Goal: Communication & Community: Share content

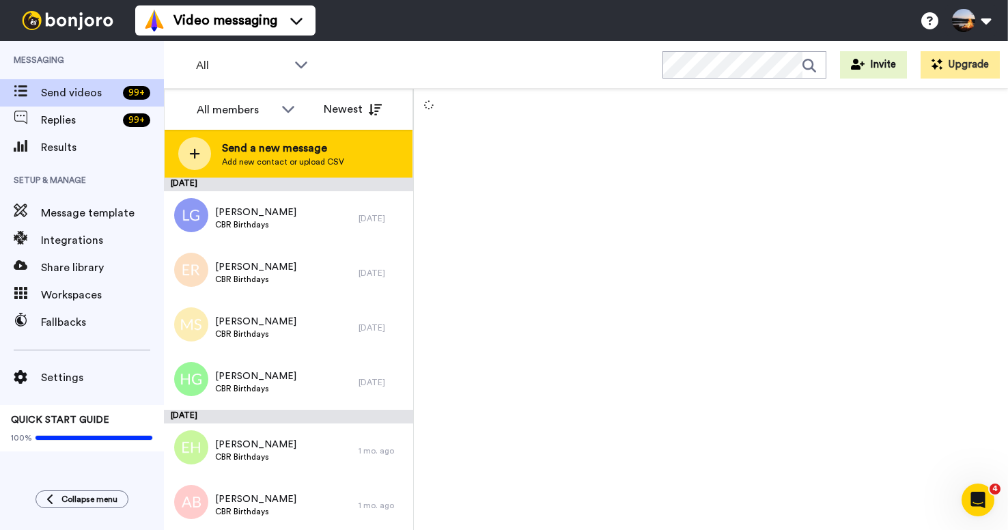
click at [195, 154] on icon at bounding box center [195, 154] width 10 height 10
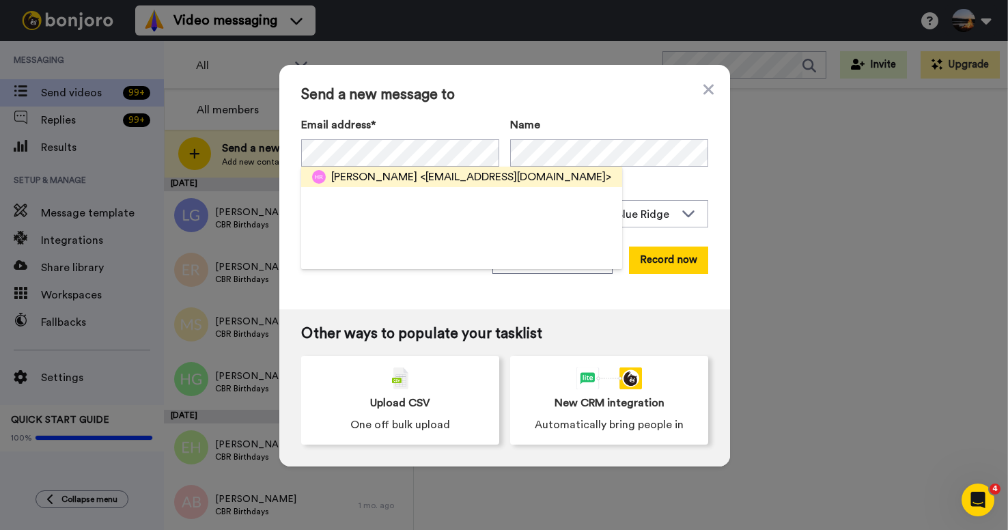
click at [493, 176] on span "<emilyfosterrand@gmail.com>" at bounding box center [515, 177] width 191 height 16
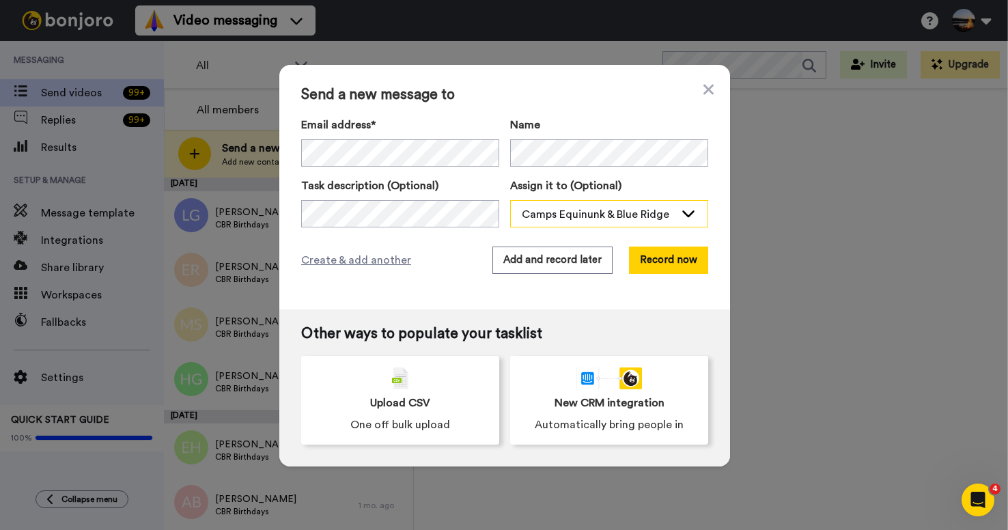
click at [650, 213] on div "Camps Equinunk & Blue Ridge" at bounding box center [598, 214] width 153 height 16
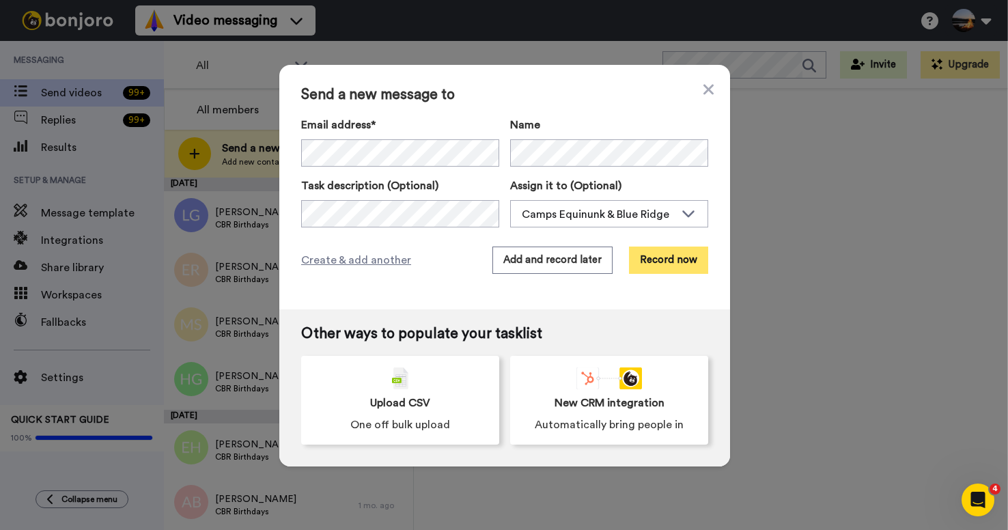
click at [672, 270] on button "Record now" at bounding box center [668, 260] width 79 height 27
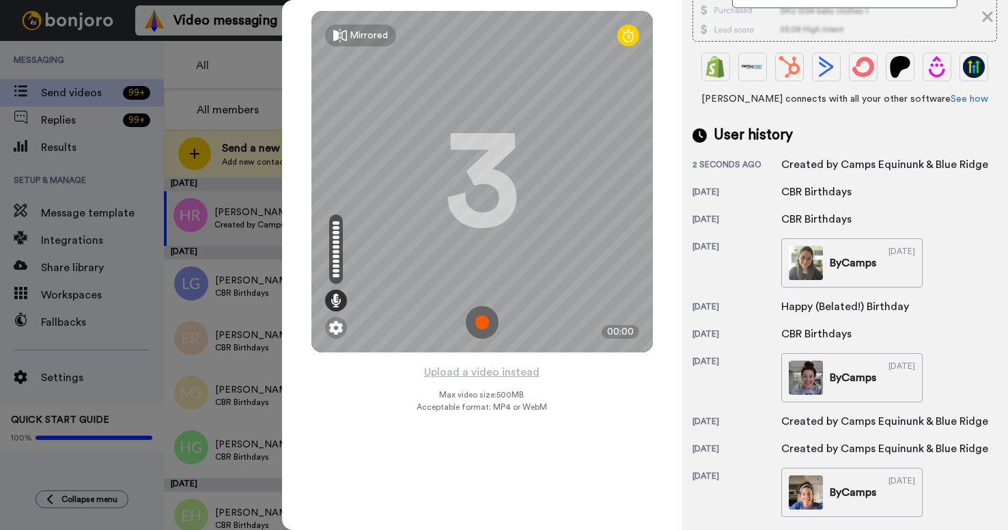
scroll to position [329, 0]
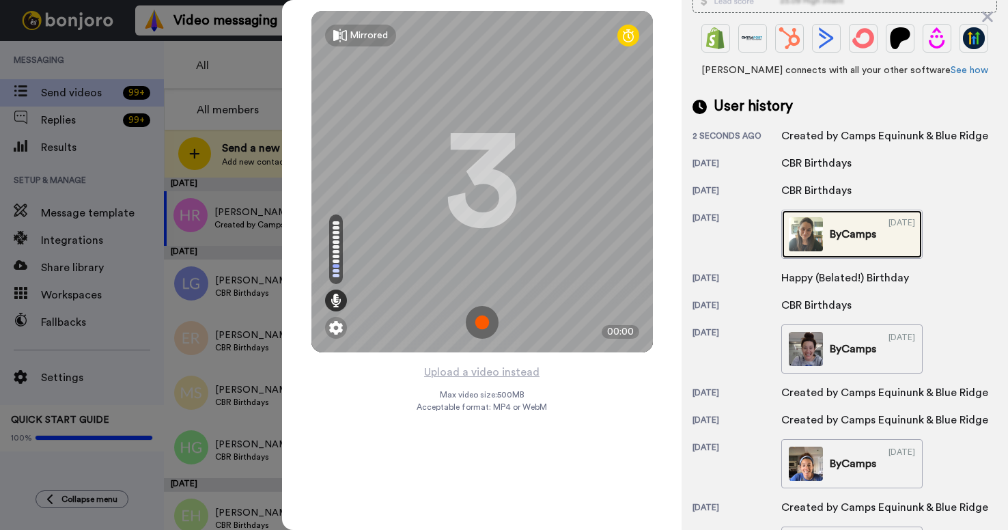
click at [804, 236] on img at bounding box center [806, 234] width 34 height 34
click at [485, 329] on img at bounding box center [482, 322] width 33 height 33
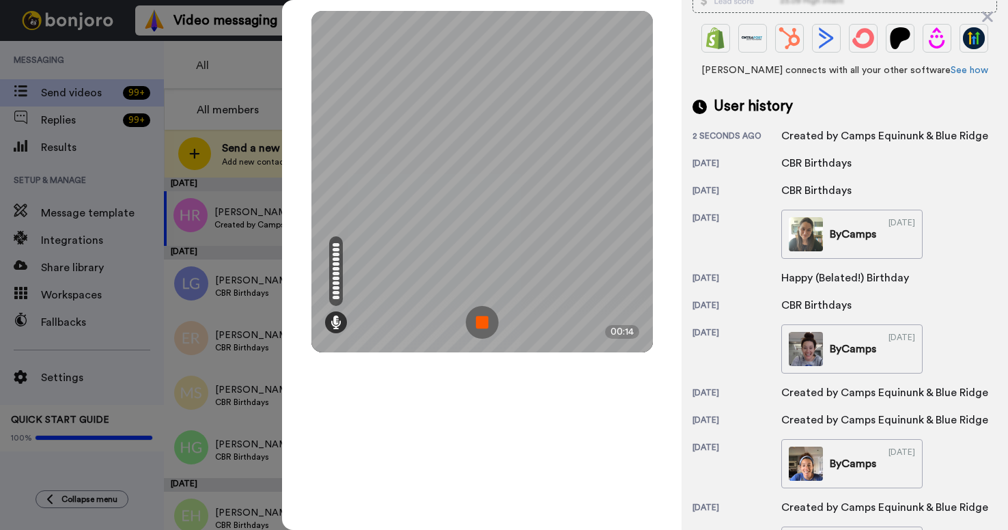
click at [484, 315] on img at bounding box center [482, 322] width 33 height 33
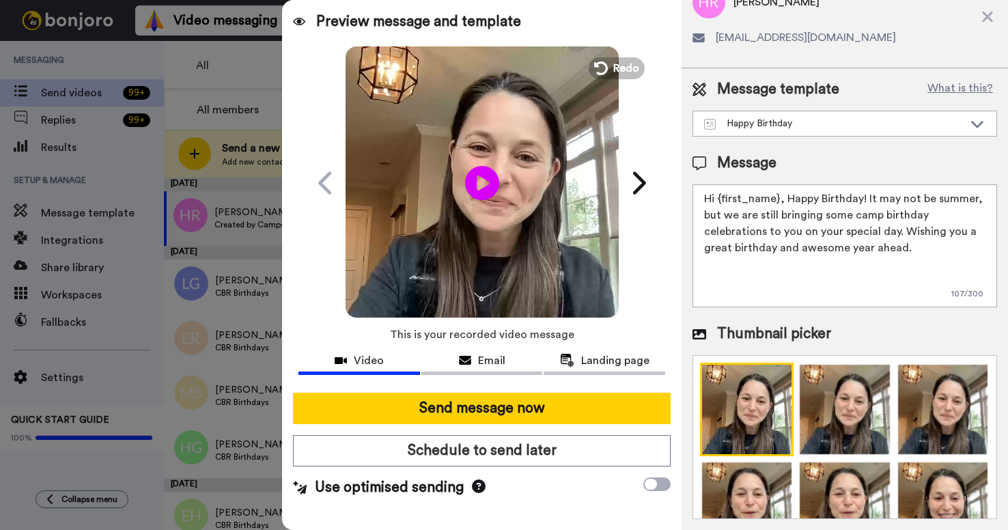
scroll to position [0, 0]
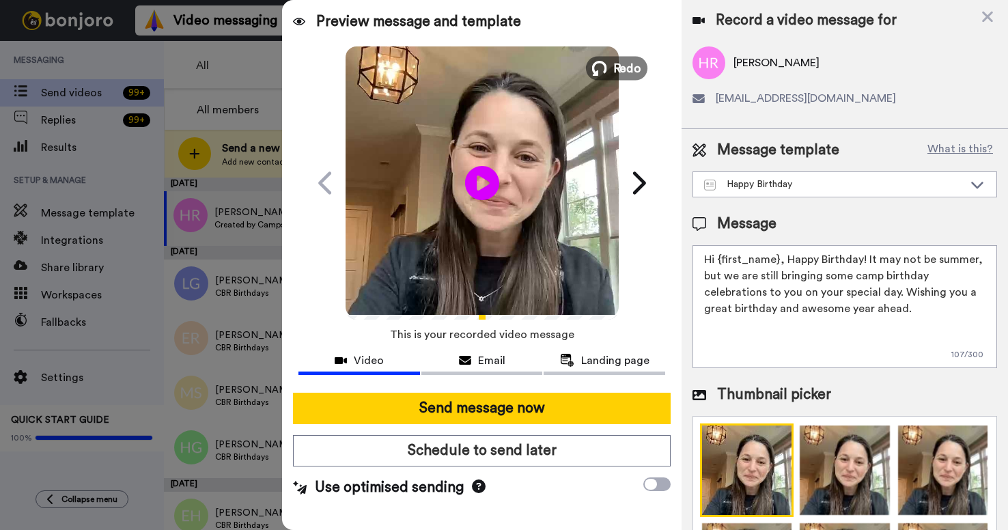
click at [606, 68] on icon at bounding box center [599, 68] width 15 height 15
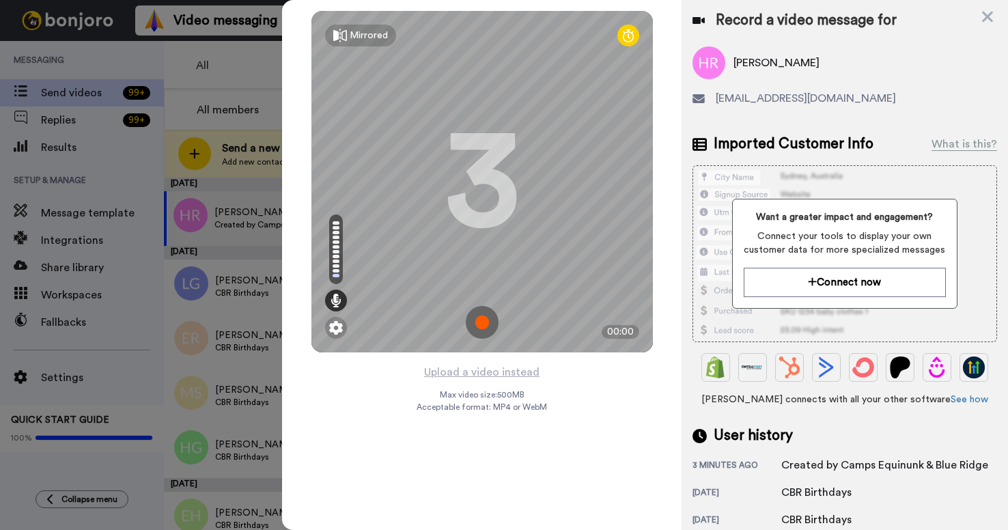
click at [478, 321] on img at bounding box center [482, 322] width 33 height 33
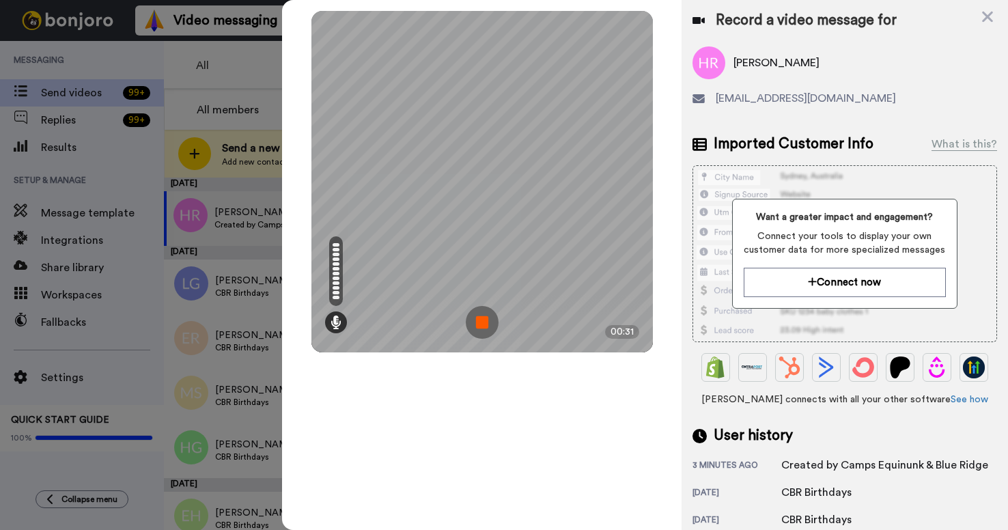
click at [482, 318] on img at bounding box center [482, 322] width 33 height 33
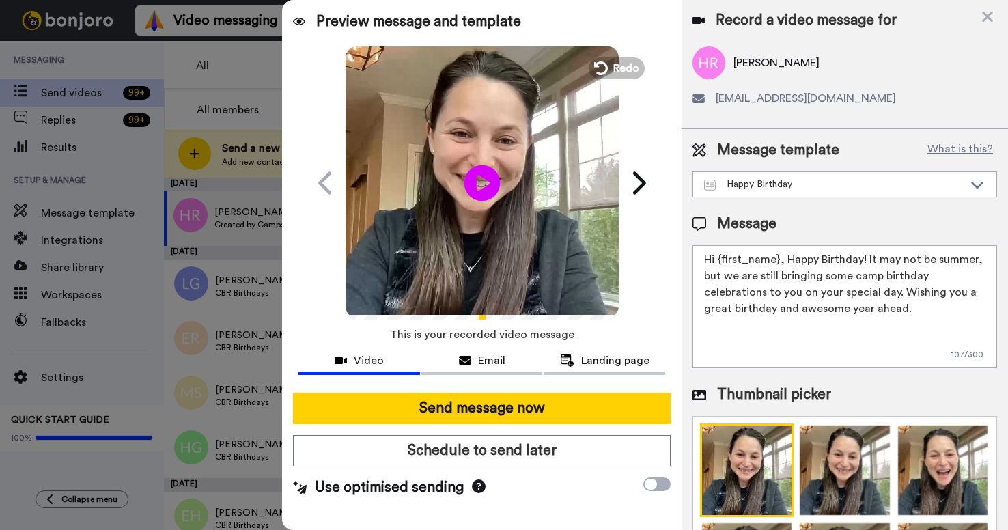
click at [487, 182] on icon "Play/Pause" at bounding box center [482, 182] width 36 height 65
drag, startPoint x: 778, startPoint y: 262, endPoint x: 719, endPoint y: 261, distance: 59.4
click at [718, 261] on textarea "Hi {first_name}, Happy Birthday! It may not be summer, but we are still bringin…" at bounding box center [845, 306] width 305 height 123
click at [831, 260] on textarea "Hi Jojo!!! Happy Birthday! It may not be summer, but we are still bringing some…" at bounding box center [845, 306] width 305 height 123
click at [790, 264] on textarea "Hi Jojo!!! Happy Birthday! It may not be summer, but we are still bringing some…" at bounding box center [845, 306] width 305 height 123
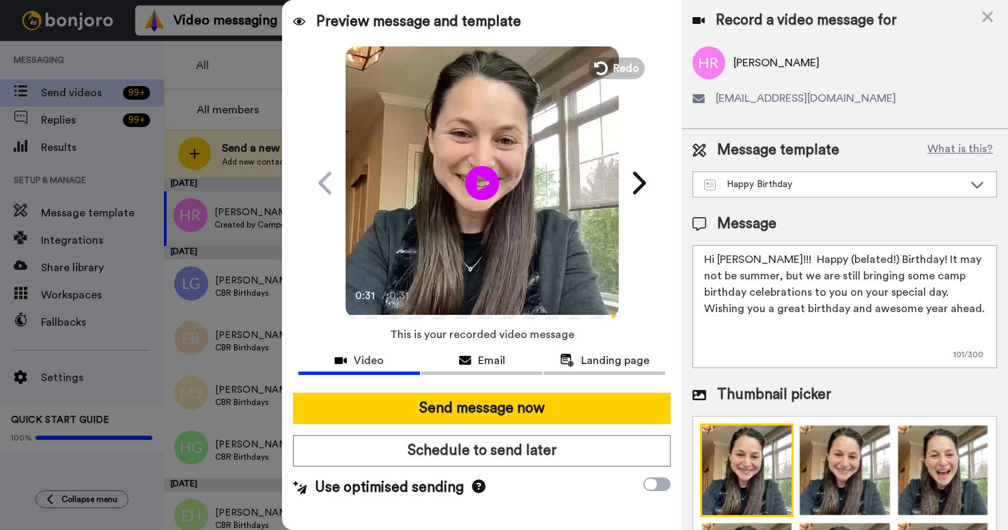
drag, startPoint x: 887, startPoint y: 261, endPoint x: 829, endPoint y: 279, distance: 60.7
click at [829, 279] on textarea "Hi Jojo!!! Happy (belated!) Birthday! It may not be summer, but we are still br…" at bounding box center [845, 306] width 305 height 123
drag, startPoint x: 733, startPoint y: 277, endPoint x: 969, endPoint y: 277, distance: 235.7
click at [969, 277] on textarea "Hi Jojo!!! Happy (belated!) Birthday! Bringing some camp birthday celebrations …" at bounding box center [845, 306] width 305 height 123
drag, startPoint x: 780, startPoint y: 296, endPoint x: 912, endPoint y: 301, distance: 132.6
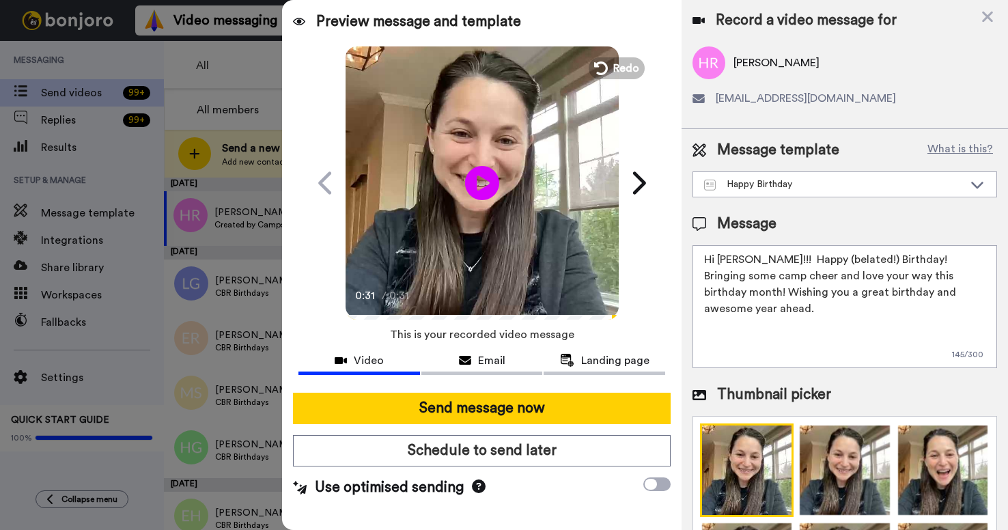
click at [912, 301] on textarea "Hi Jojo!!! Happy (belated!) Birthday! Bringing some camp cheer and love your wa…" at bounding box center [845, 306] width 305 height 123
click at [918, 297] on textarea "Hi Jojo!!! Happy (belated!) Birthday! Bringing some camp cheer and love your wa…" at bounding box center [845, 306] width 305 height 123
drag, startPoint x: 916, startPoint y: 294, endPoint x: 776, endPoint y: 294, distance: 140.1
click at [776, 294] on textarea "Hi Jojo!!! Happy (belated!) Birthday! Bringing some camp cheer and love your wa…" at bounding box center [845, 306] width 305 height 123
click at [878, 292] on textarea "Hi Jojo!!! Happy (belated!) Birthday! Bringing some camp cheer and love your wa…" at bounding box center [845, 306] width 305 height 123
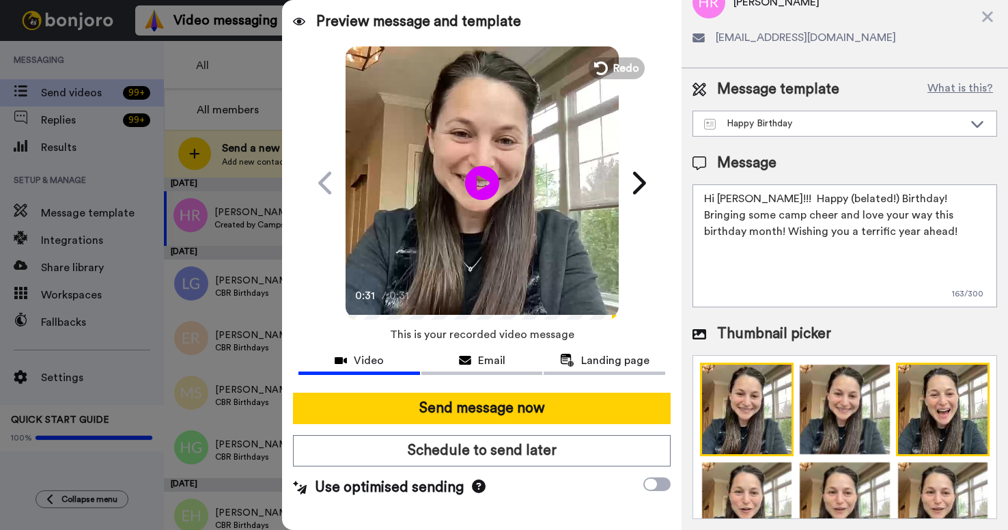
type textarea "Hi Jojo!!! Happy (belated!) Birthday! Bringing some camp cheer and love your wa…"
click at [956, 431] on img at bounding box center [943, 410] width 94 height 94
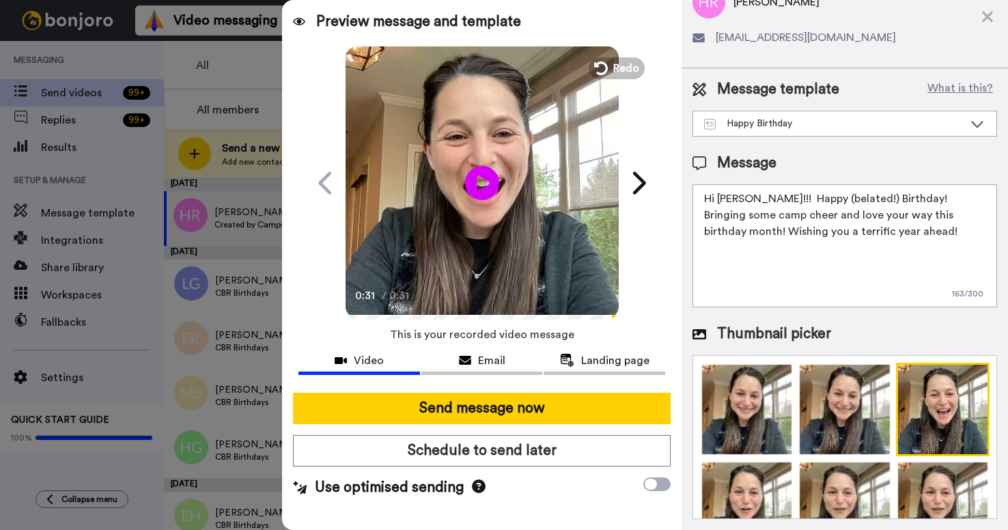
scroll to position [2, 0]
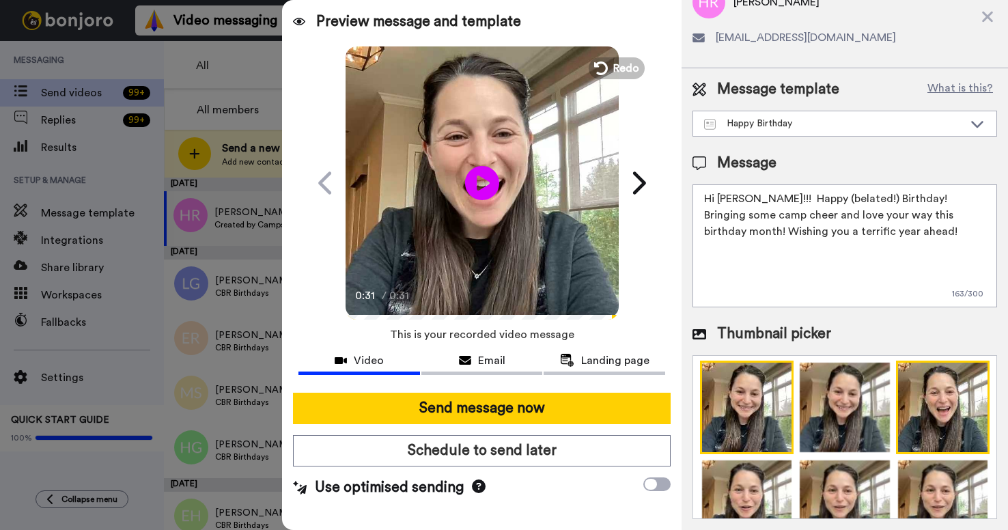
click at [756, 414] on img at bounding box center [747, 408] width 94 height 94
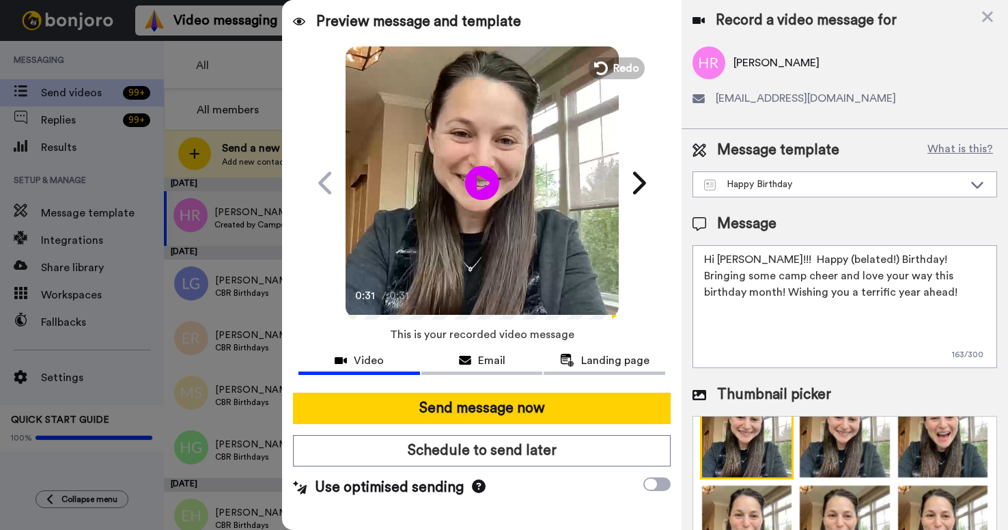
scroll to position [61, 0]
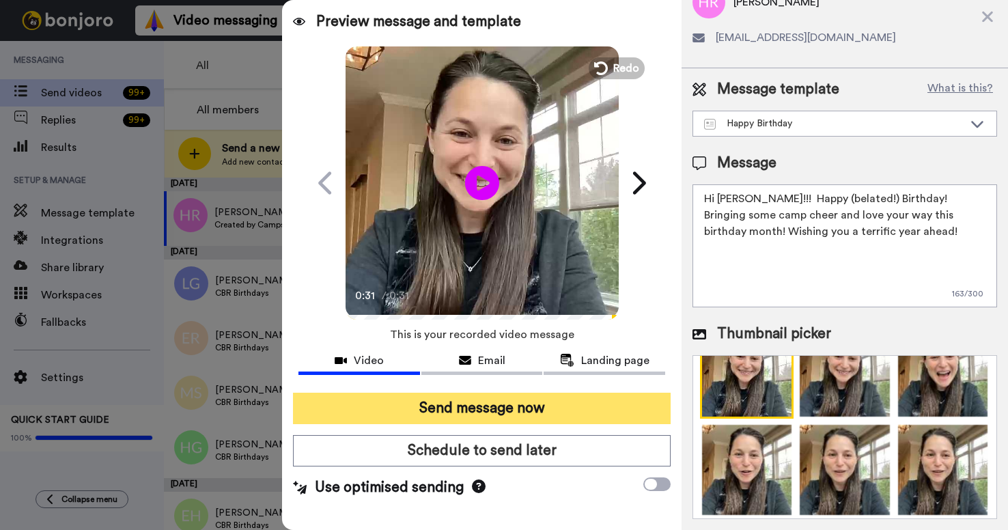
click at [596, 415] on button "Send message now" at bounding box center [481, 408] width 377 height 31
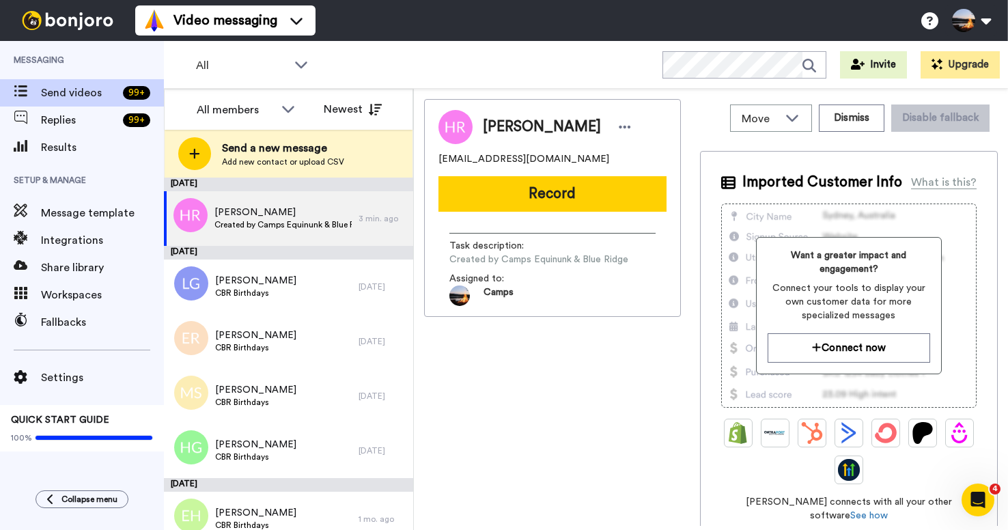
scroll to position [0, 0]
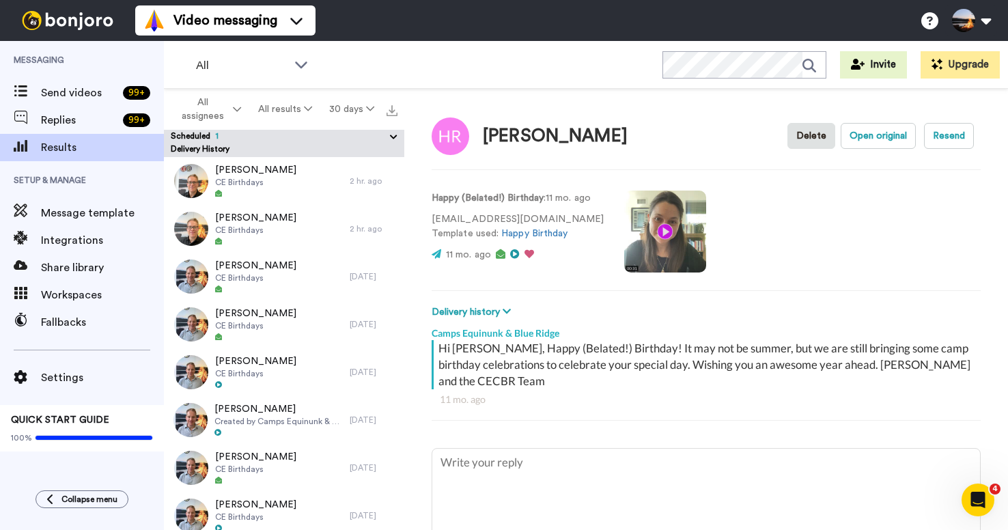
click at [655, 237] on video at bounding box center [665, 232] width 82 height 82
type textarea "x"
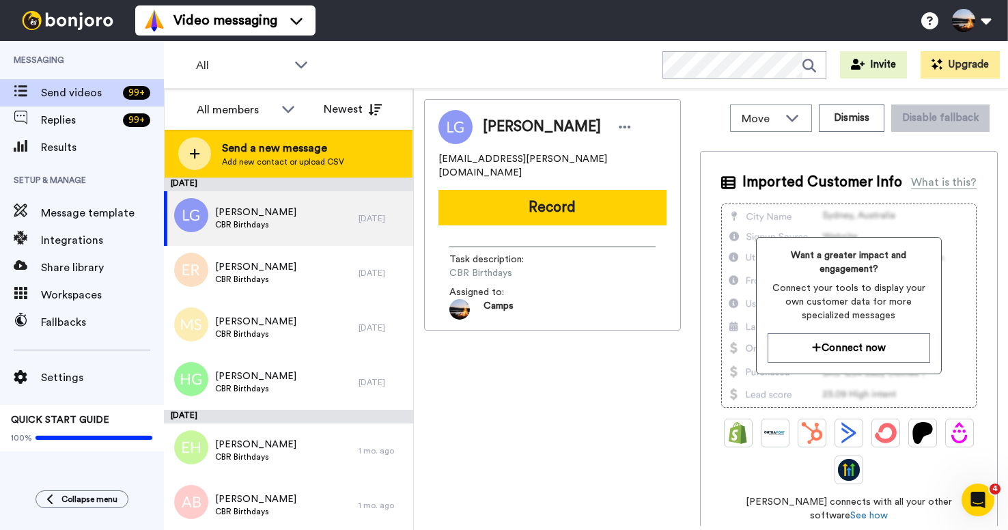
click at [273, 153] on span "Send a new message" at bounding box center [283, 148] width 122 height 16
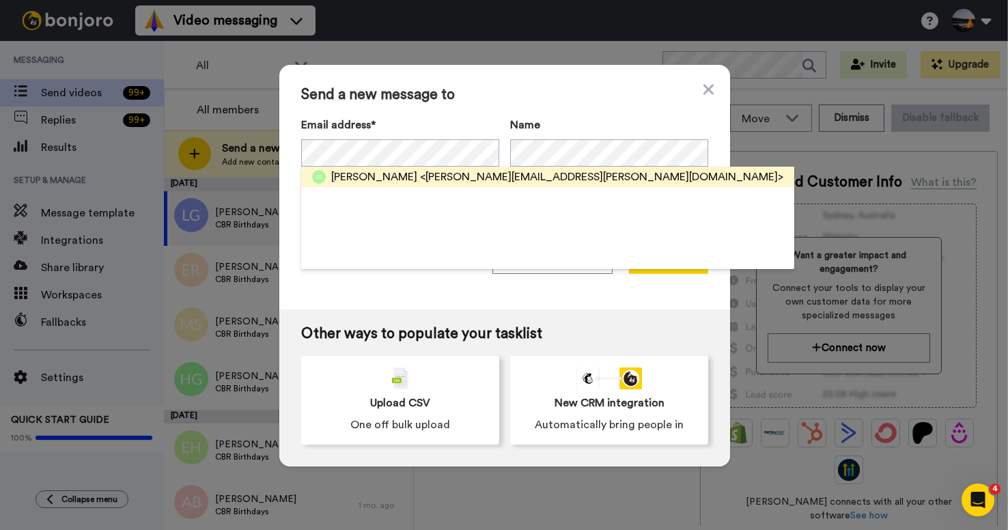
click at [493, 176] on span "<jessica.bedrin@gmail.com>" at bounding box center [601, 177] width 363 height 16
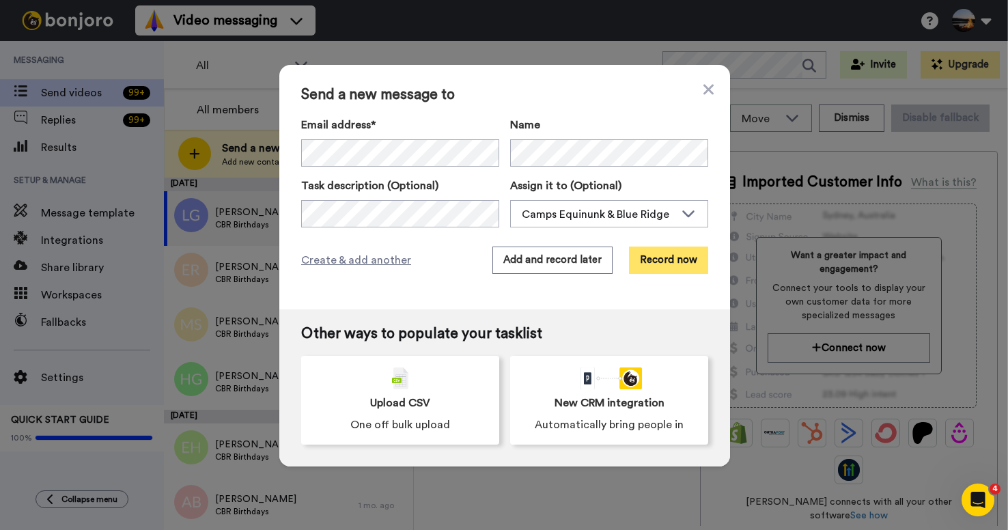
click at [664, 265] on button "Record now" at bounding box center [668, 260] width 79 height 27
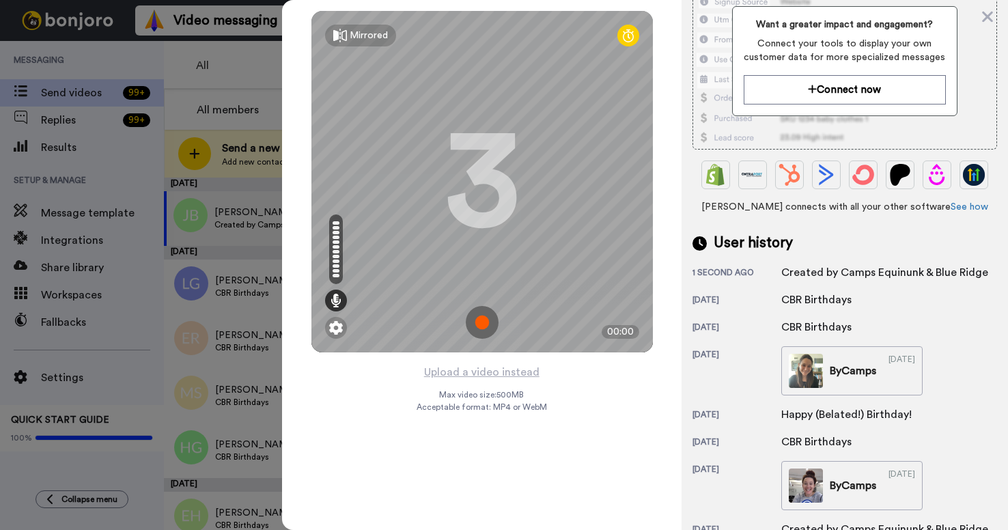
scroll to position [301, 0]
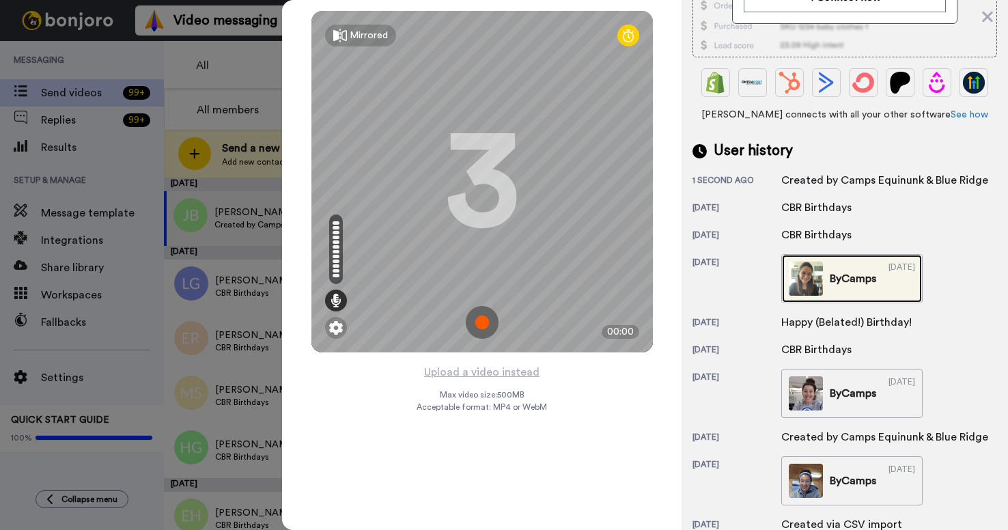
click at [809, 262] on img at bounding box center [806, 279] width 34 height 34
click at [482, 318] on img at bounding box center [482, 322] width 33 height 33
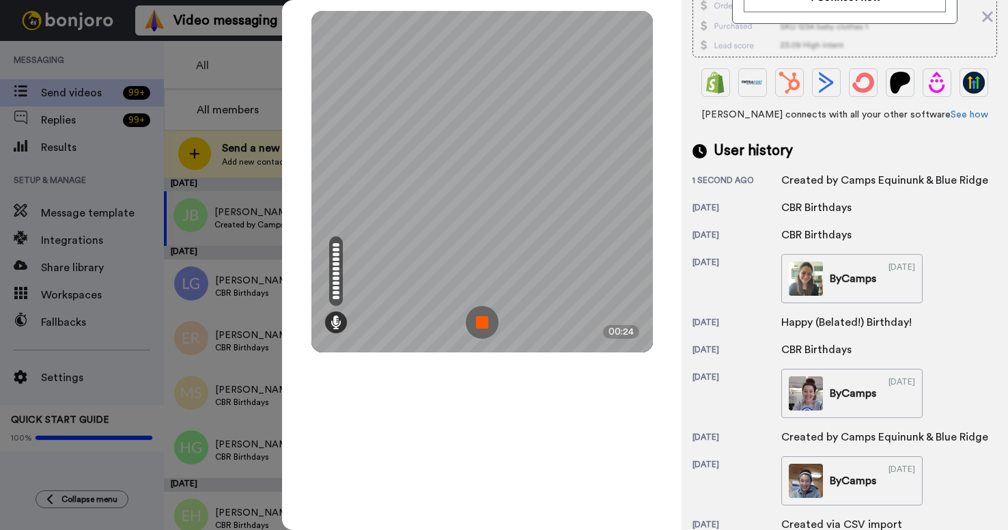
click at [482, 326] on img at bounding box center [482, 322] width 33 height 33
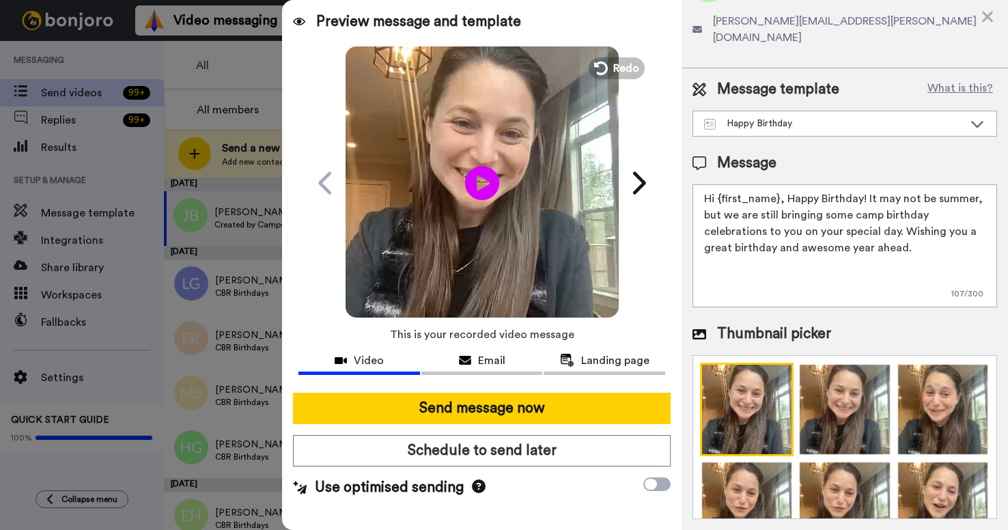
scroll to position [61, 0]
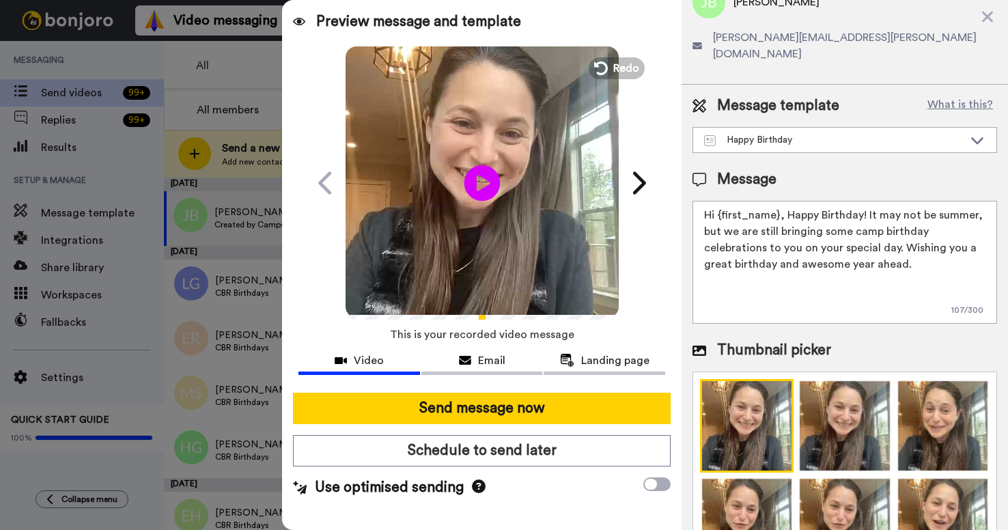
click at [484, 182] on icon "Play/Pause" at bounding box center [482, 182] width 36 height 65
click at [600, 68] on icon at bounding box center [599, 68] width 15 height 15
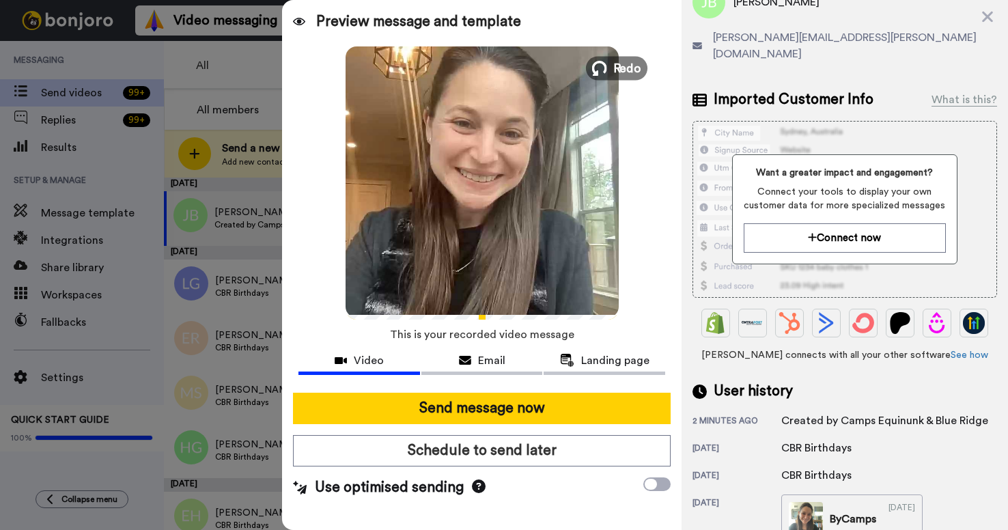
scroll to position [301, 0]
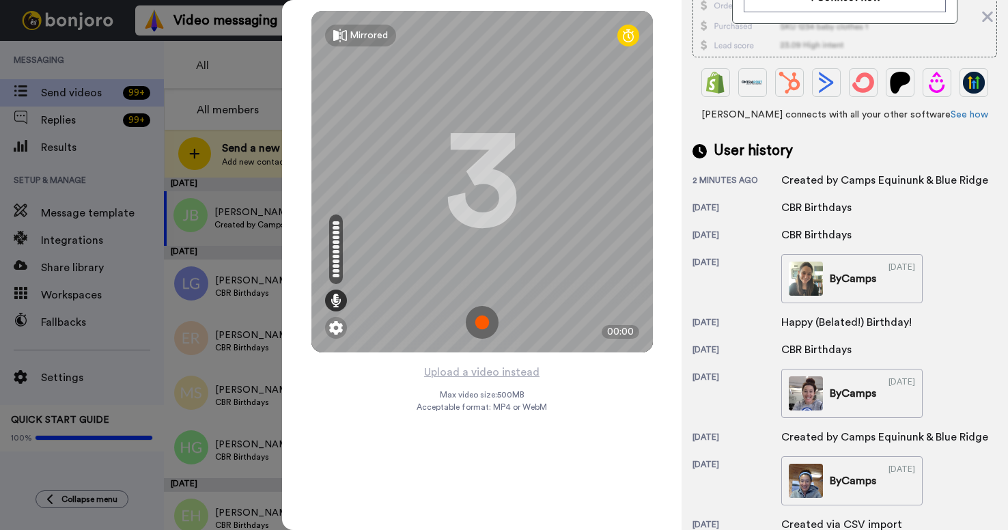
click at [481, 322] on img at bounding box center [482, 322] width 33 height 33
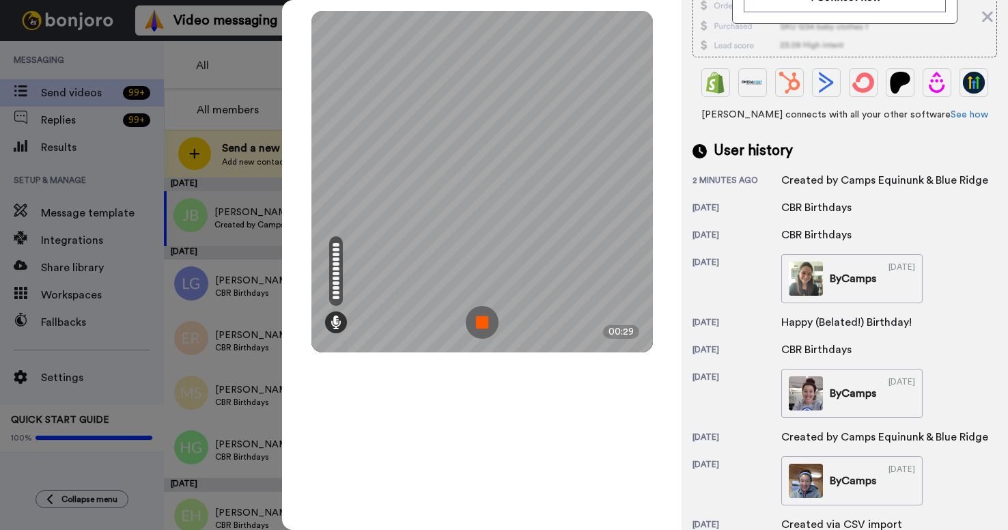
click at [480, 322] on img at bounding box center [482, 322] width 33 height 33
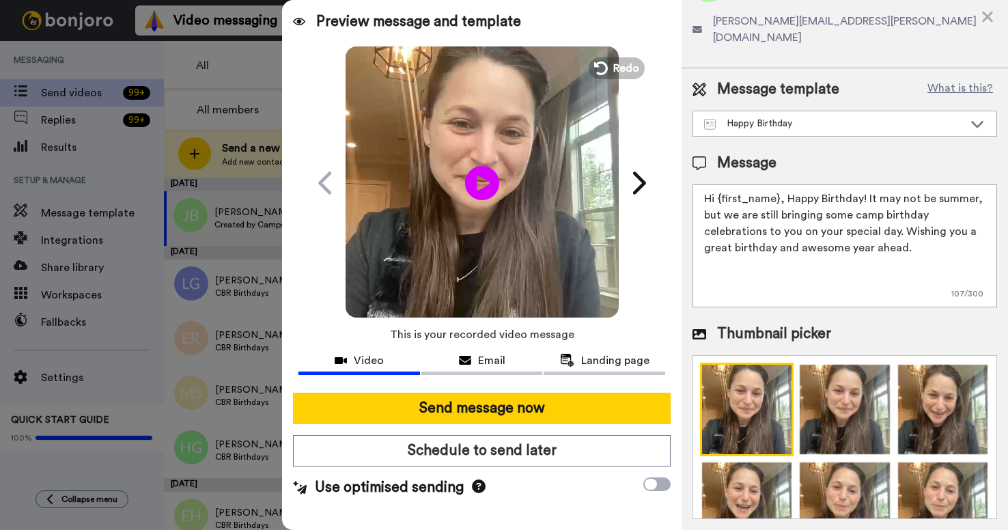
scroll to position [61, 0]
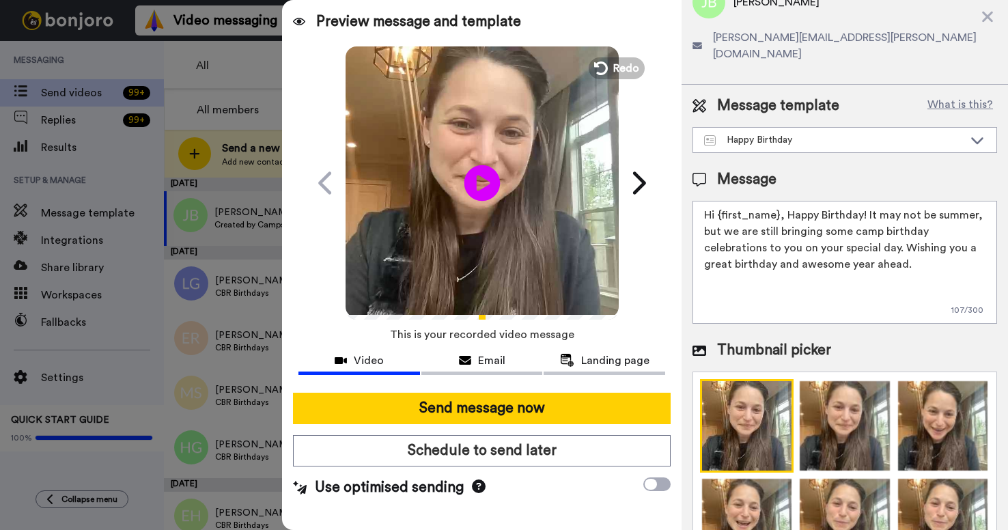
click at [482, 182] on icon "Play/Pause" at bounding box center [482, 182] width 36 height 65
drag, startPoint x: 779, startPoint y: 201, endPoint x: 718, endPoint y: 202, distance: 60.8
click at [718, 202] on textarea "Hi {first_name}, Happy Birthday! It may not be summer, but we are still bringin…" at bounding box center [845, 262] width 305 height 123
drag, startPoint x: 849, startPoint y: 200, endPoint x: 849, endPoint y: 249, distance: 48.5
click at [849, 249] on textarea "Hi Harper!!! Happy Birthday! It may not be summer, but we are still bringing so…" at bounding box center [845, 262] width 305 height 123
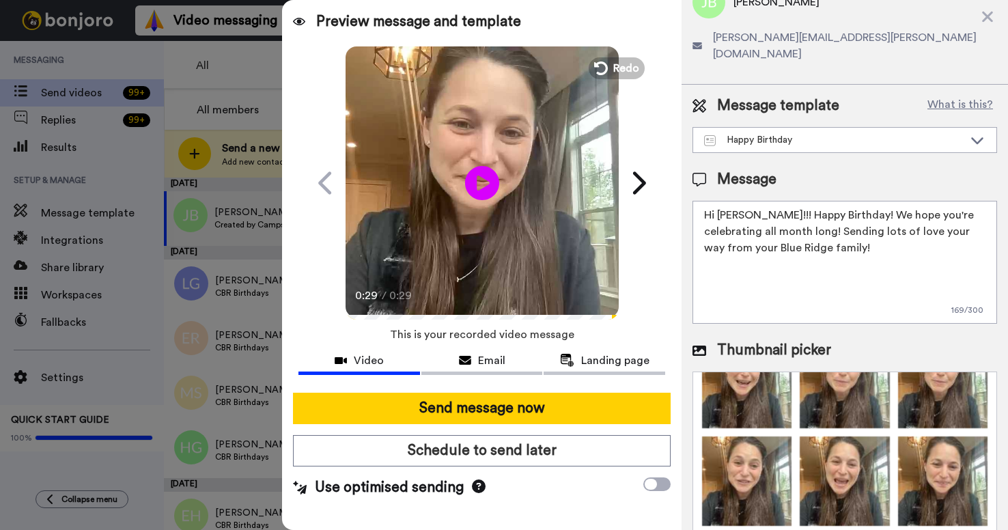
scroll to position [0, 0]
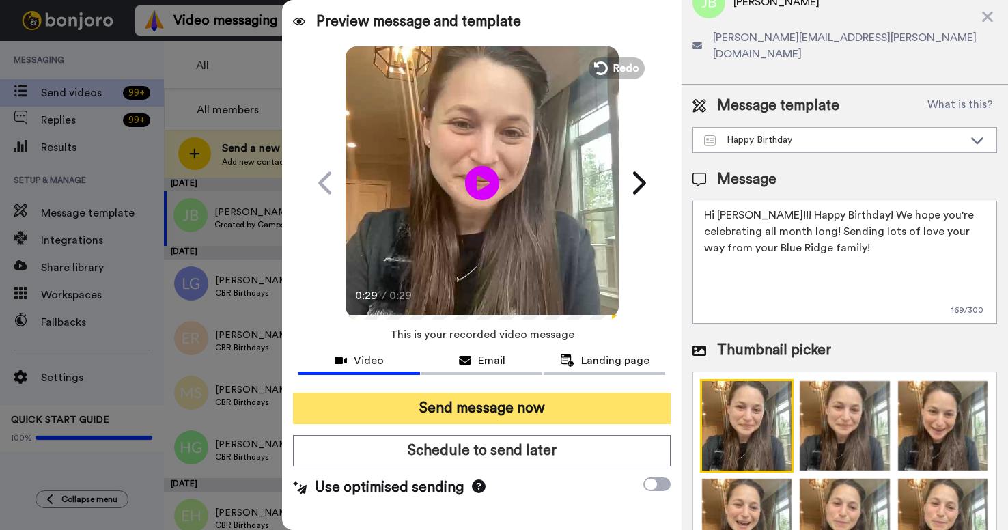
type textarea "Hi Harper!!! Happy Birthday! We hope you're celebrating all month long! Sending…"
click at [545, 415] on button "Send message now" at bounding box center [481, 408] width 377 height 31
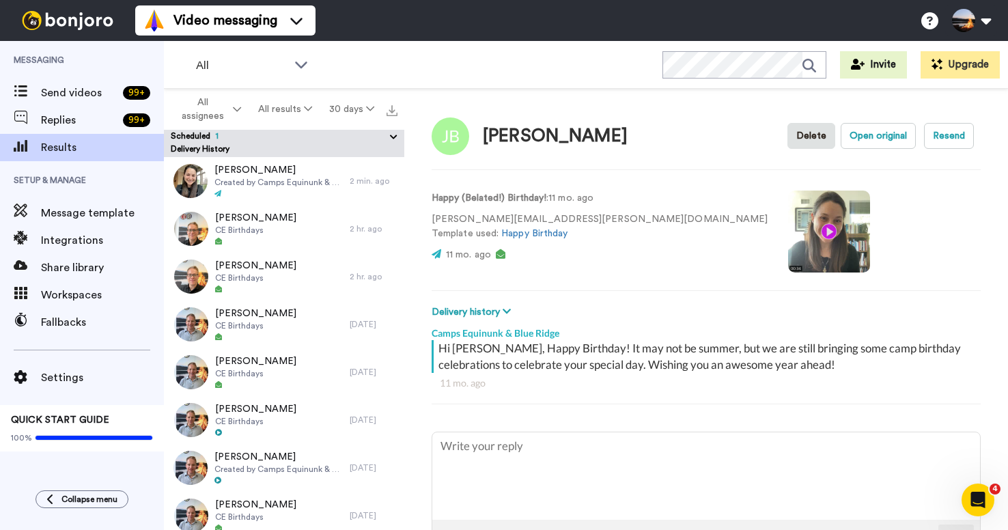
click at [788, 237] on video at bounding box center [829, 232] width 82 height 82
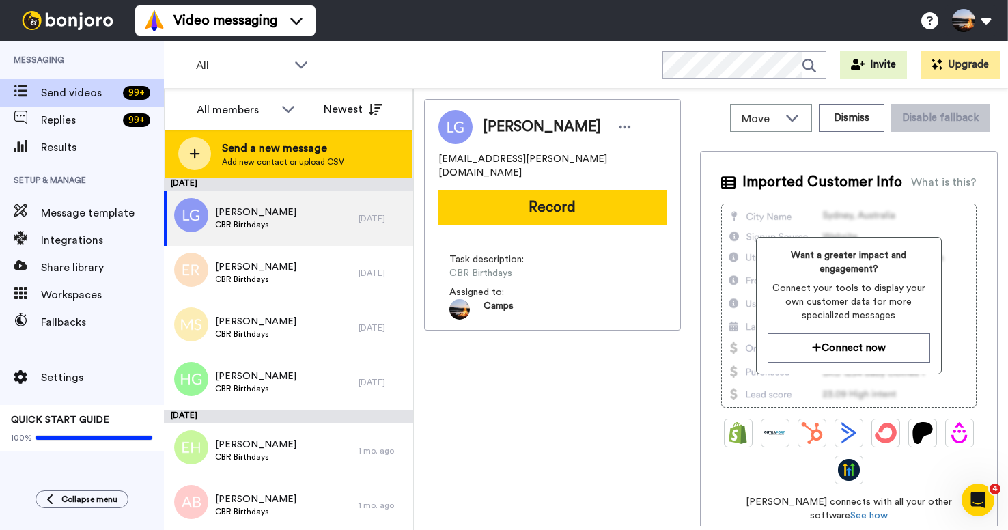
click at [237, 148] on span "Send a new message" at bounding box center [283, 148] width 122 height 16
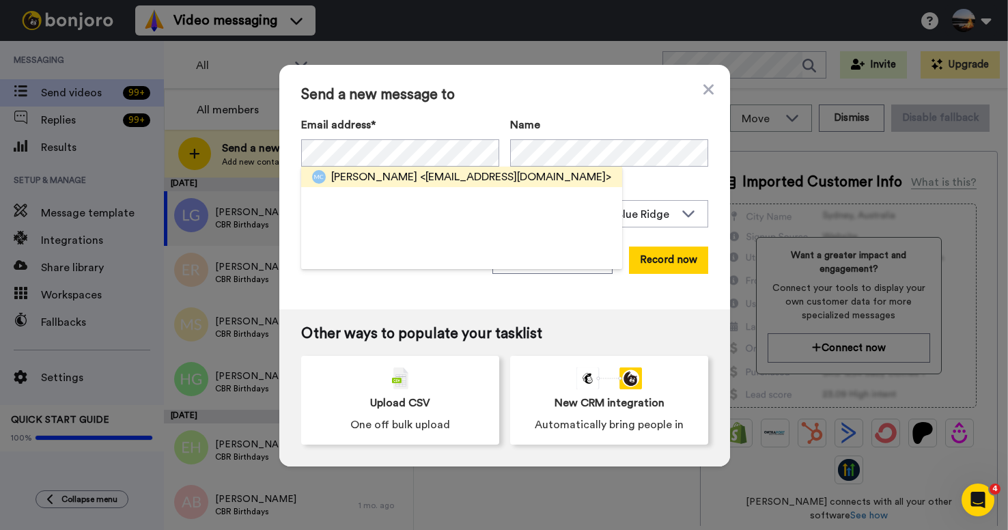
click at [549, 179] on span "<jennifercharles415@gmail.com>" at bounding box center [515, 177] width 191 height 16
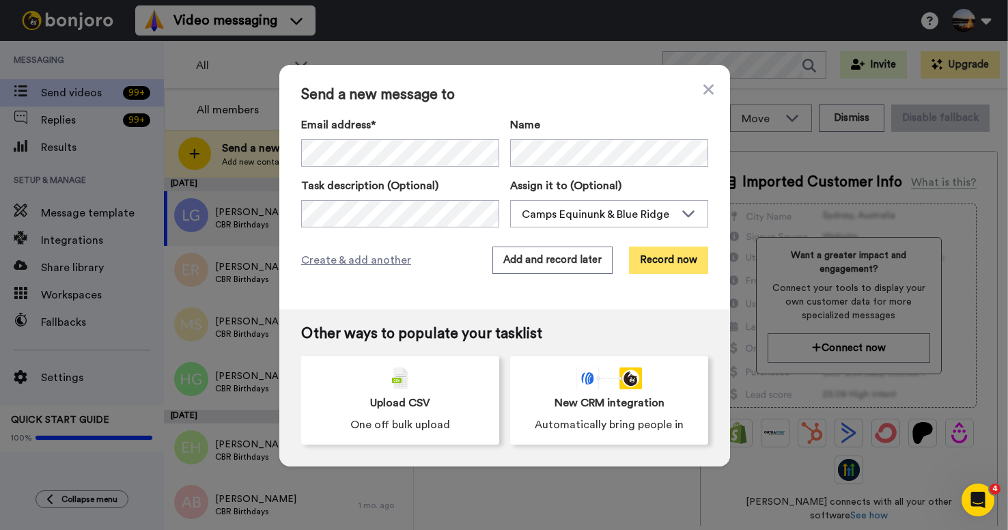
click at [677, 266] on button "Record now" at bounding box center [668, 260] width 79 height 27
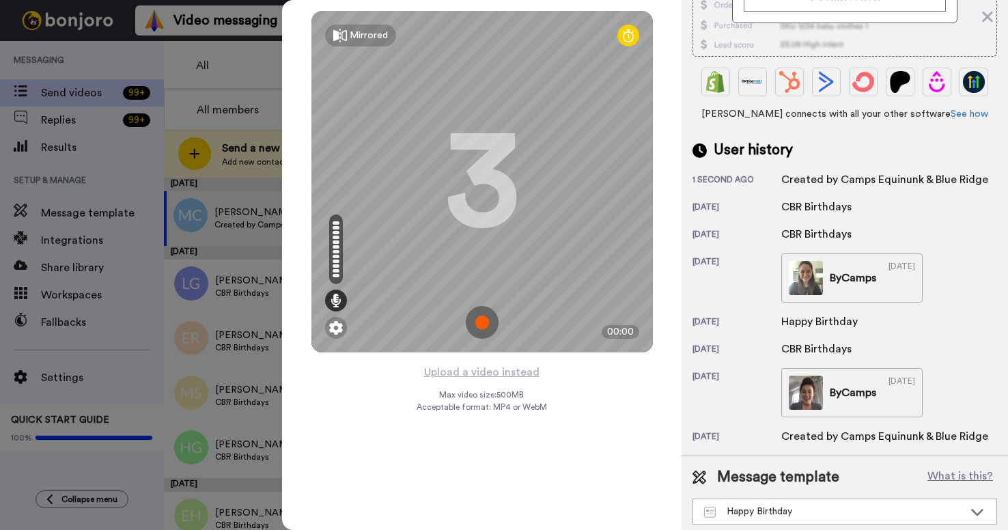
scroll to position [291, 0]
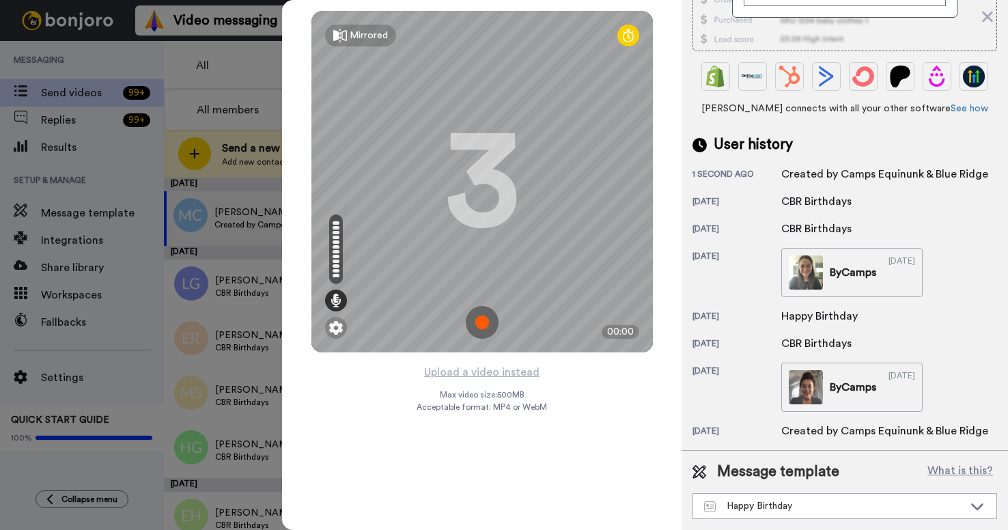
click at [482, 325] on img at bounding box center [482, 322] width 33 height 33
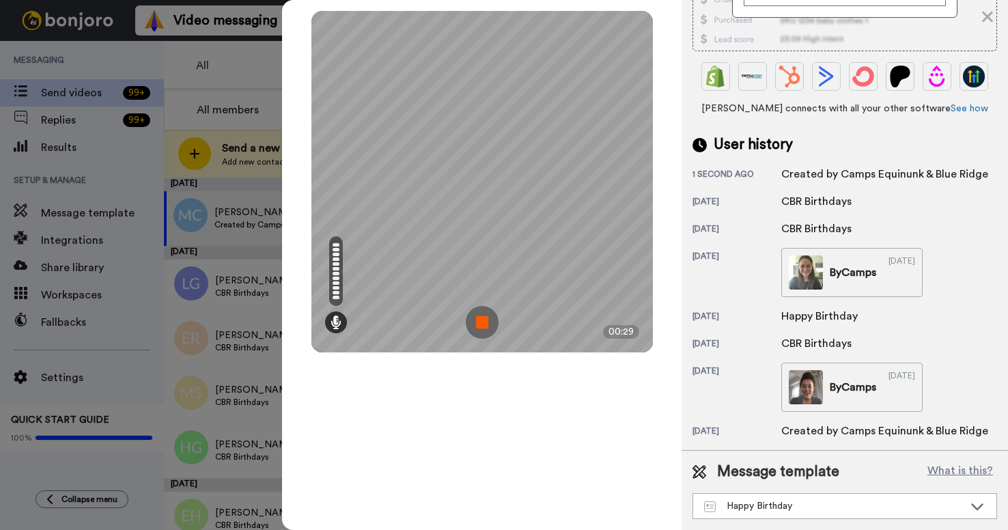
click at [485, 315] on img at bounding box center [482, 322] width 33 height 33
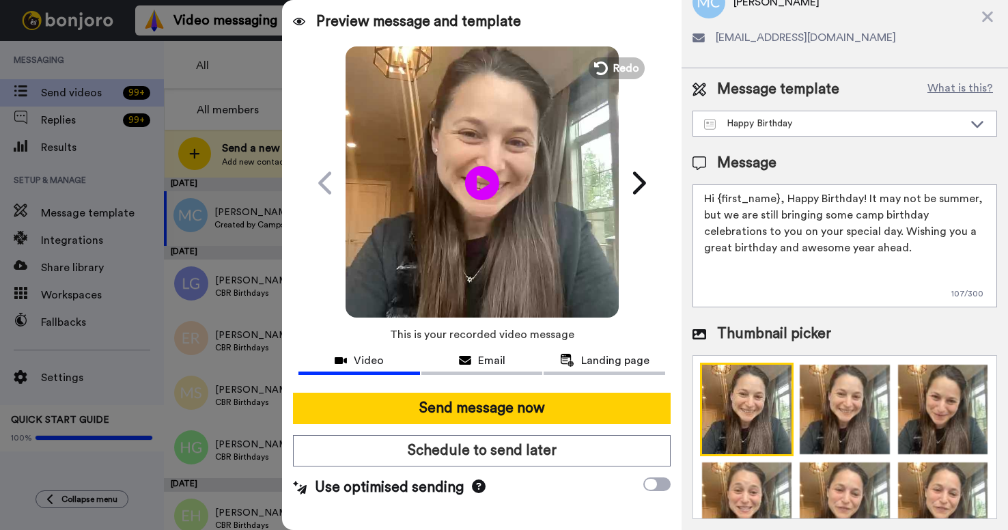
scroll to position [61, 0]
click at [488, 186] on icon at bounding box center [482, 183] width 36 height 36
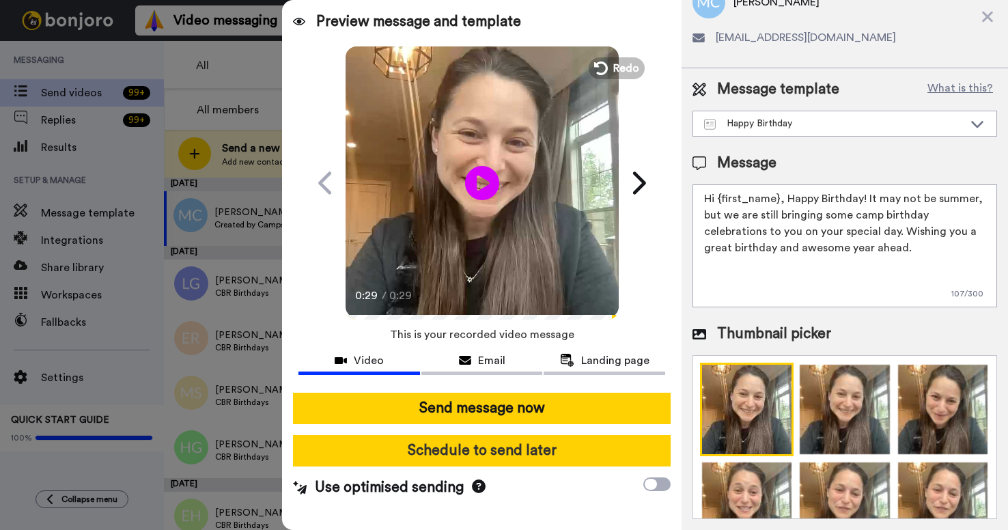
click at [504, 456] on button "Schedule to send later" at bounding box center [481, 450] width 377 height 31
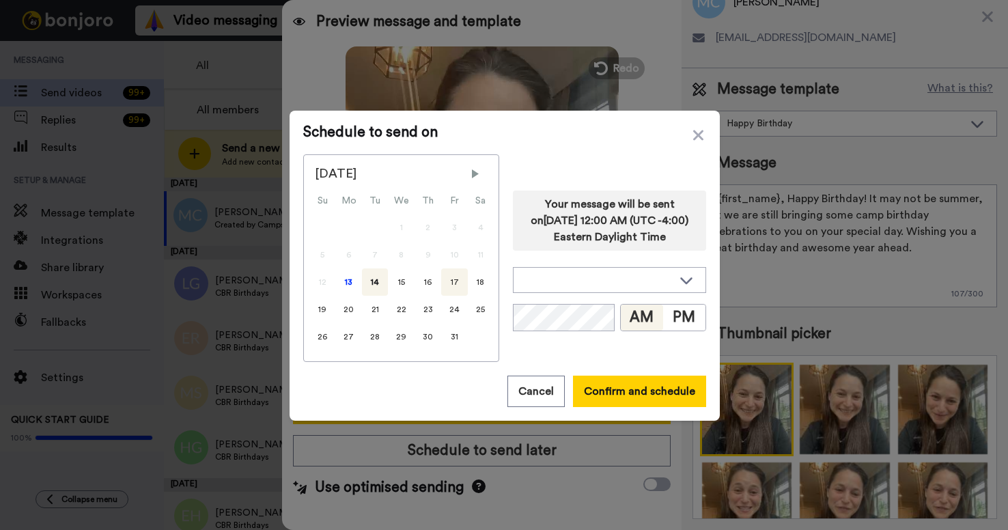
click at [452, 284] on div "17" at bounding box center [454, 282] width 27 height 27
click at [653, 398] on button "Confirm and schedule" at bounding box center [639, 391] width 133 height 31
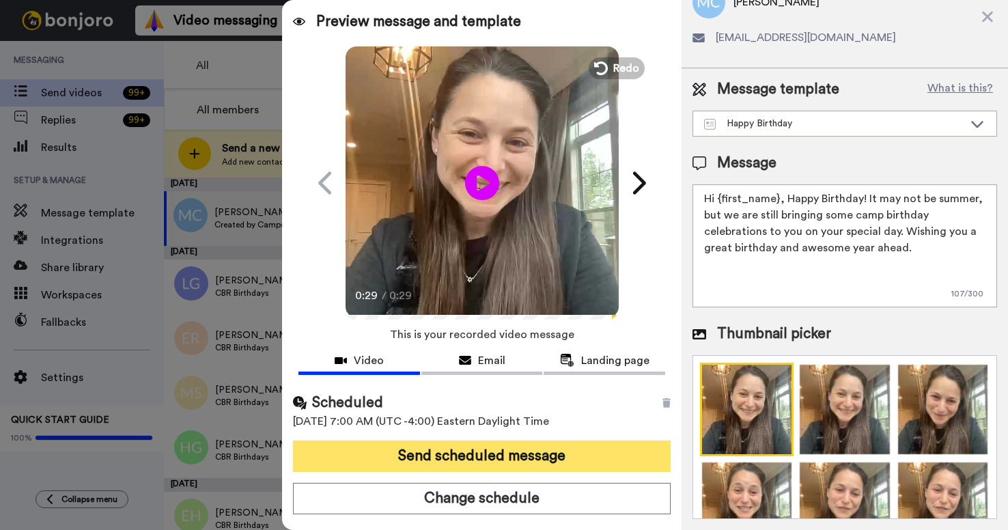
click at [593, 463] on button "Send scheduled message" at bounding box center [481, 456] width 377 height 31
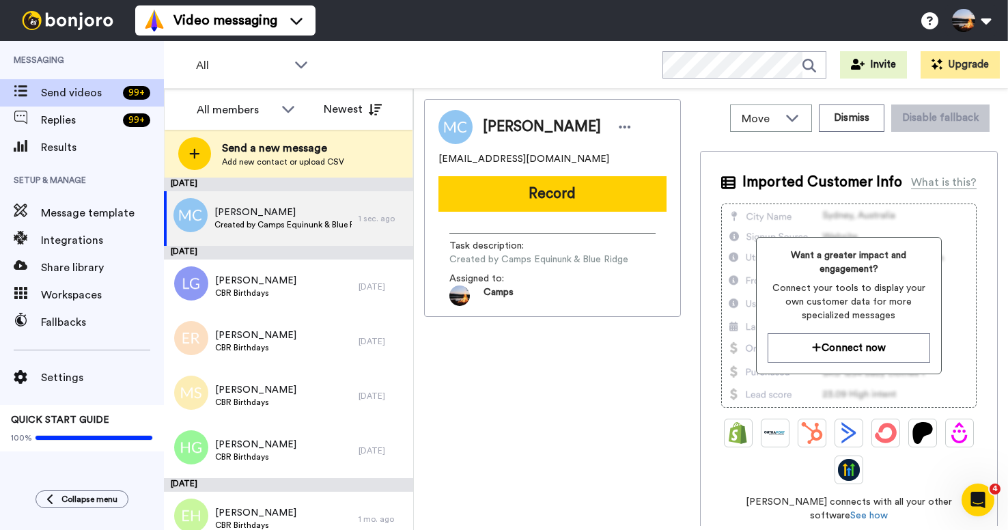
scroll to position [0, 0]
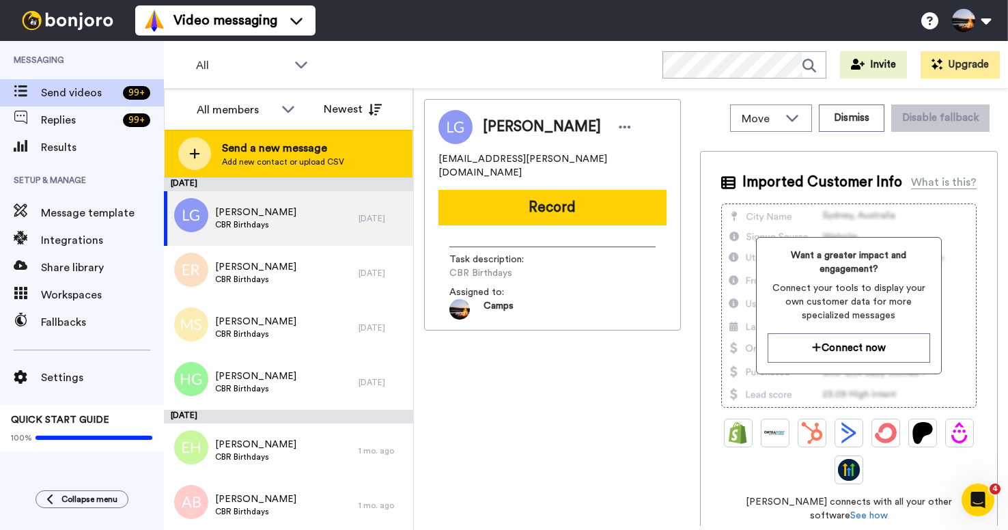
click at [193, 151] on icon at bounding box center [194, 154] width 11 height 12
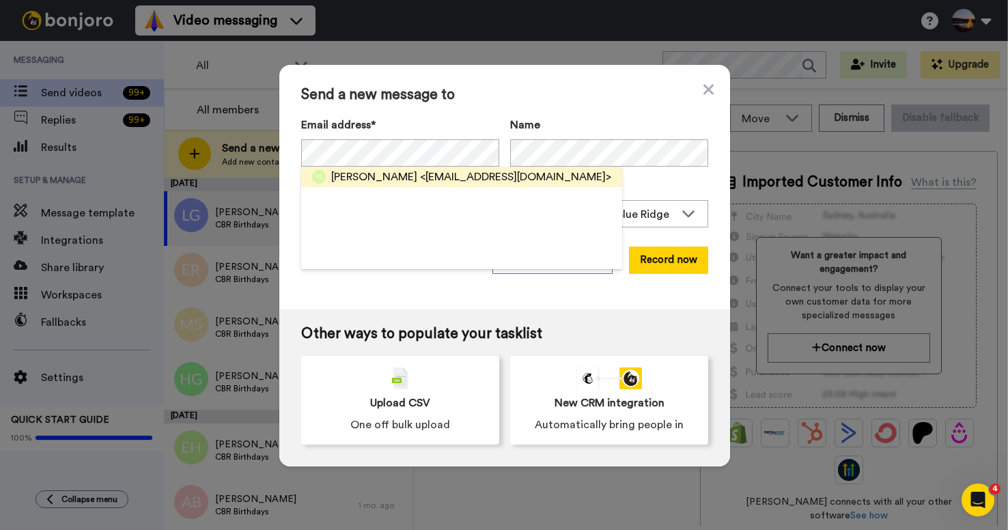
click at [420, 178] on span "<[EMAIL_ADDRESS][DOMAIN_NAME]>" at bounding box center [515, 177] width 191 height 16
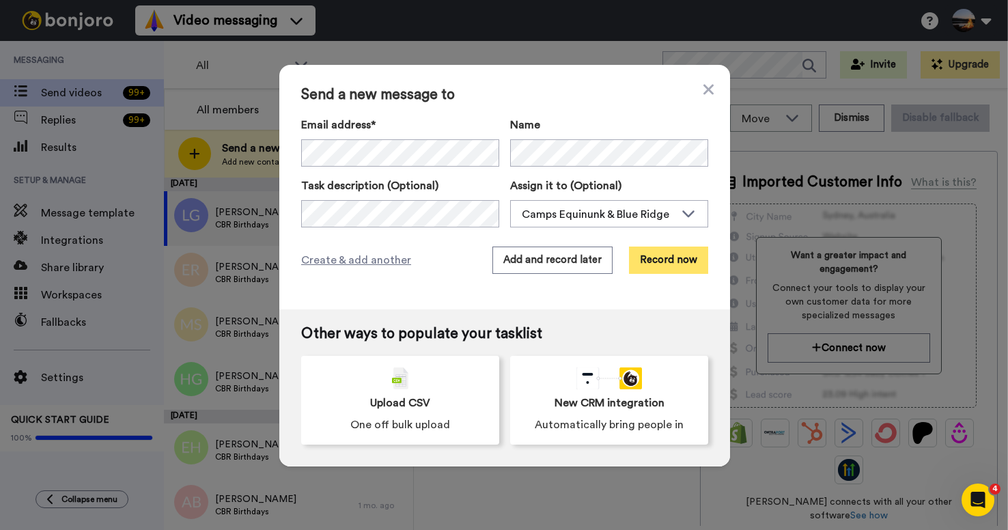
click at [673, 261] on button "Record now" at bounding box center [668, 260] width 79 height 27
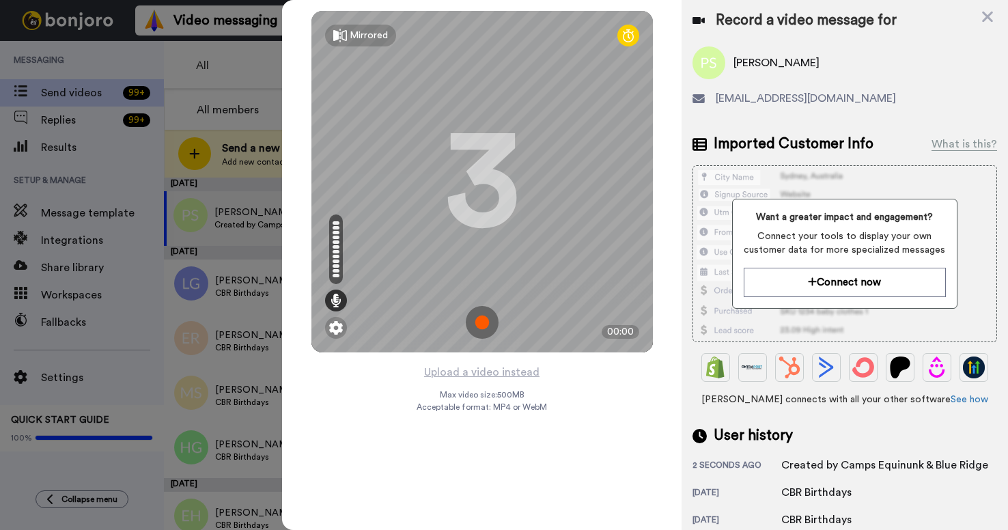
click at [480, 320] on img at bounding box center [482, 322] width 33 height 33
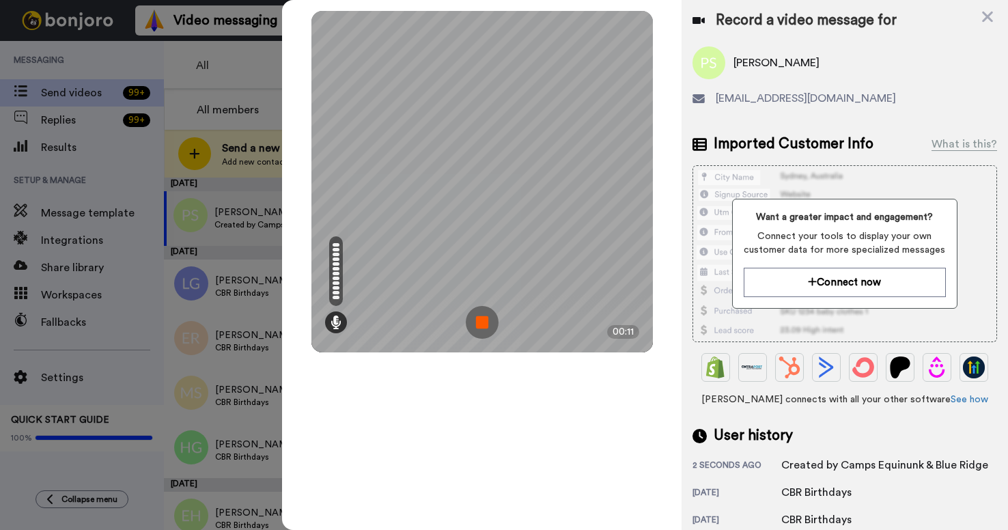
click at [484, 325] on img at bounding box center [482, 322] width 33 height 33
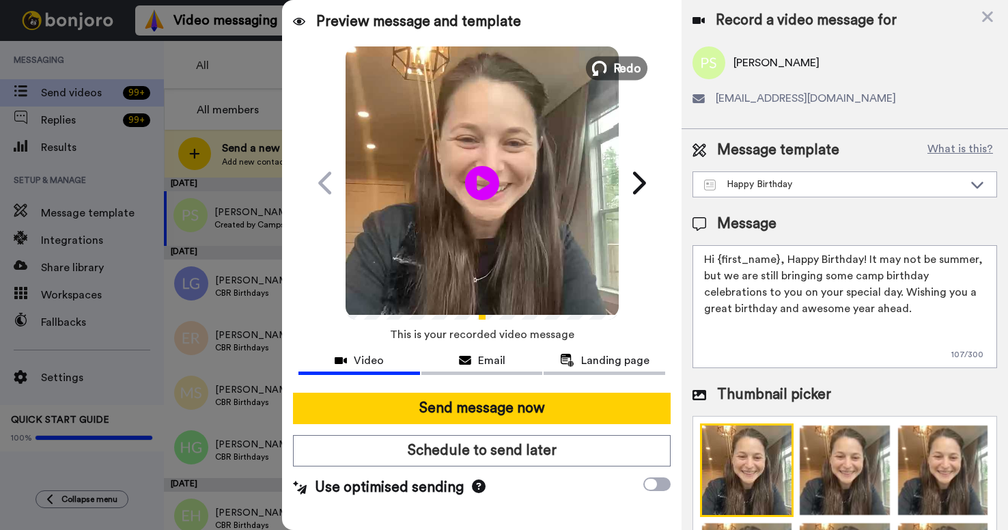
click at [601, 71] on icon at bounding box center [599, 68] width 15 height 15
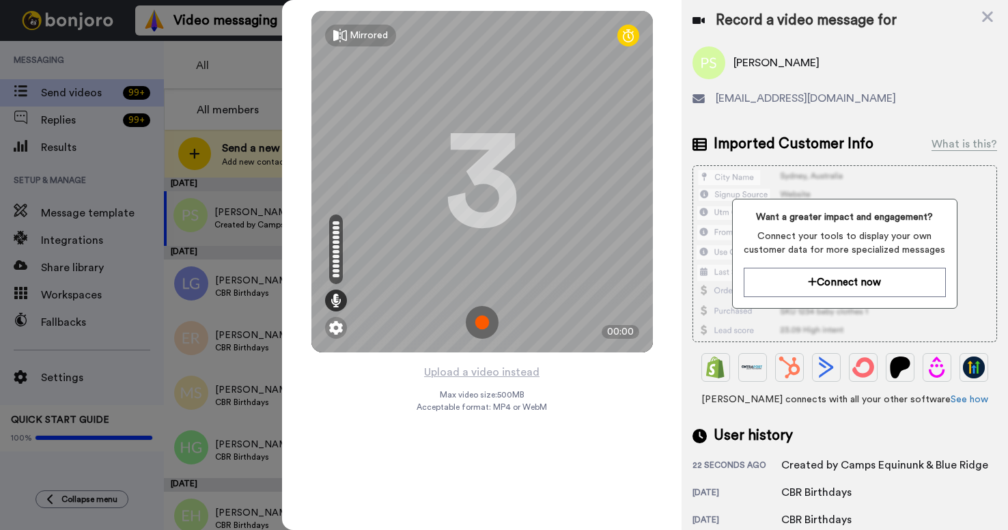
click at [479, 327] on img at bounding box center [482, 322] width 33 height 33
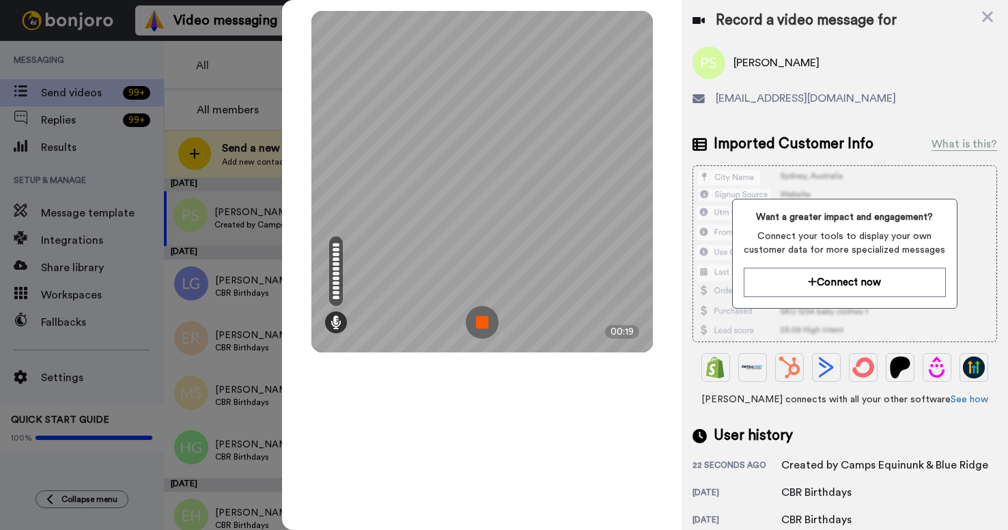
click at [488, 327] on img at bounding box center [482, 322] width 33 height 33
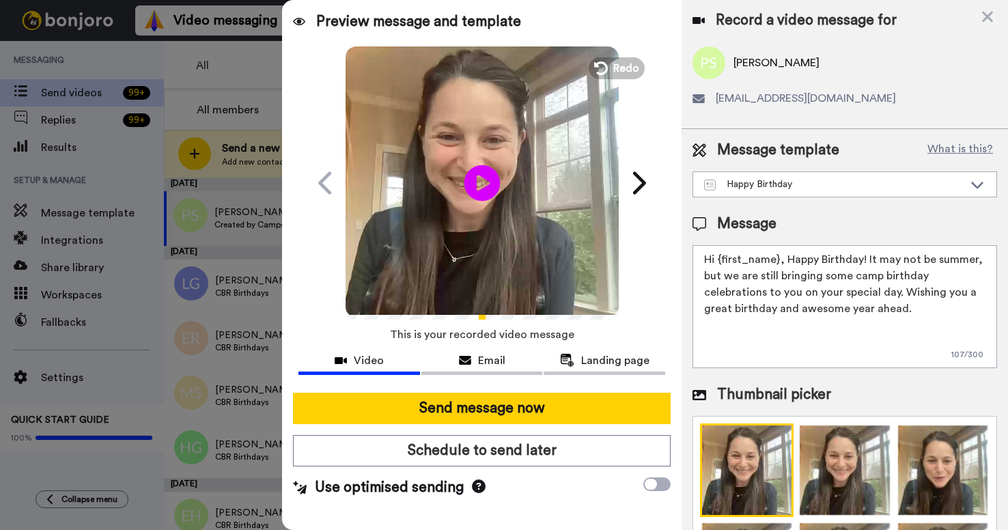
click at [484, 180] on icon "Play/Pause" at bounding box center [482, 182] width 36 height 65
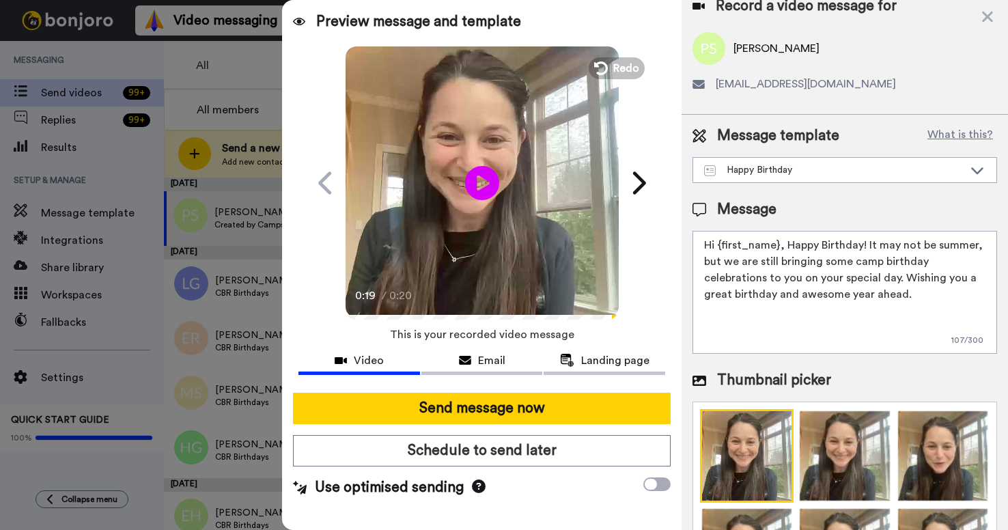
scroll to position [16, 0]
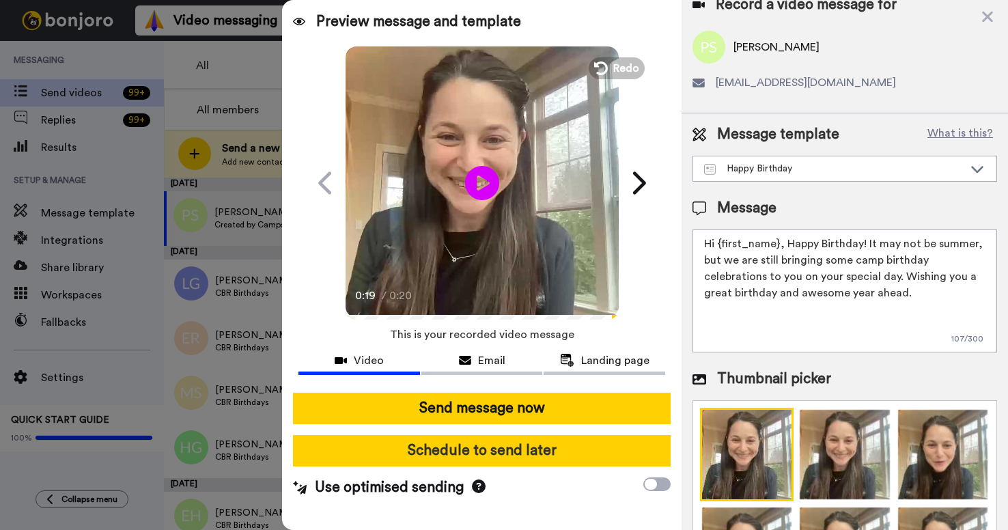
click at [485, 450] on button "Schedule to send later" at bounding box center [481, 450] width 377 height 31
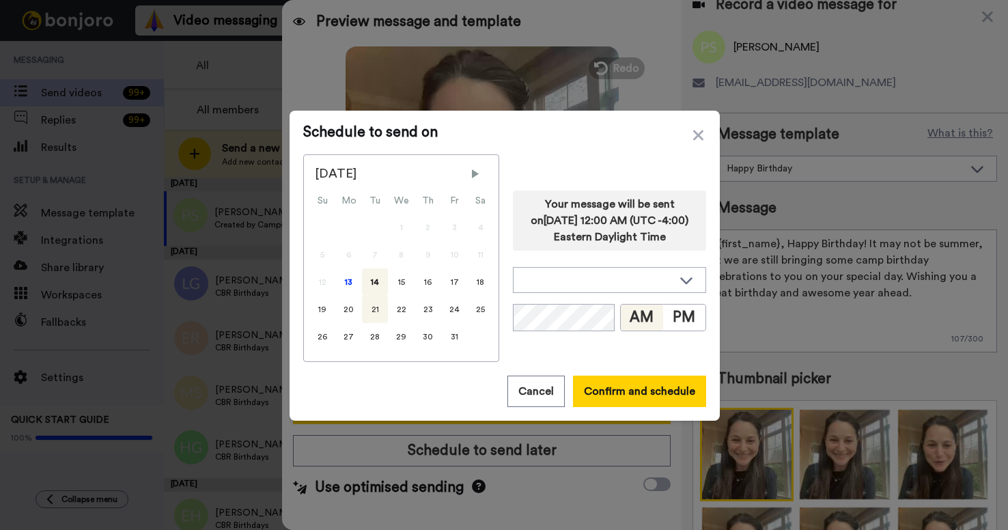
click at [376, 309] on div "21" at bounding box center [375, 309] width 26 height 27
click at [650, 396] on button "Confirm and schedule" at bounding box center [639, 391] width 133 height 31
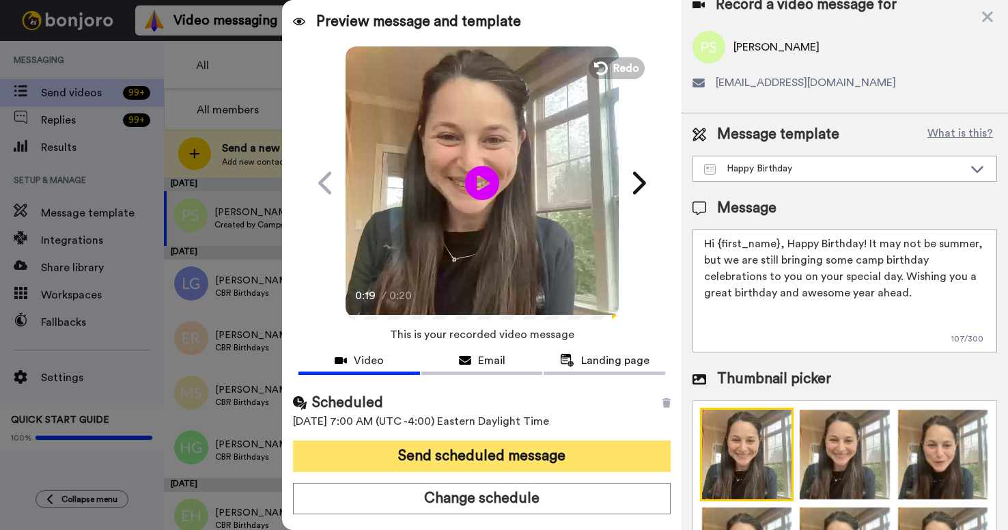
click at [562, 459] on button "Send scheduled message" at bounding box center [481, 456] width 377 height 31
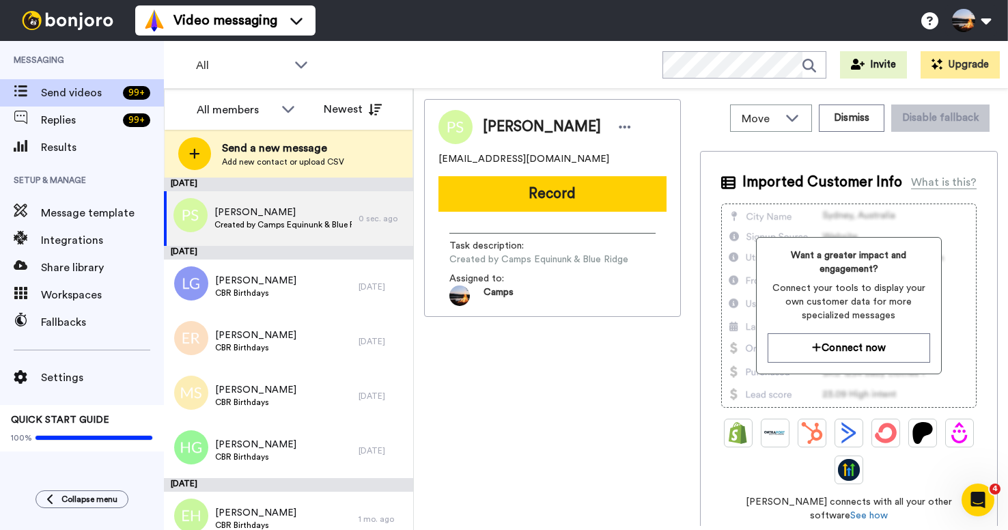
scroll to position [0, 0]
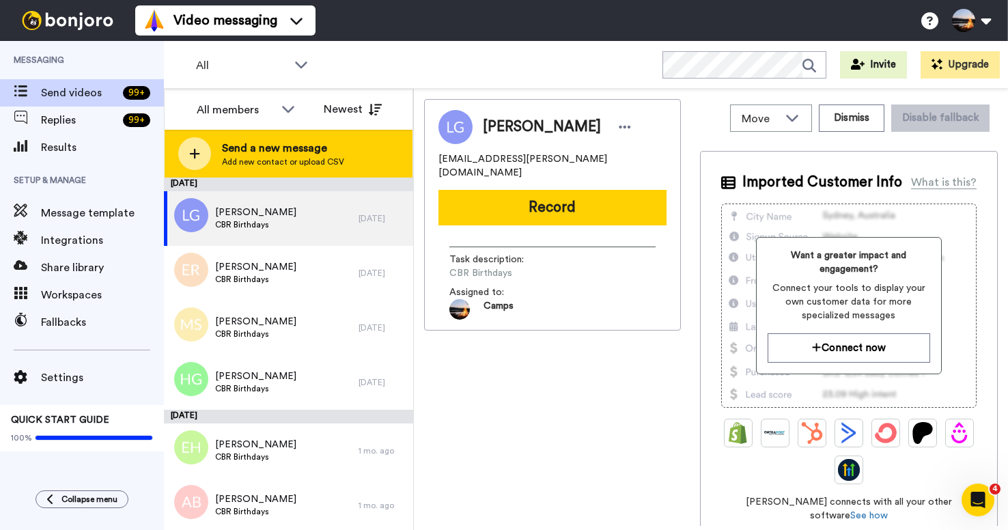
click at [197, 156] on icon at bounding box center [194, 154] width 11 height 12
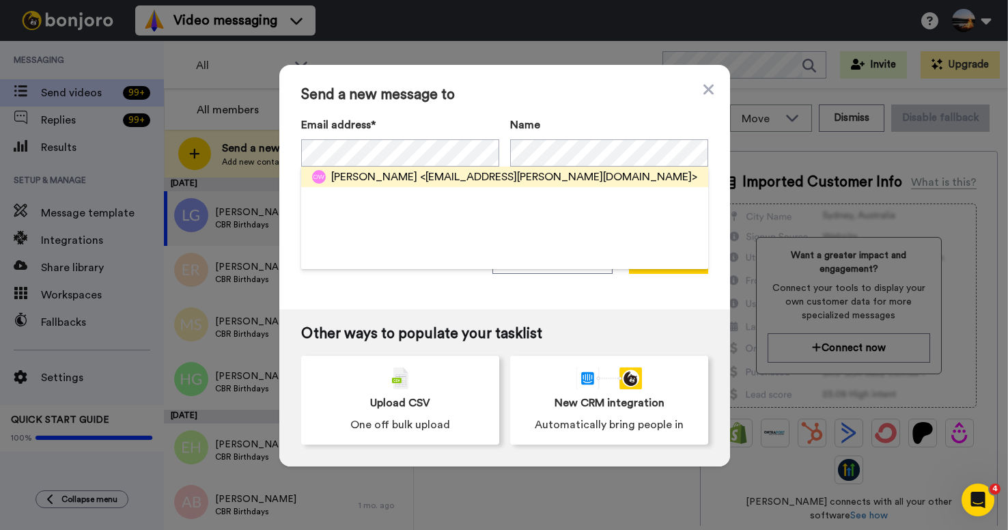
click at [402, 178] on span "[PERSON_NAME]" at bounding box center [374, 177] width 86 height 16
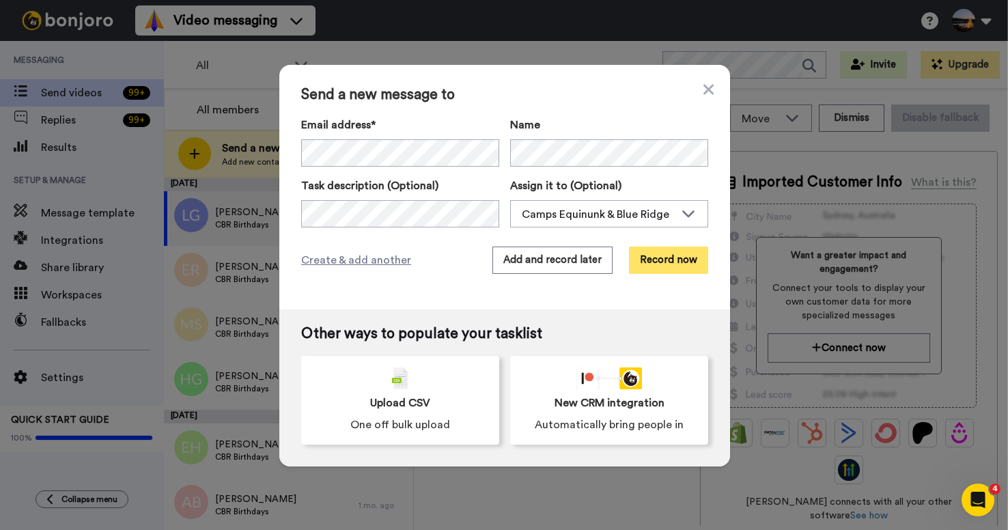
click at [678, 266] on button "Record now" at bounding box center [668, 260] width 79 height 27
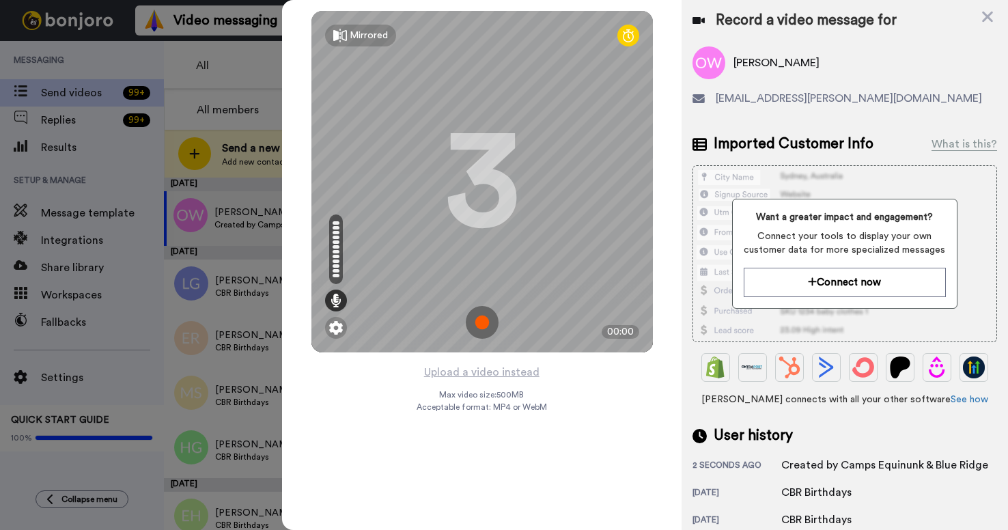
click at [482, 320] on img at bounding box center [482, 322] width 33 height 33
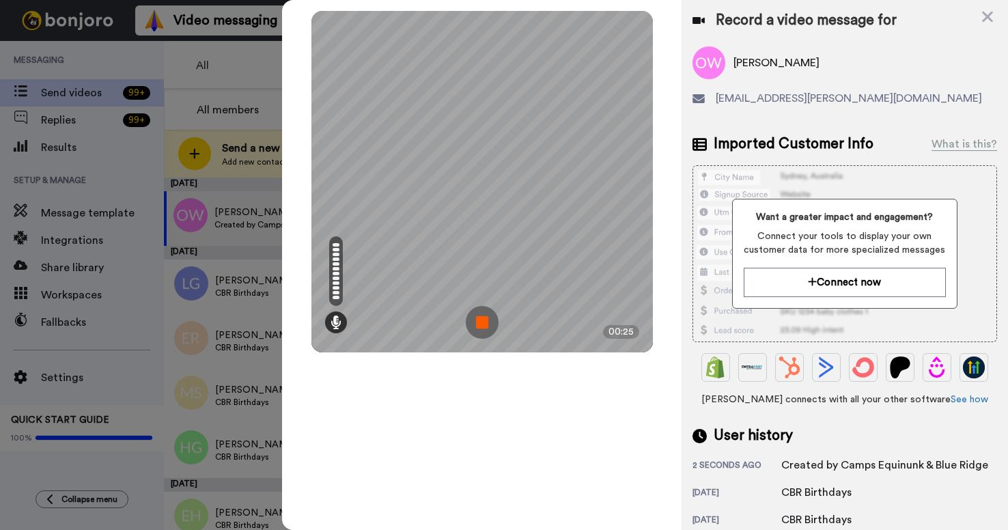
click at [488, 320] on img at bounding box center [482, 322] width 33 height 33
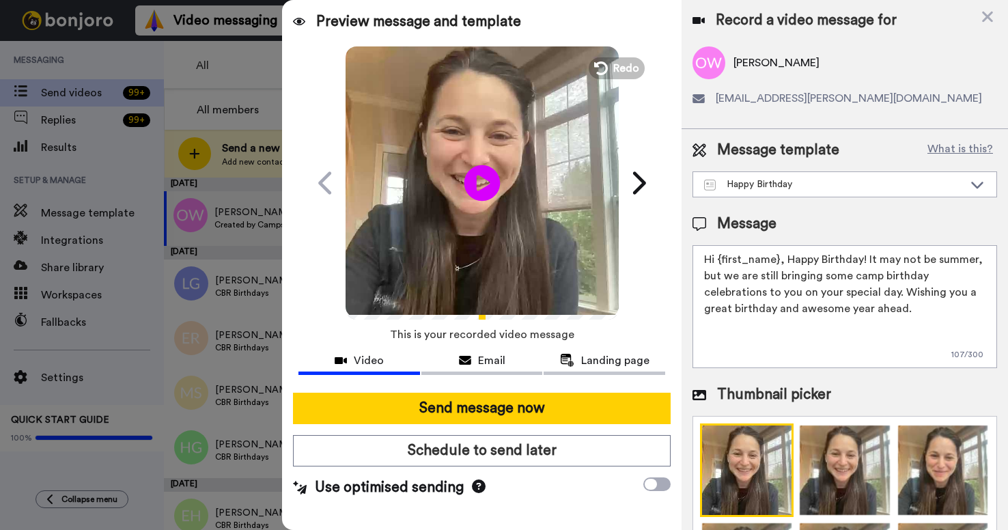
click at [481, 181] on icon "Play/Pause" at bounding box center [482, 182] width 36 height 65
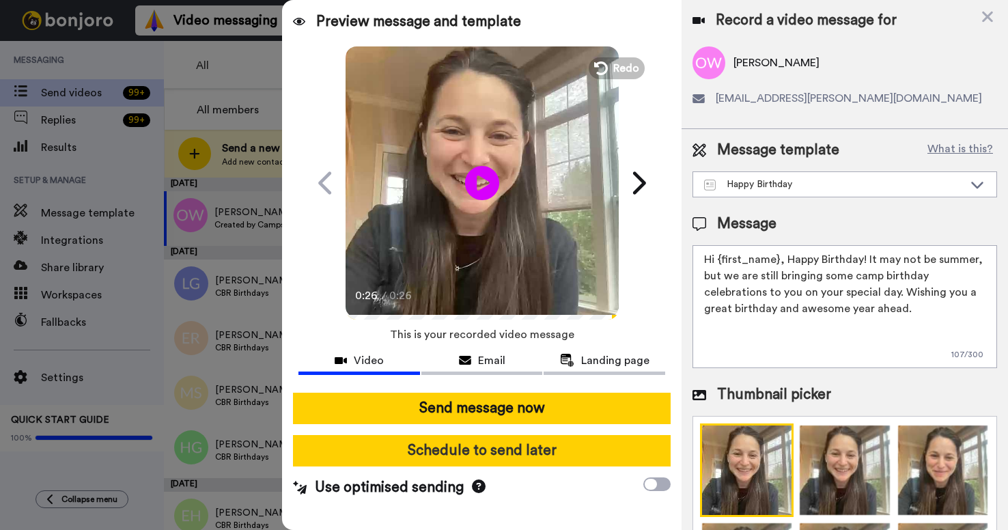
click at [424, 454] on button "Schedule to send later" at bounding box center [481, 450] width 377 height 31
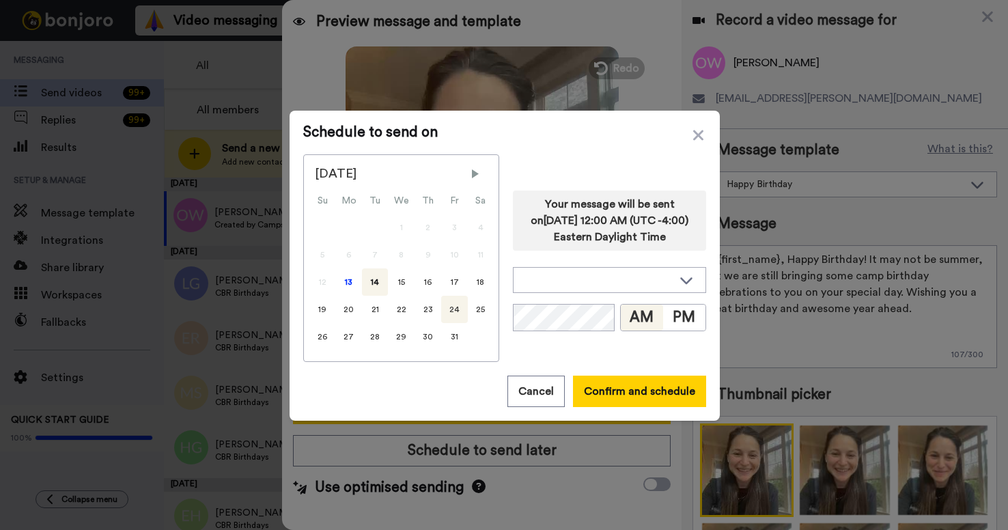
click at [456, 311] on div "24" at bounding box center [454, 309] width 27 height 27
click at [648, 390] on button "Confirm and schedule" at bounding box center [639, 391] width 133 height 31
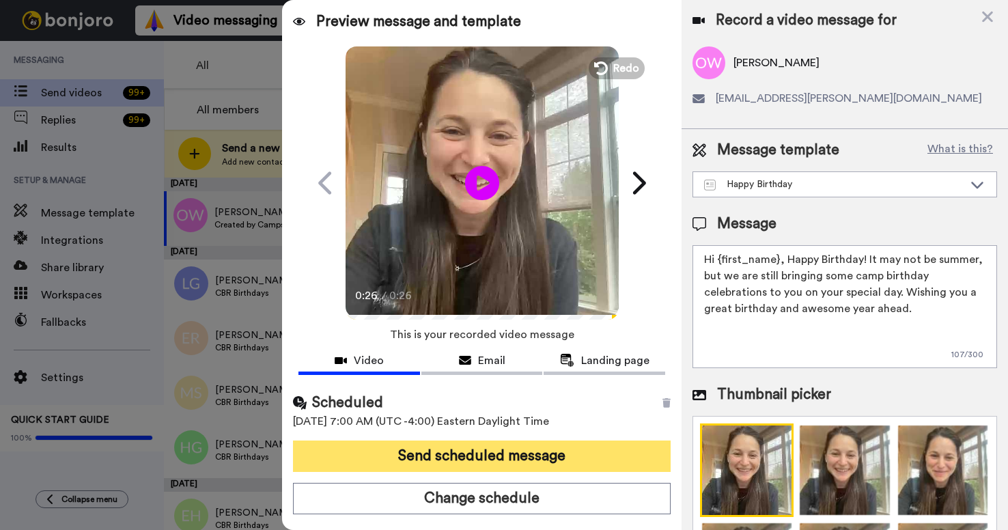
click at [575, 458] on button "Send scheduled message" at bounding box center [481, 456] width 377 height 31
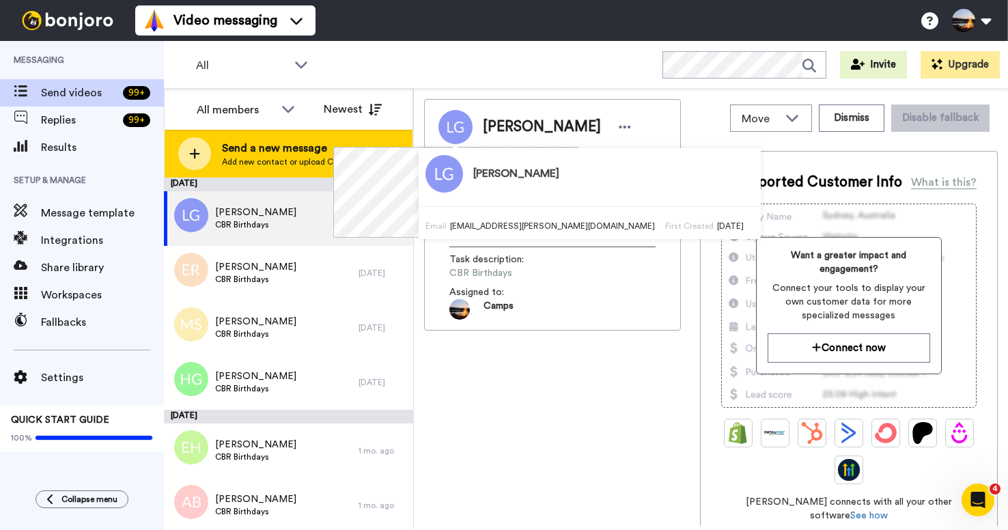
click at [199, 154] on icon at bounding box center [194, 154] width 11 height 12
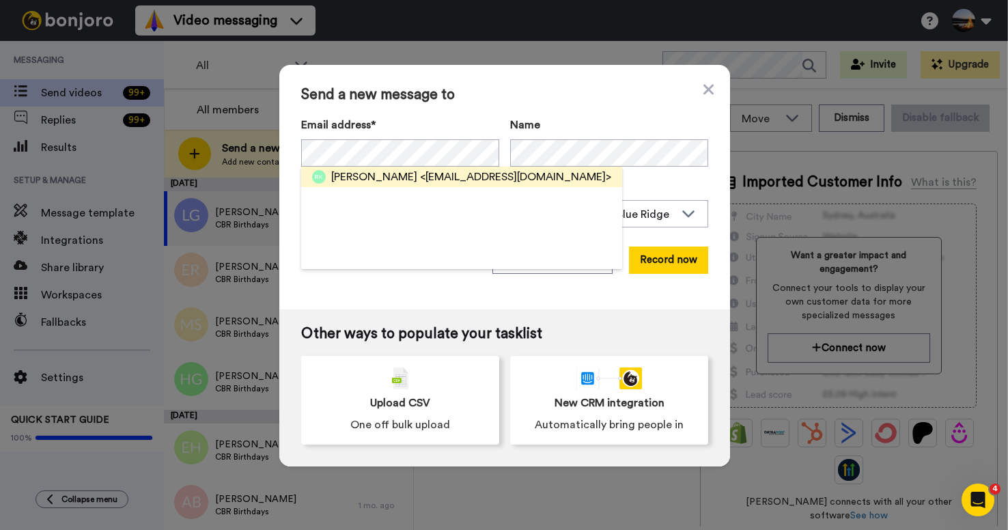
click at [420, 178] on span "<[EMAIL_ADDRESS][DOMAIN_NAME]>" at bounding box center [515, 177] width 191 height 16
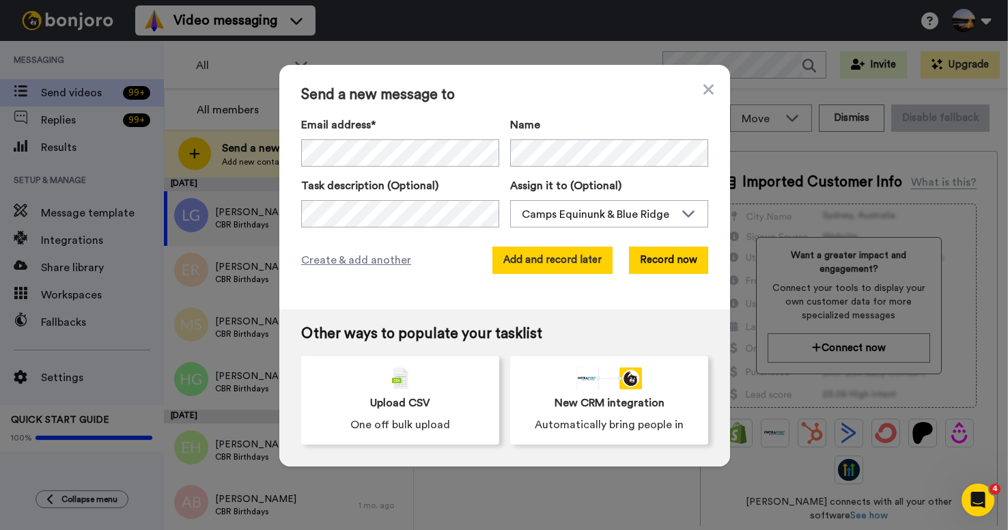
click at [566, 264] on button "Add and record later" at bounding box center [553, 260] width 120 height 27
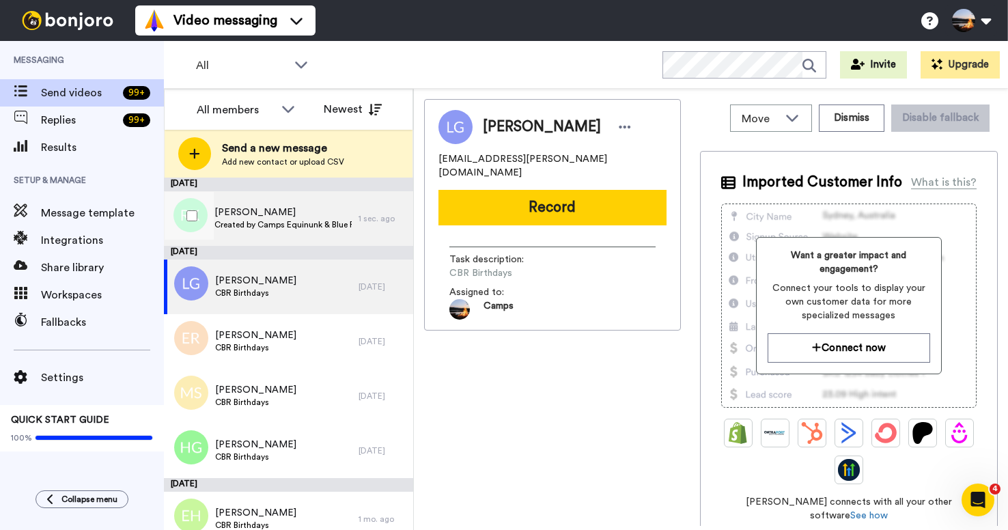
click at [316, 225] on span "Created by Camps Equinunk & Blue Ridge" at bounding box center [283, 224] width 137 height 11
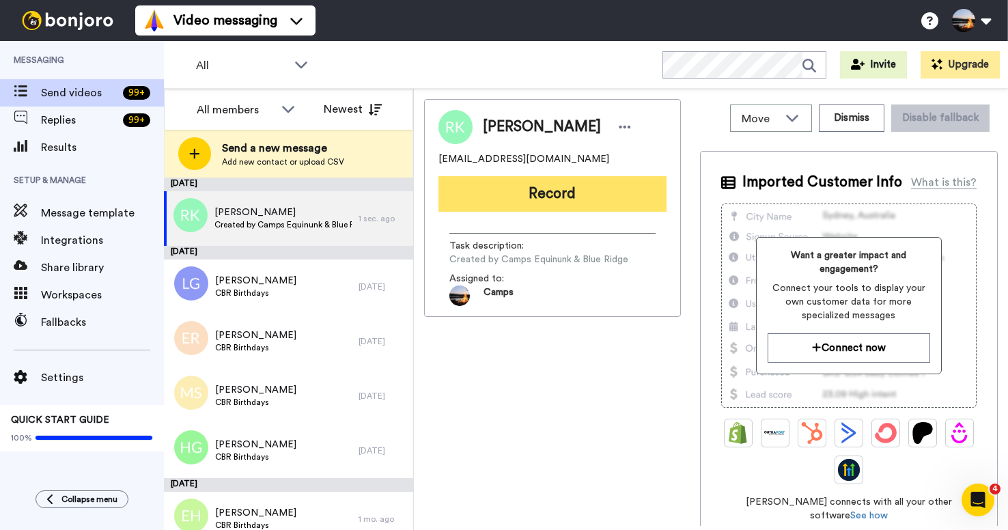
click at [517, 189] on button "Record" at bounding box center [553, 194] width 228 height 36
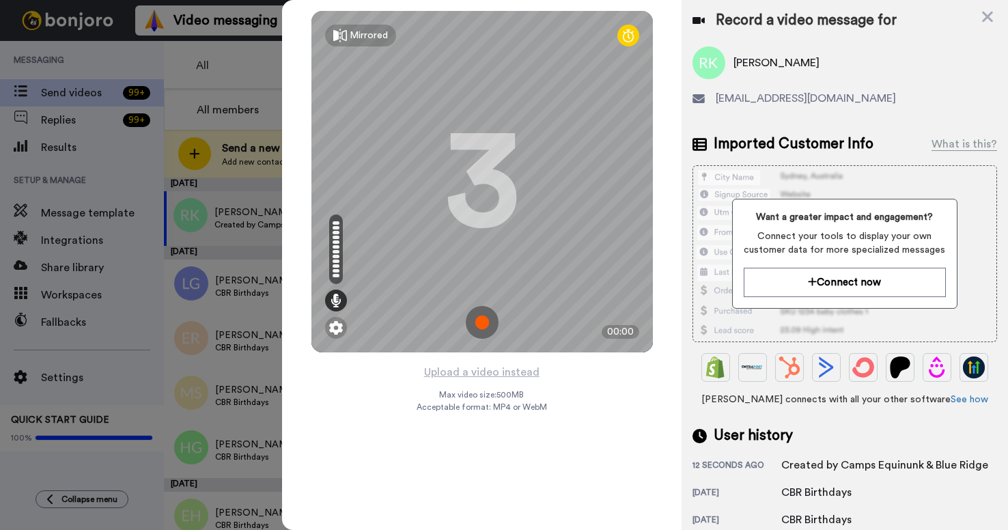
click at [485, 323] on img at bounding box center [482, 322] width 33 height 33
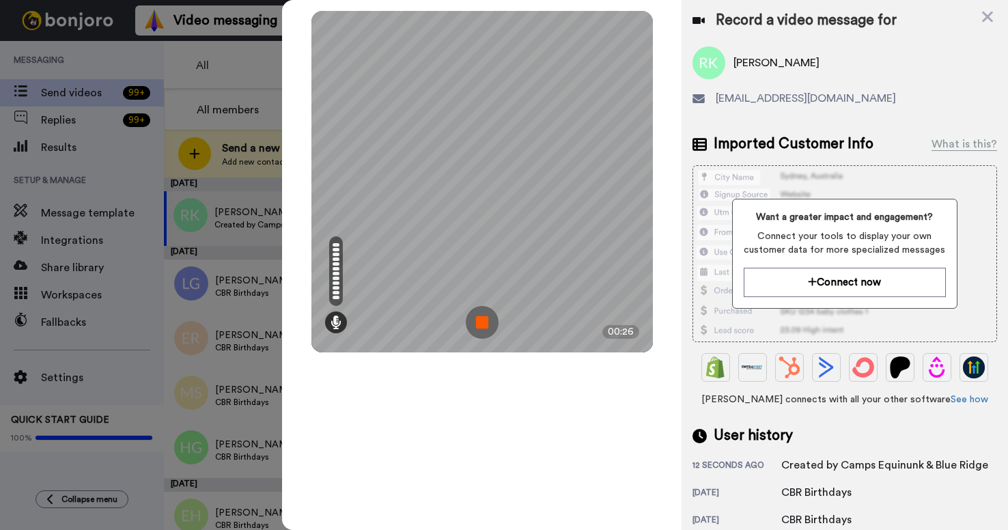
click at [483, 324] on img at bounding box center [482, 322] width 33 height 33
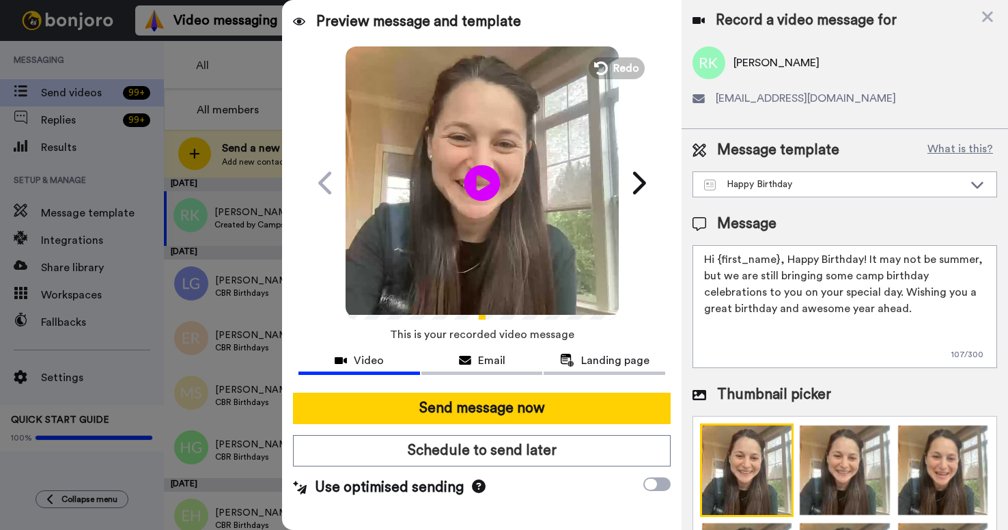
click at [485, 181] on icon "Play/Pause" at bounding box center [482, 182] width 36 height 65
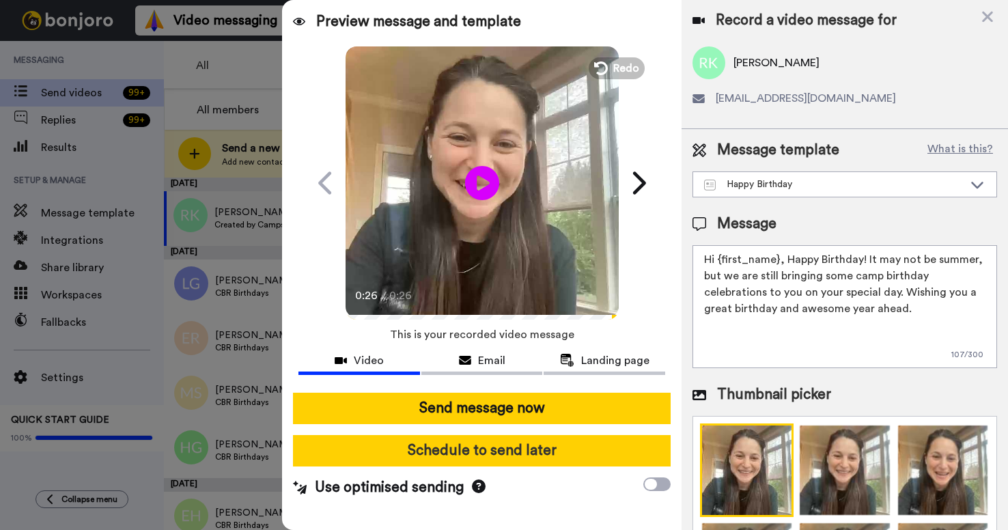
click at [532, 448] on button "Schedule to send later" at bounding box center [481, 450] width 377 height 31
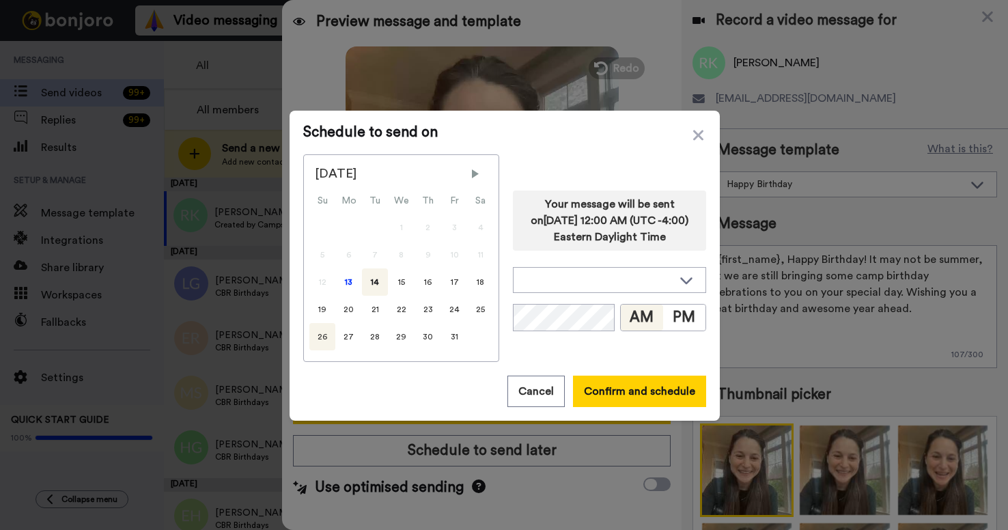
click at [316, 335] on div "26" at bounding box center [322, 336] width 26 height 27
click at [641, 320] on button "AM" at bounding box center [642, 318] width 42 height 26
click at [631, 398] on button "Confirm and schedule" at bounding box center [639, 391] width 133 height 31
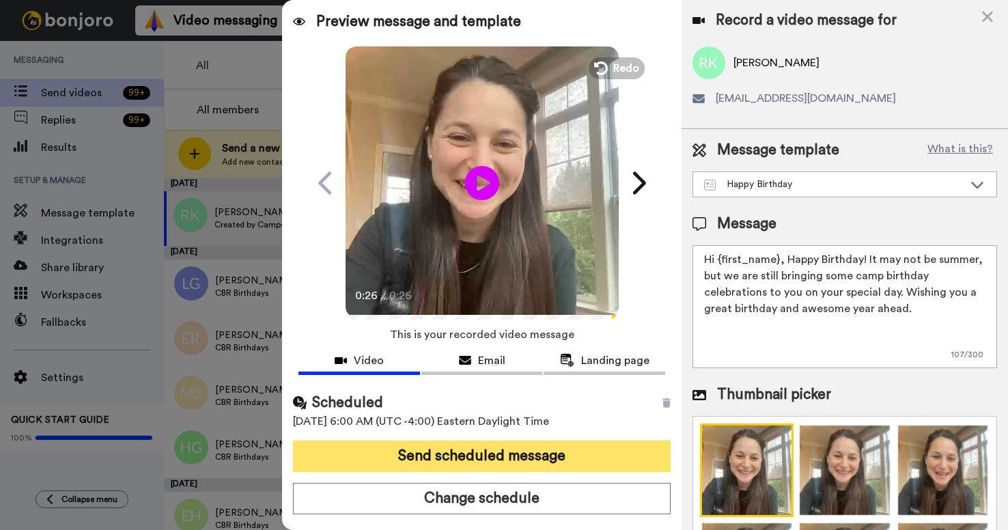
click at [524, 457] on button "Send scheduled message" at bounding box center [481, 456] width 377 height 31
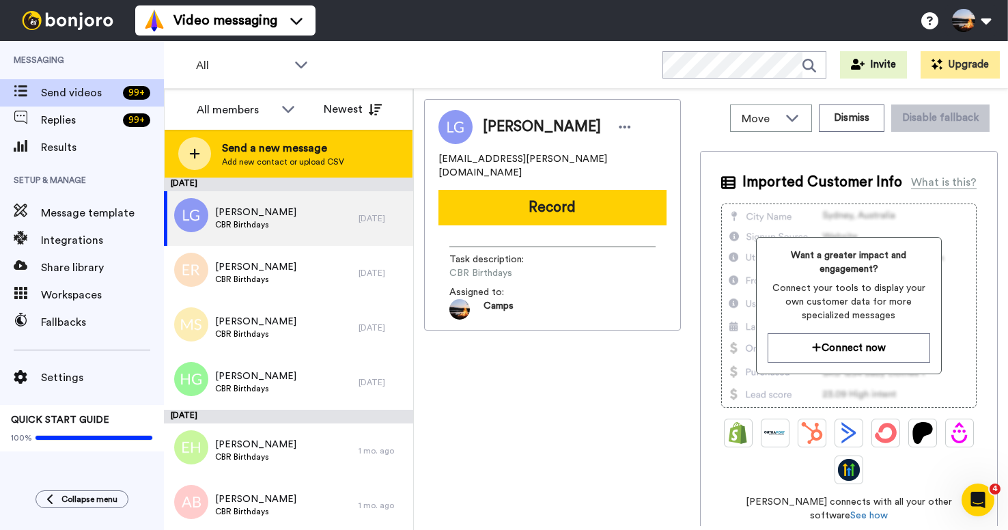
click at [197, 159] on icon at bounding box center [194, 154] width 11 height 12
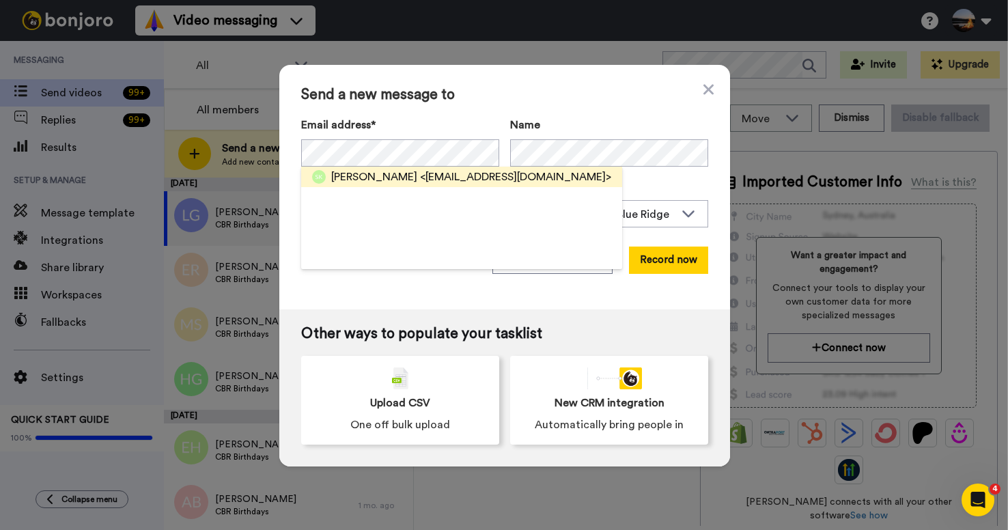
click at [398, 178] on span "Samantha Kelinson" at bounding box center [374, 177] width 86 height 16
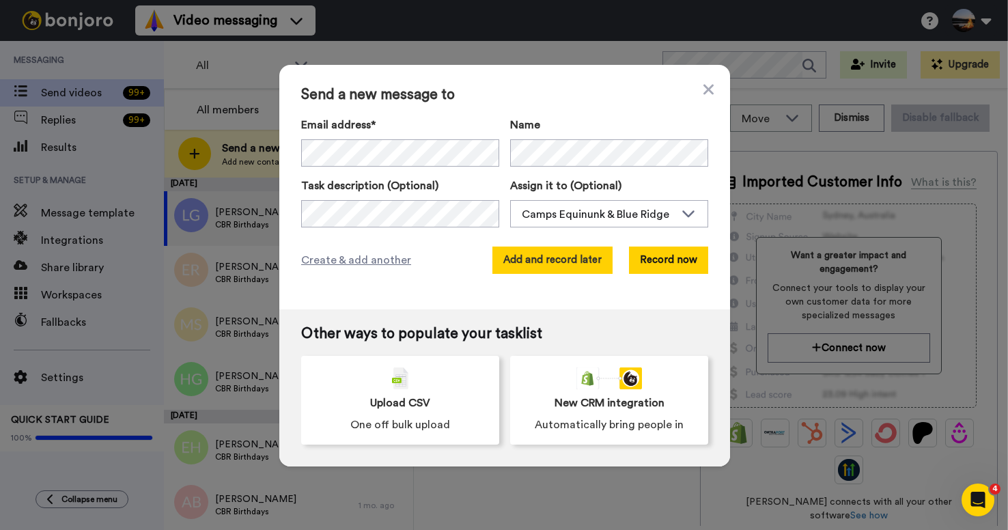
click at [525, 260] on button "Add and record later" at bounding box center [553, 260] width 120 height 27
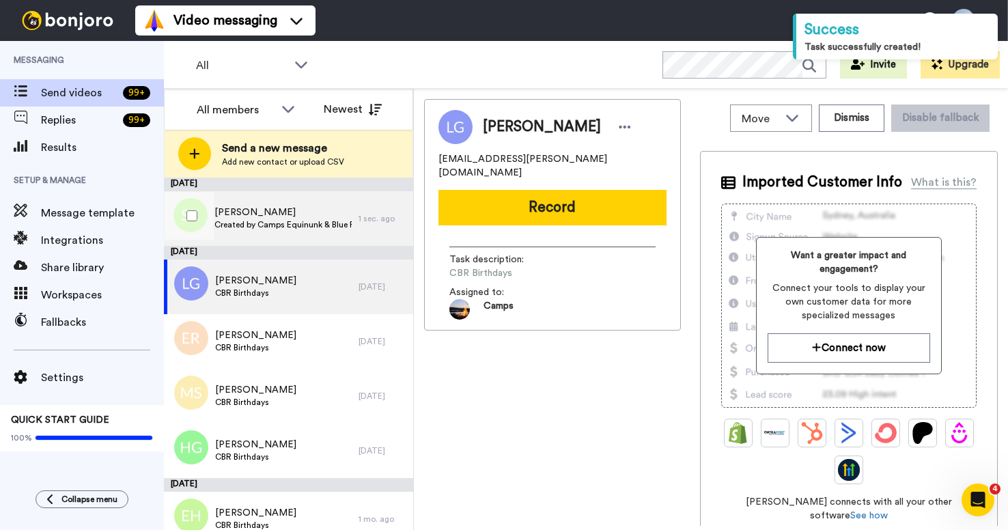
click at [334, 234] on div "Samantha Kelinson Created by Camps Equinunk & Blue Ridge" at bounding box center [261, 218] width 195 height 55
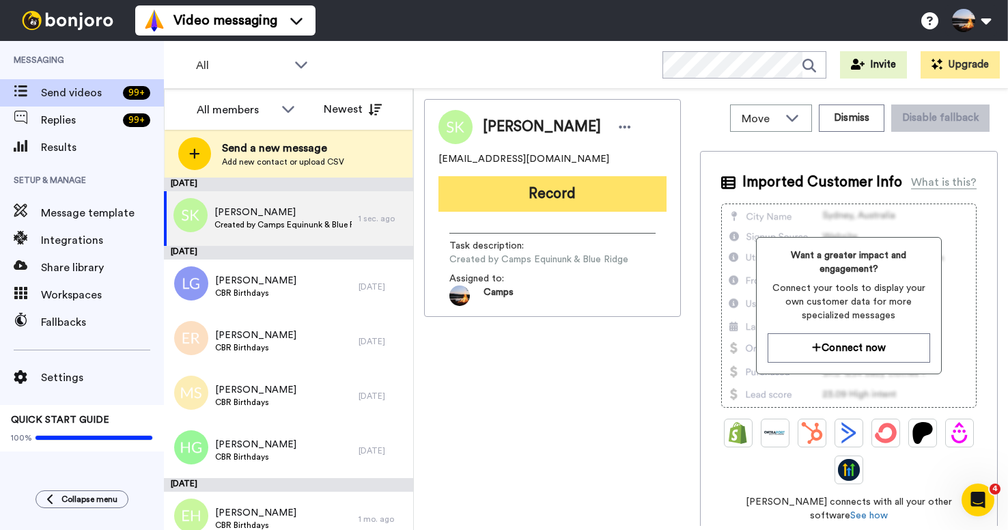
click at [551, 197] on button "Record" at bounding box center [553, 194] width 228 height 36
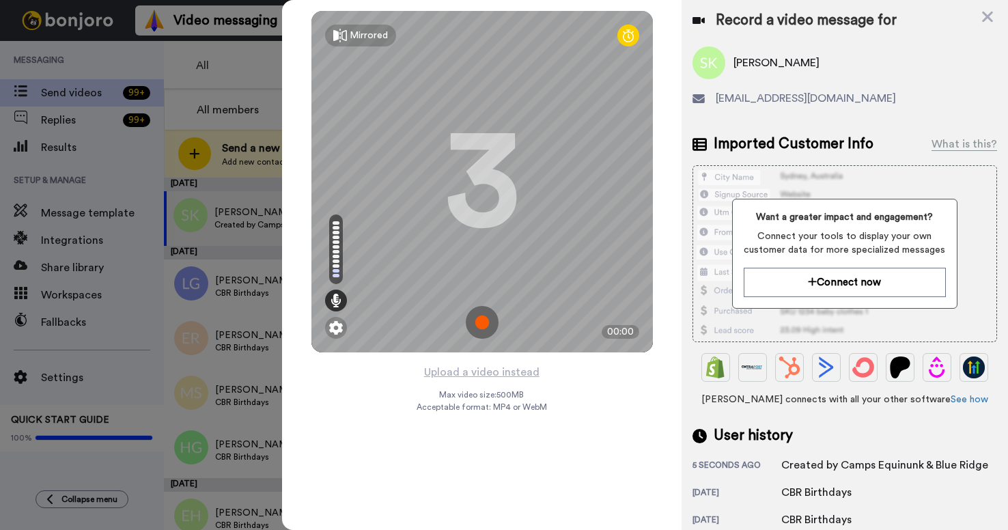
click at [480, 327] on img at bounding box center [482, 322] width 33 height 33
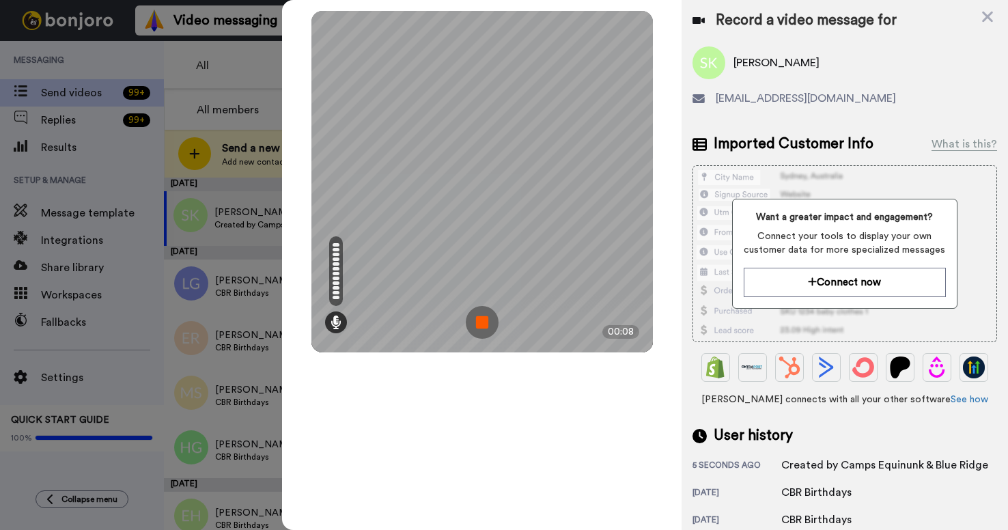
click at [483, 325] on img at bounding box center [482, 322] width 33 height 33
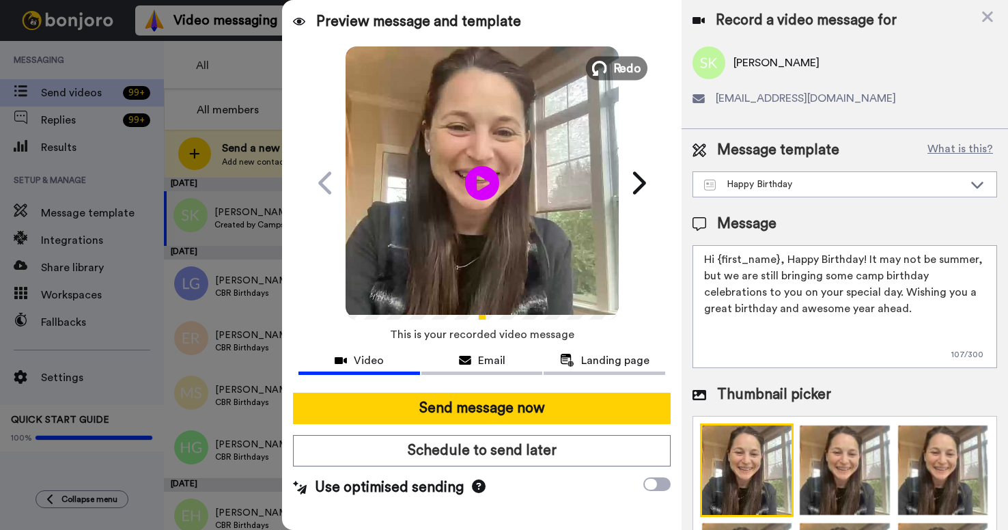
click at [604, 64] on icon at bounding box center [599, 68] width 15 height 15
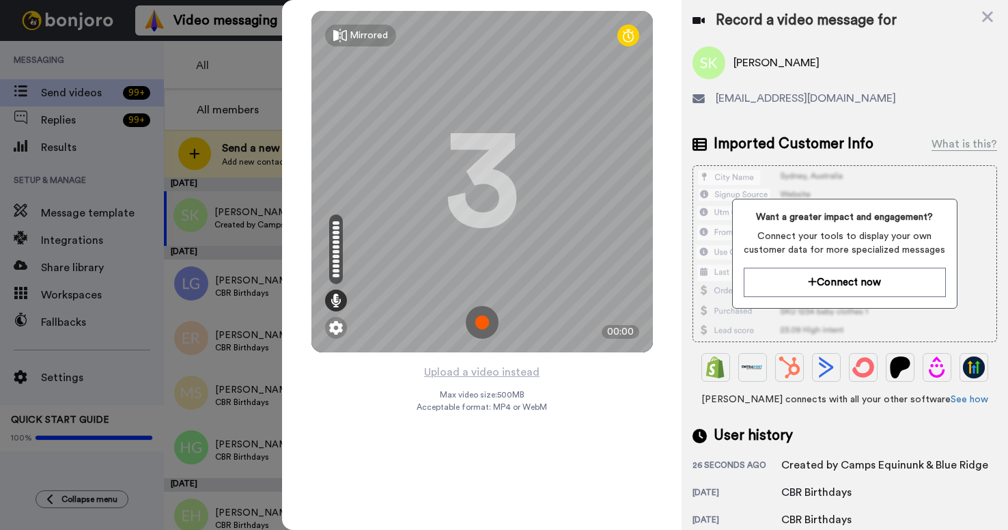
click at [483, 322] on img at bounding box center [482, 322] width 33 height 33
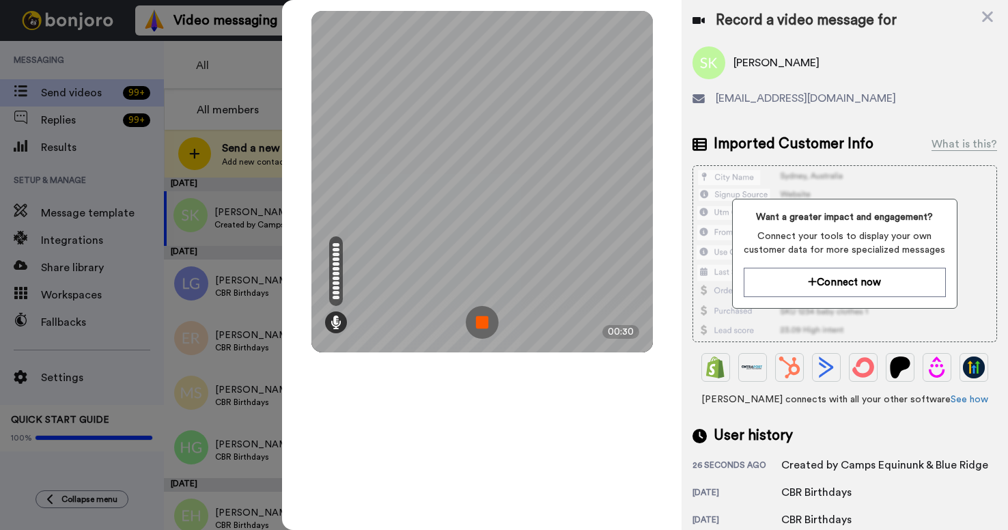
click at [479, 329] on img at bounding box center [482, 322] width 33 height 33
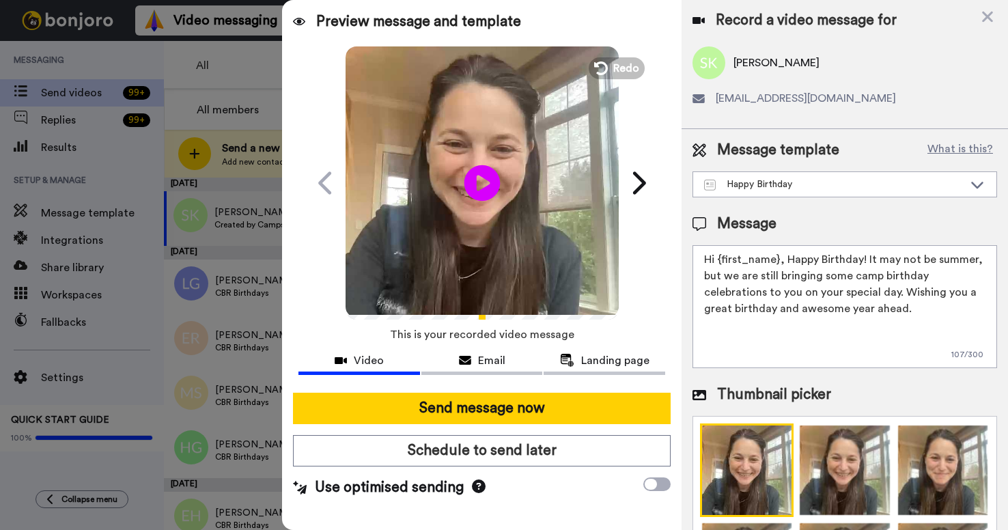
click at [482, 188] on icon "Play/Pause" at bounding box center [482, 182] width 36 height 65
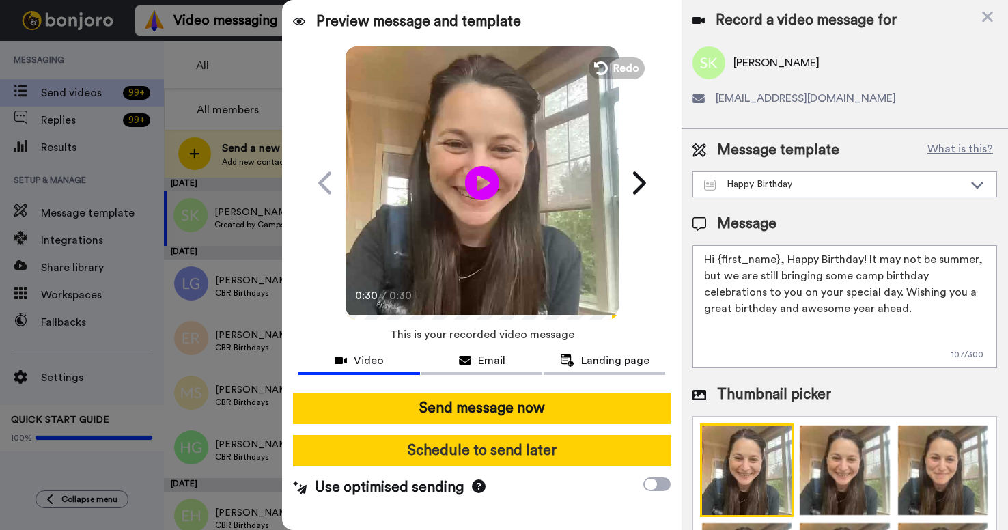
click at [508, 449] on button "Schedule to send later" at bounding box center [481, 450] width 377 height 31
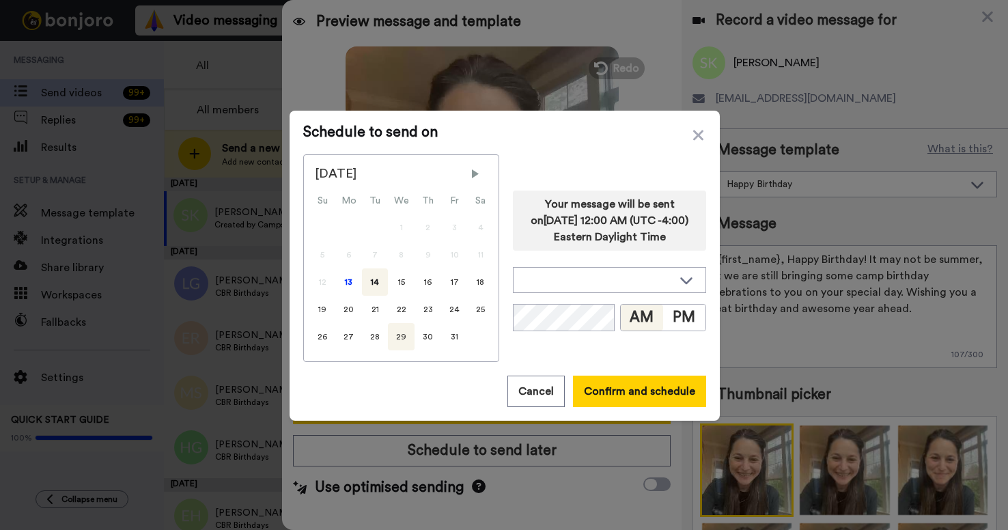
click at [401, 338] on div "29" at bounding box center [401, 336] width 27 height 27
click at [667, 394] on button "Confirm and schedule" at bounding box center [639, 391] width 133 height 31
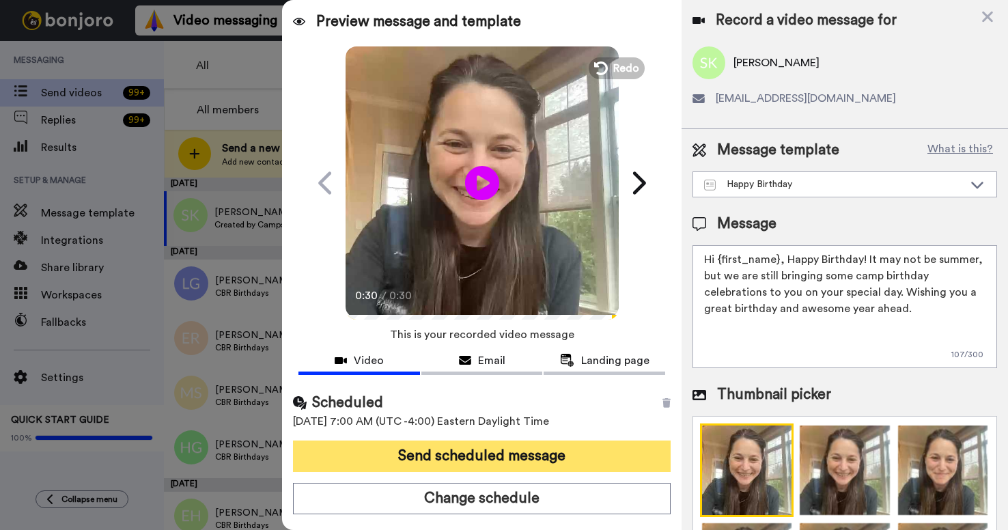
click at [557, 454] on button "Send scheduled message" at bounding box center [481, 456] width 377 height 31
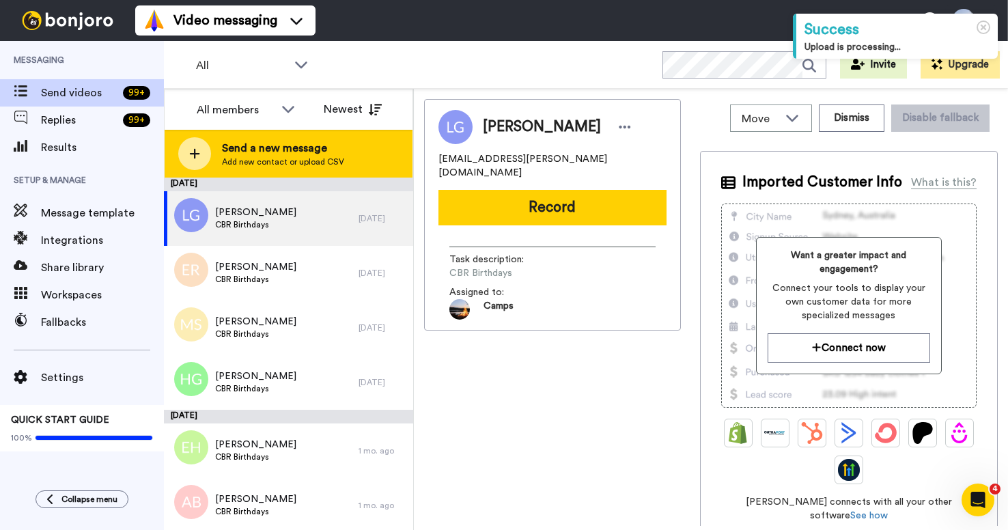
click at [191, 154] on icon at bounding box center [194, 154] width 11 height 12
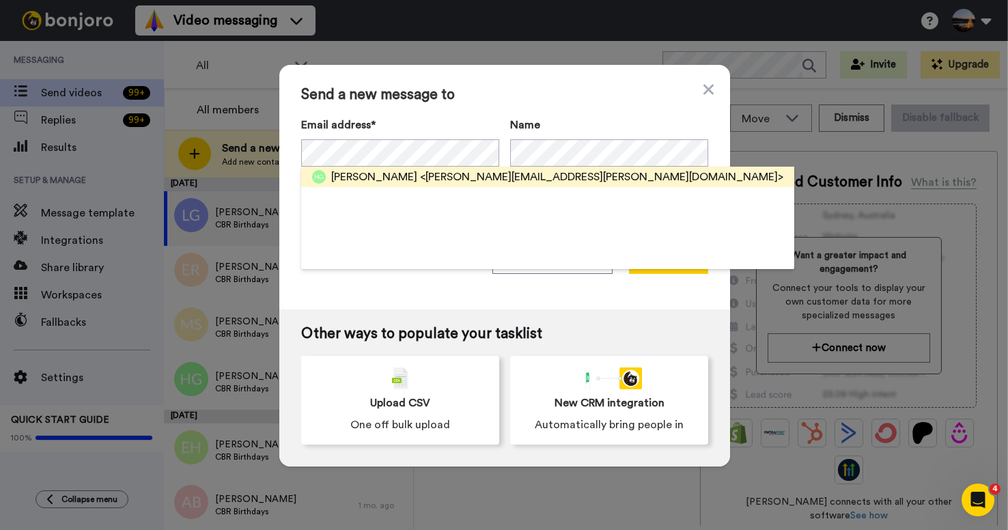
click at [420, 176] on span "<[PERSON_NAME][EMAIL_ADDRESS][PERSON_NAME][DOMAIN_NAME]>" at bounding box center [601, 177] width 363 height 16
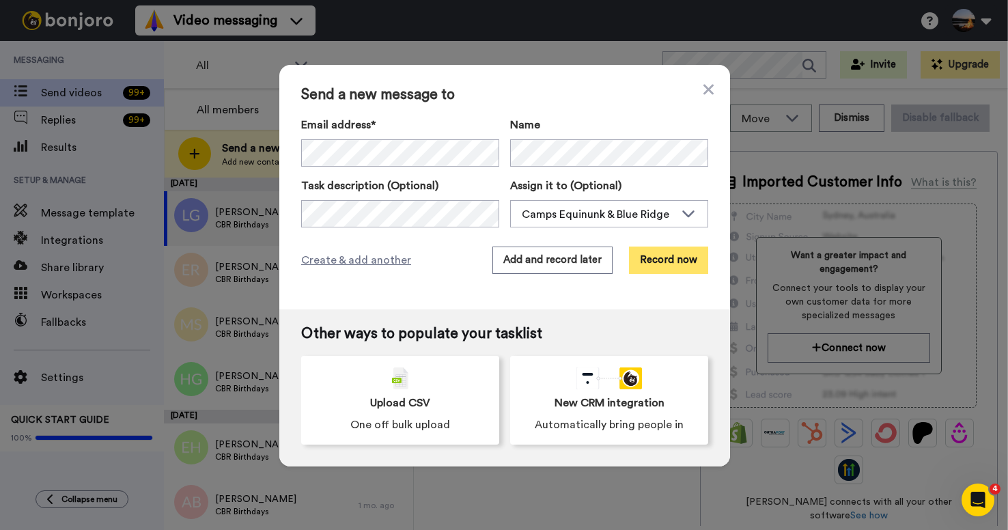
click at [669, 261] on button "Record now" at bounding box center [668, 260] width 79 height 27
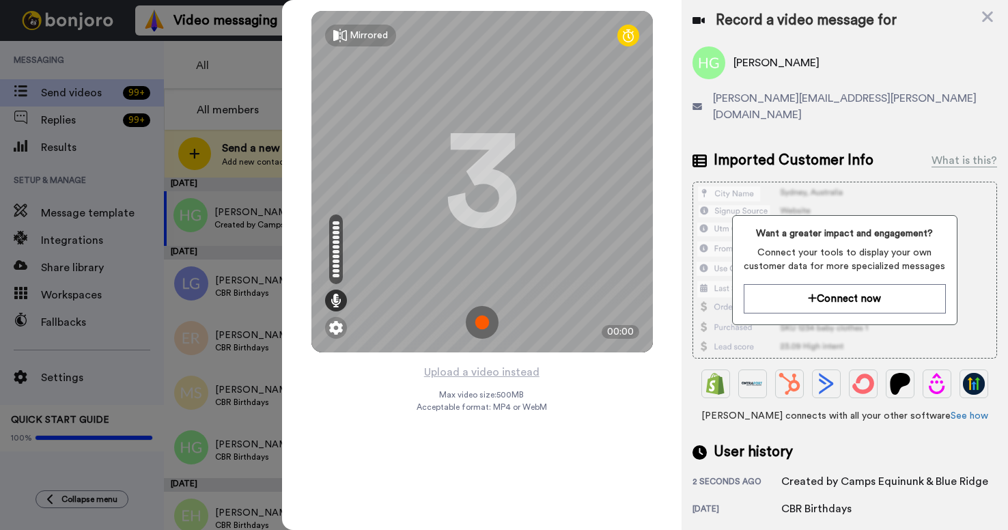
click at [483, 321] on img at bounding box center [482, 322] width 33 height 33
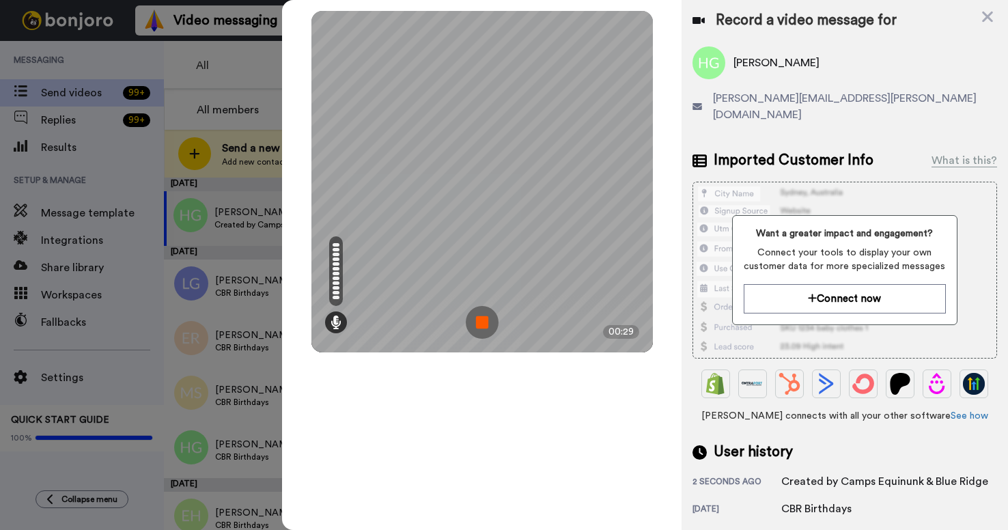
click at [476, 321] on img at bounding box center [482, 322] width 33 height 33
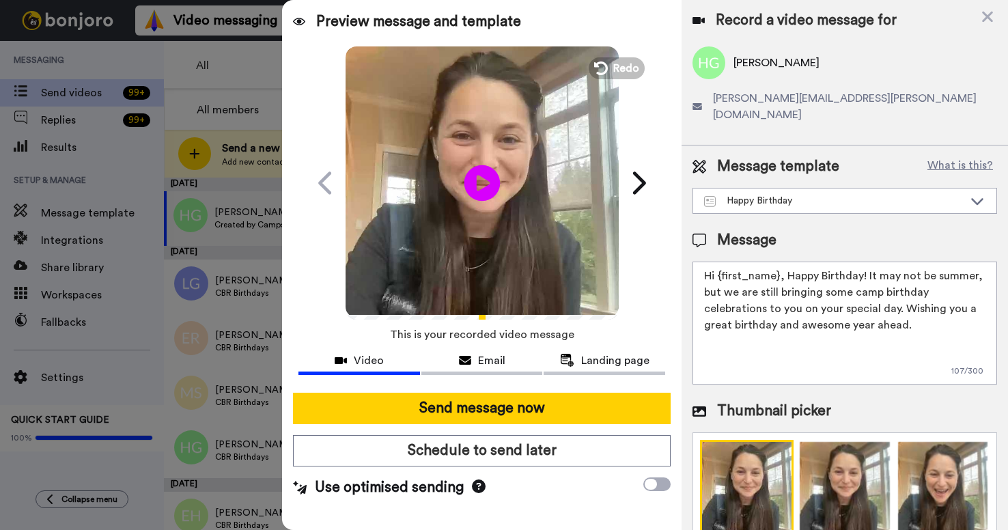
click at [485, 182] on icon "Play/Pause" at bounding box center [482, 182] width 36 height 65
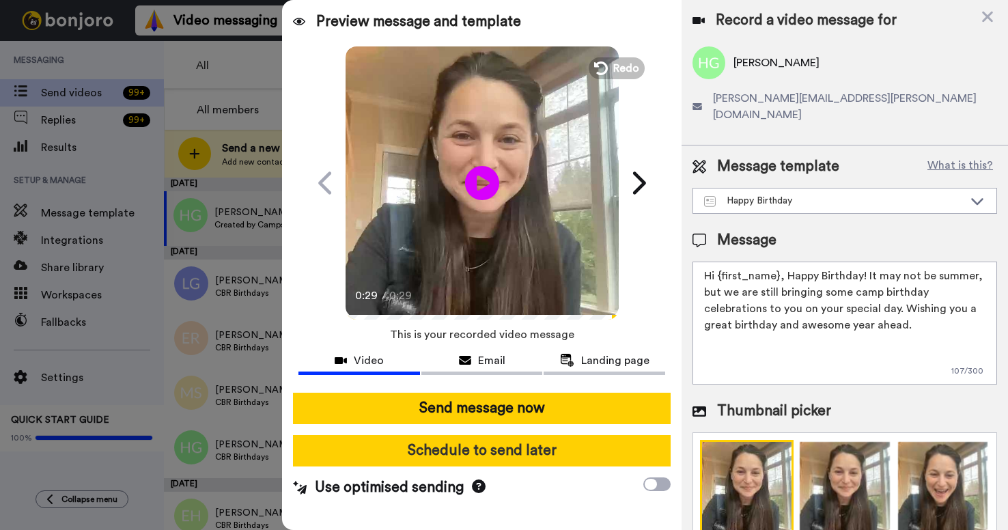
click at [545, 452] on button "Schedule to send later" at bounding box center [481, 450] width 377 height 31
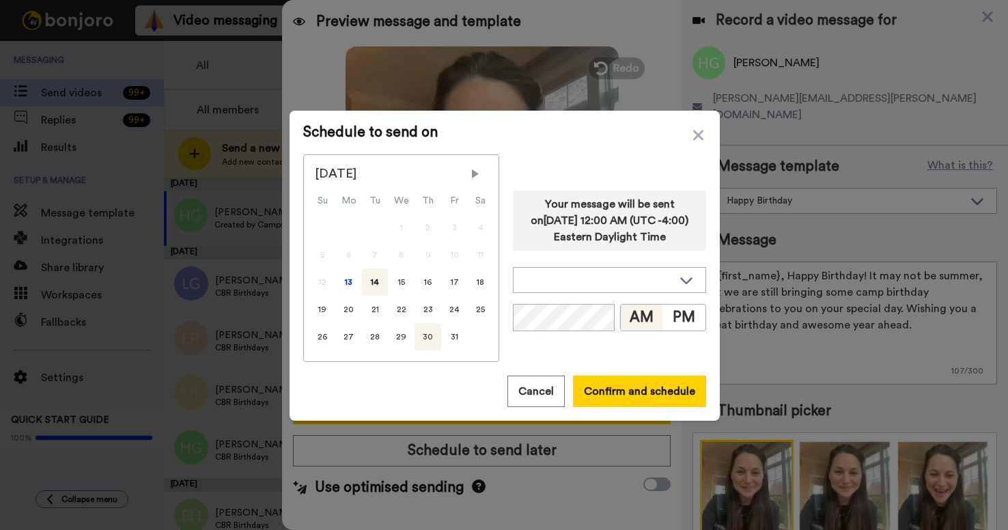
click at [424, 341] on div "30" at bounding box center [428, 336] width 27 height 27
click at [642, 393] on button "Confirm and schedule" at bounding box center [639, 391] width 133 height 31
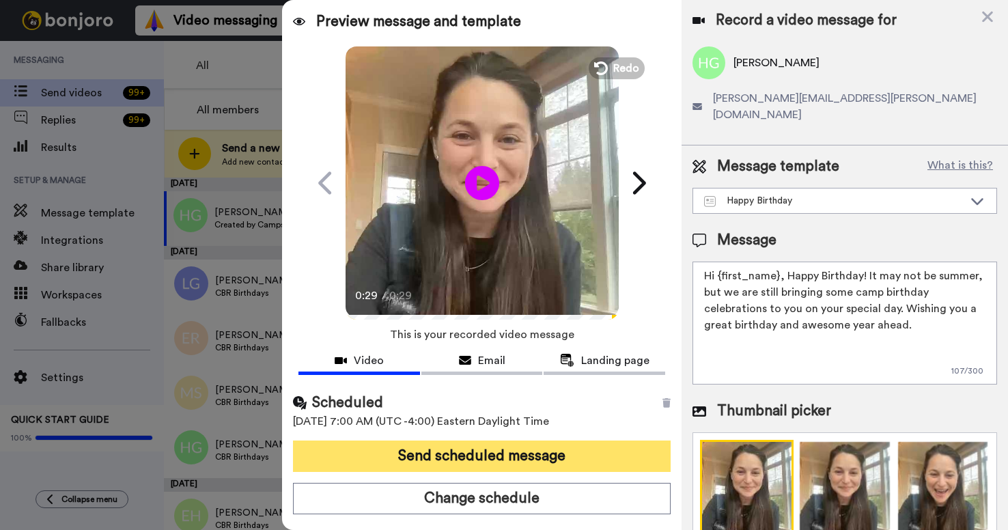
click at [598, 460] on button "Send scheduled message" at bounding box center [481, 456] width 377 height 31
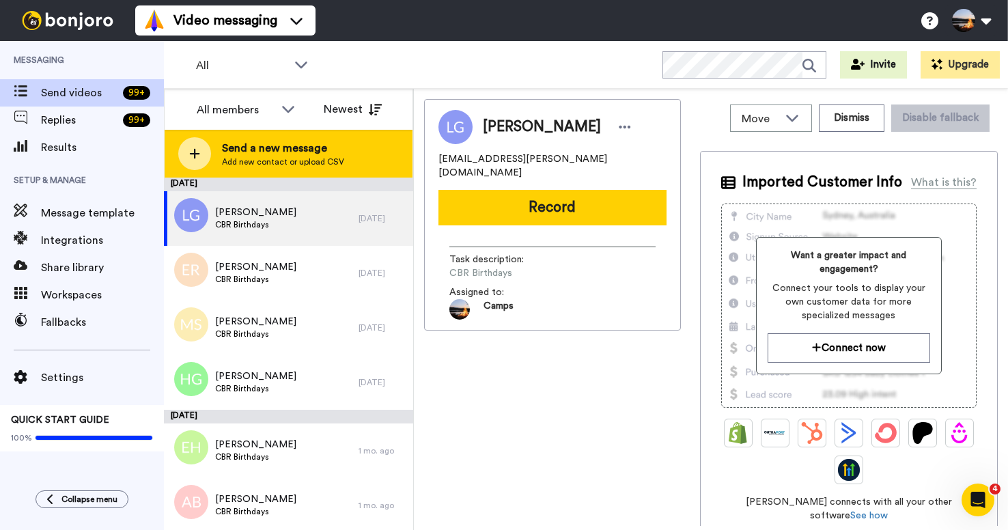
click at [204, 152] on div at bounding box center [194, 153] width 33 height 33
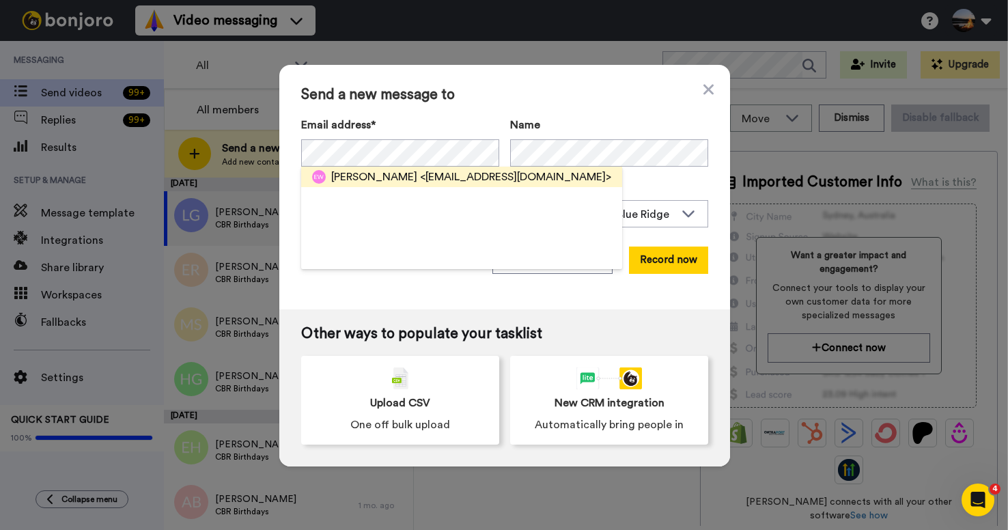
click at [361, 178] on span "[PERSON_NAME]" at bounding box center [374, 177] width 86 height 16
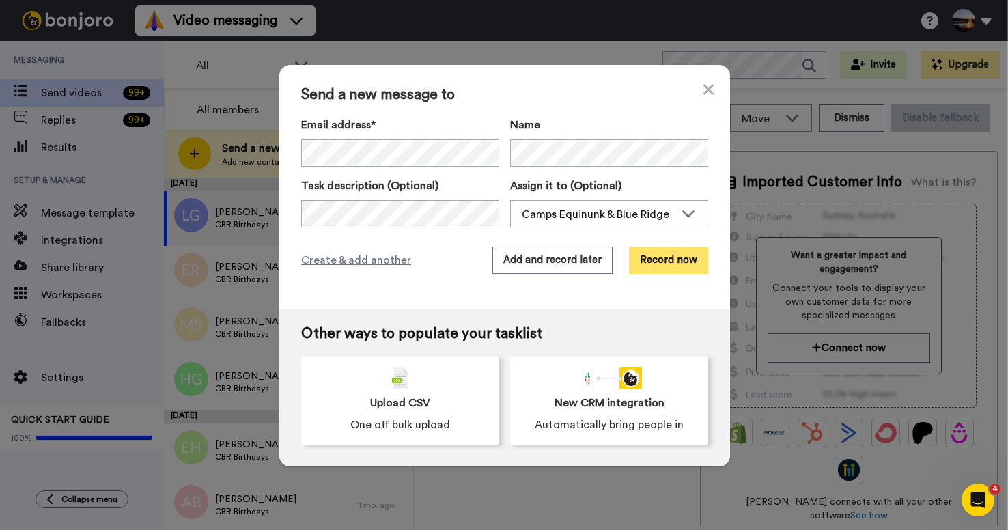
click at [678, 260] on button "Record now" at bounding box center [668, 260] width 79 height 27
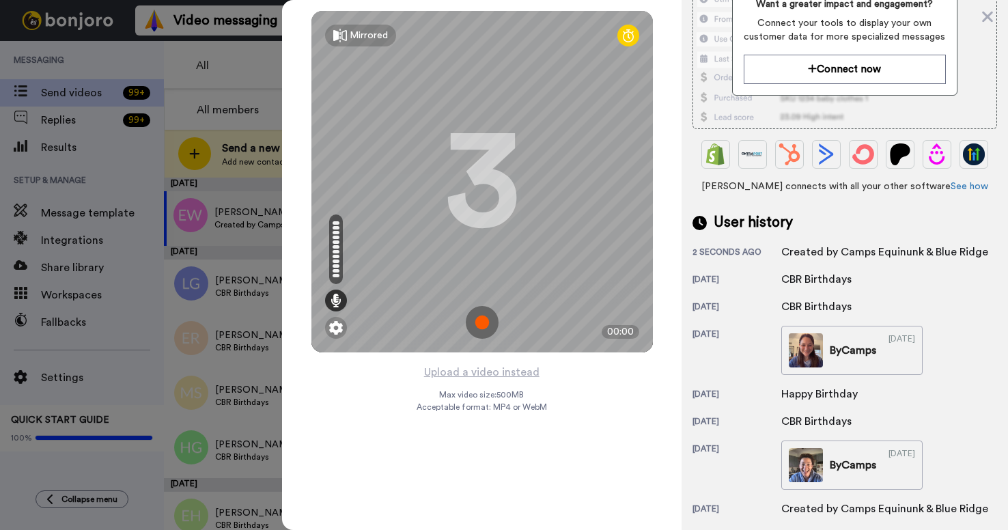
scroll to position [197, 0]
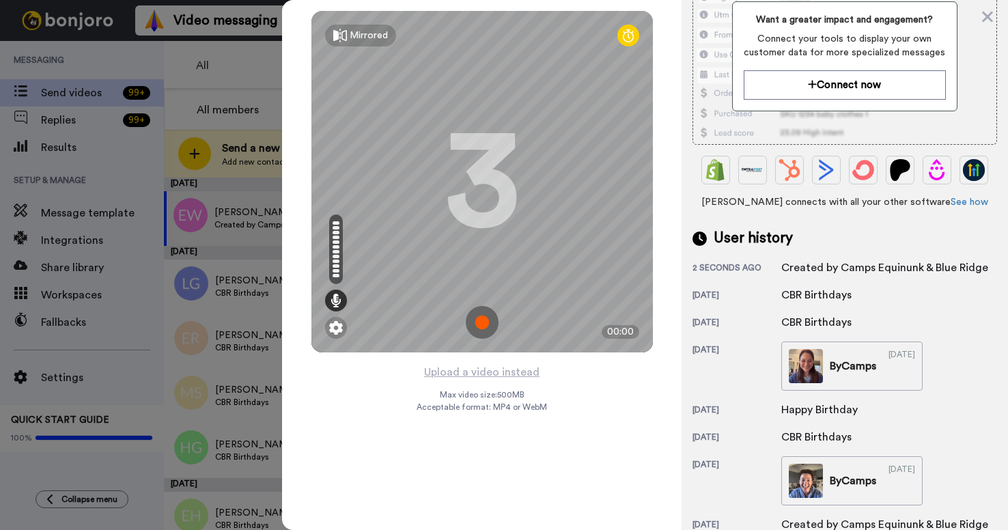
click at [476, 323] on img at bounding box center [482, 322] width 33 height 33
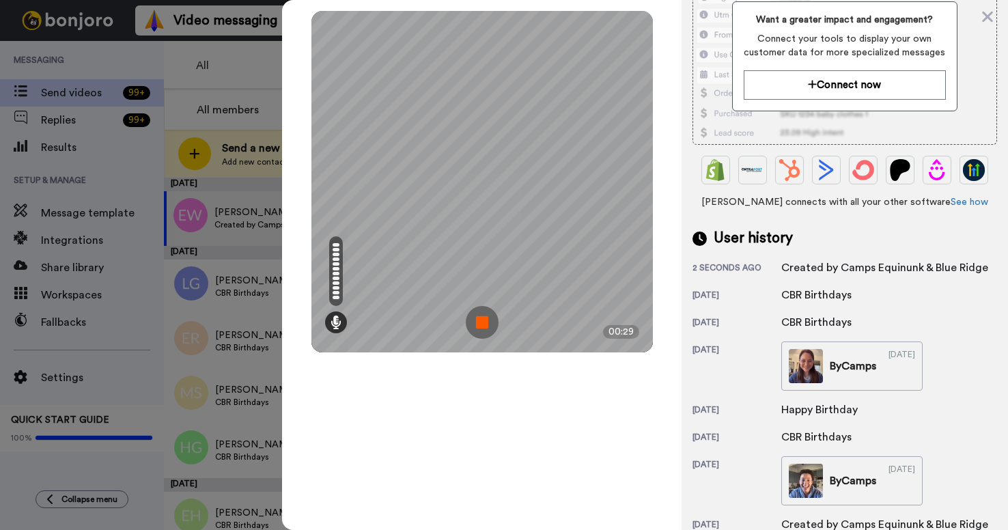
click at [484, 325] on img at bounding box center [482, 322] width 33 height 33
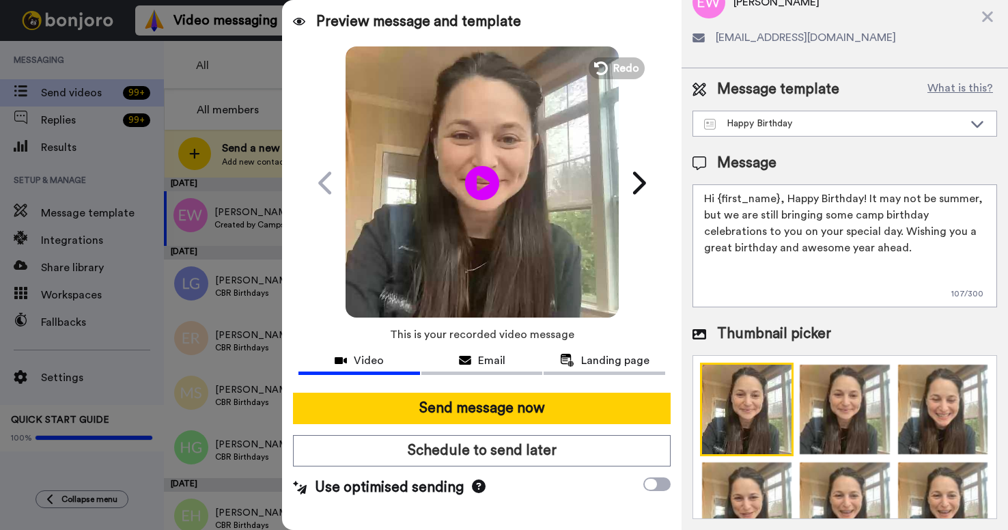
scroll to position [0, 0]
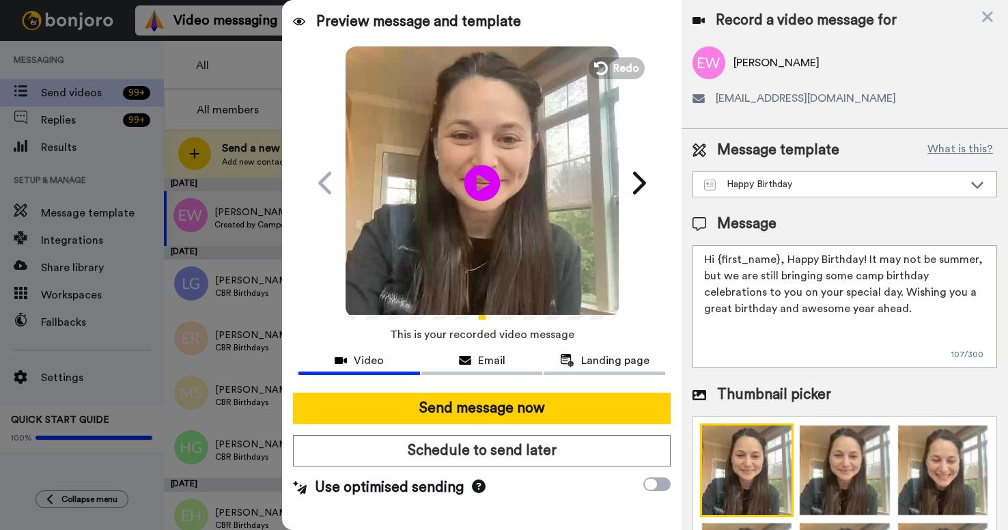
click at [478, 180] on icon "Play/Pause" at bounding box center [482, 182] width 36 height 65
click at [600, 72] on icon at bounding box center [599, 68] width 15 height 15
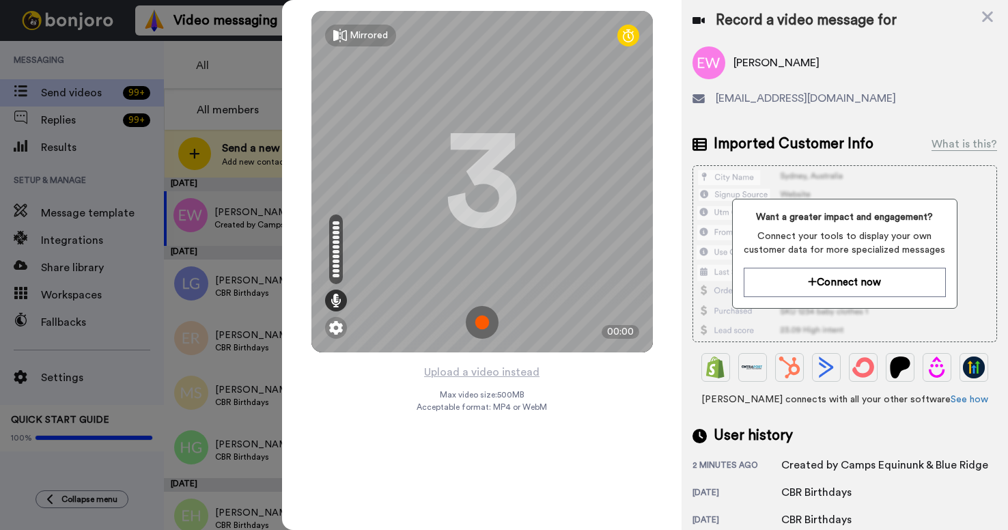
click at [486, 331] on img at bounding box center [482, 322] width 33 height 33
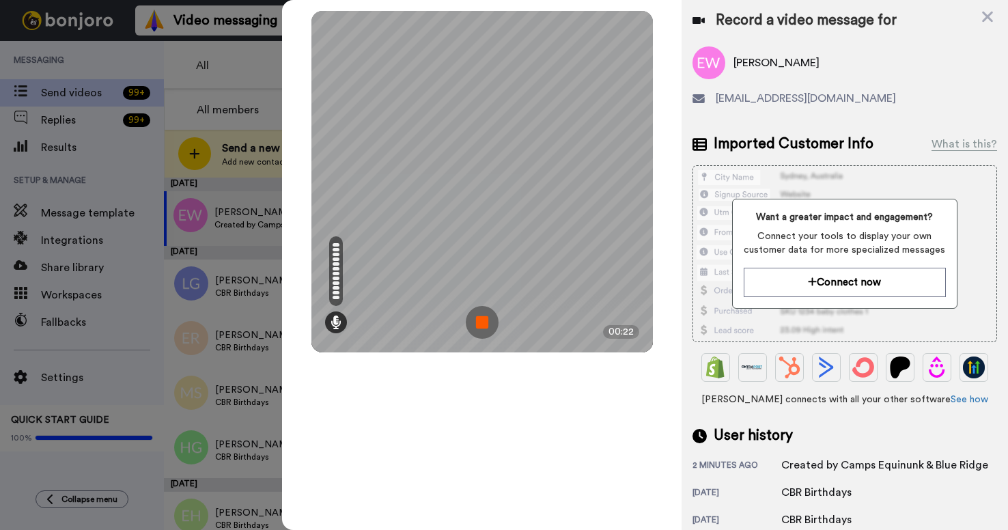
click at [483, 318] on img at bounding box center [482, 322] width 33 height 33
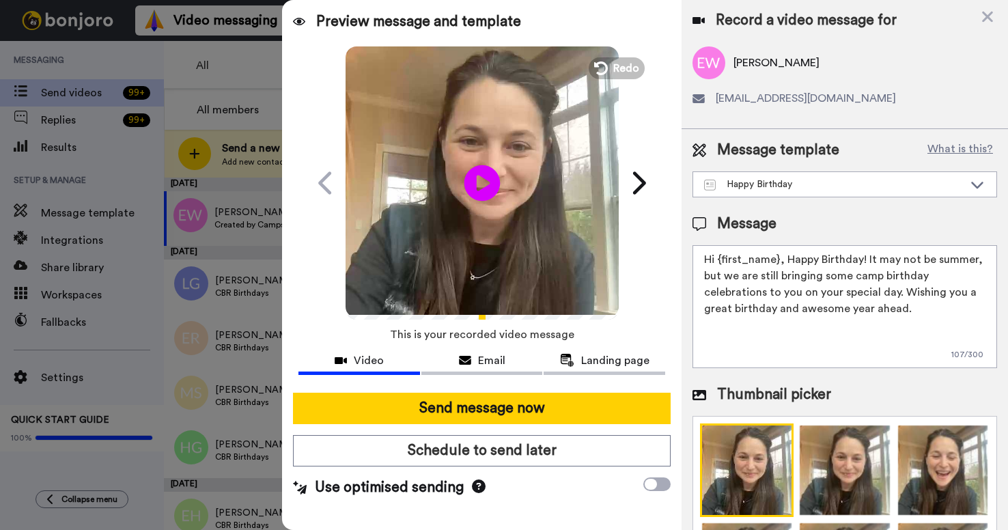
click at [480, 185] on icon "Play/Pause" at bounding box center [482, 182] width 36 height 65
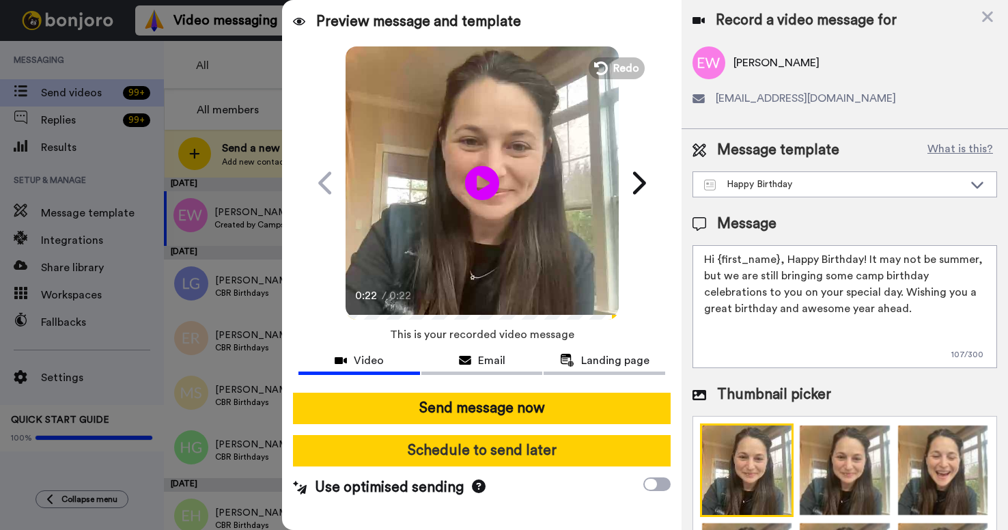
click at [523, 452] on button "Schedule to send later" at bounding box center [481, 450] width 377 height 31
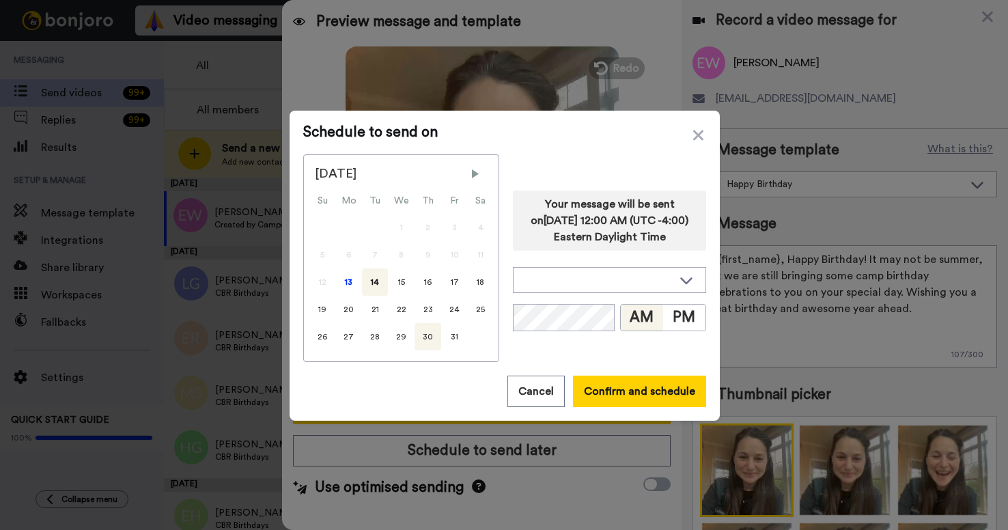
click at [423, 336] on div "30" at bounding box center [428, 336] width 27 height 27
click at [612, 394] on button "Confirm and schedule" at bounding box center [639, 391] width 133 height 31
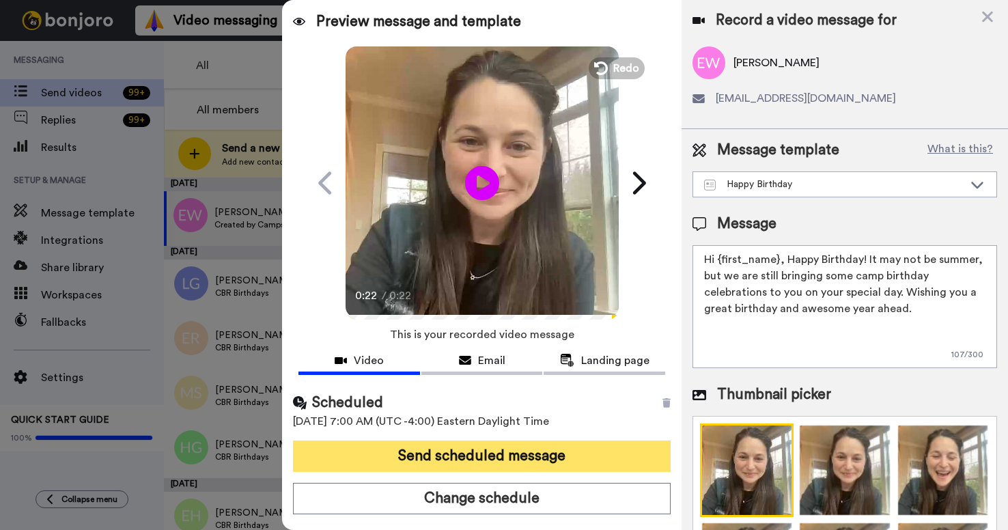
click at [567, 456] on button "Send scheduled message" at bounding box center [481, 456] width 377 height 31
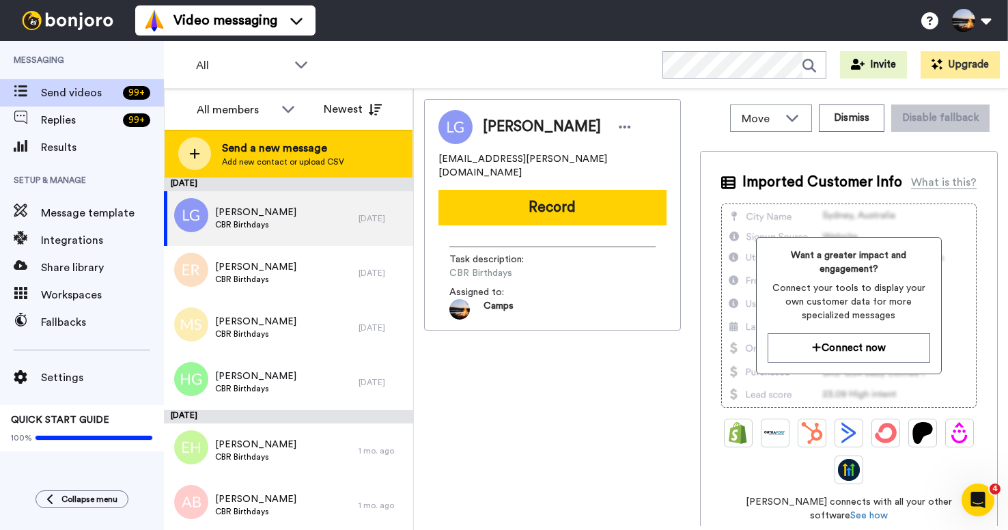
click at [193, 161] on div at bounding box center [194, 153] width 33 height 33
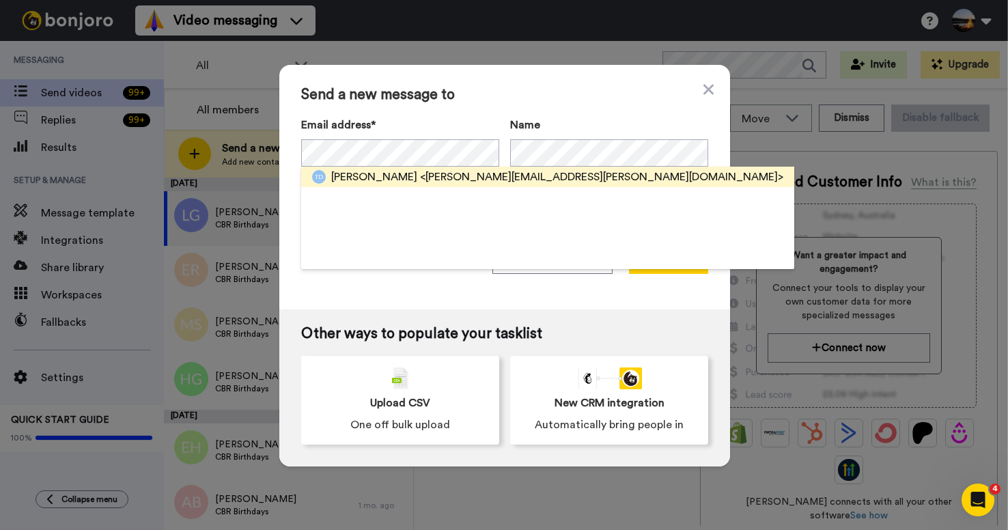
click at [387, 180] on span "[PERSON_NAME]" at bounding box center [374, 177] width 86 height 16
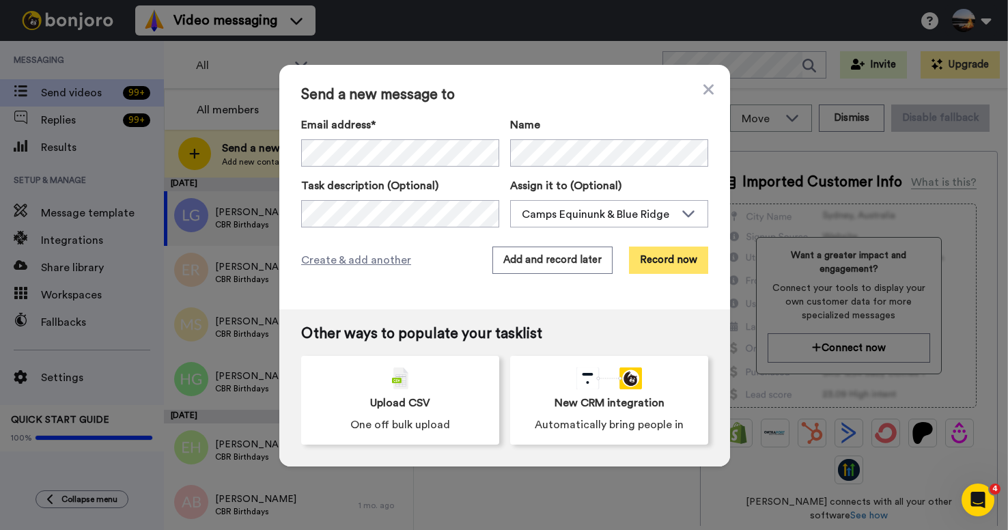
click at [680, 261] on button "Record now" at bounding box center [668, 260] width 79 height 27
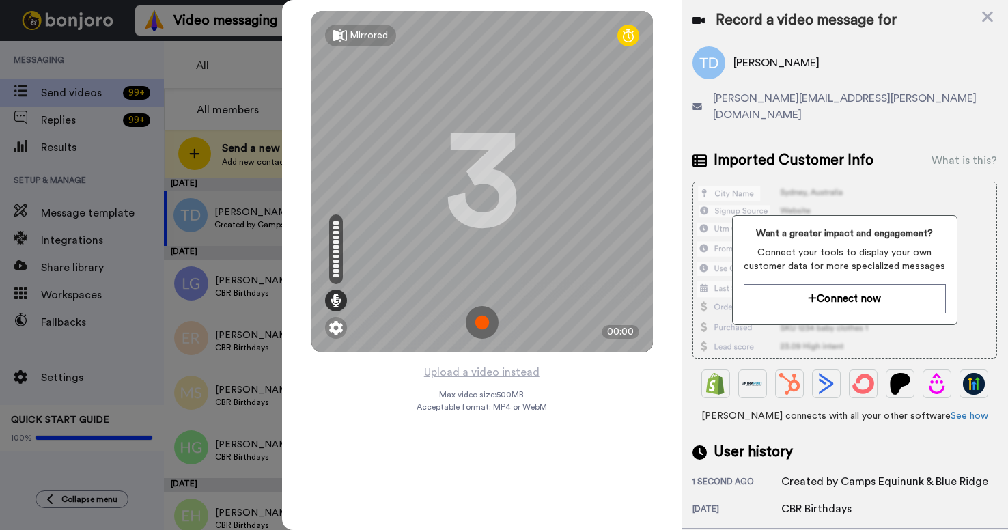
click at [481, 323] on img at bounding box center [482, 322] width 33 height 33
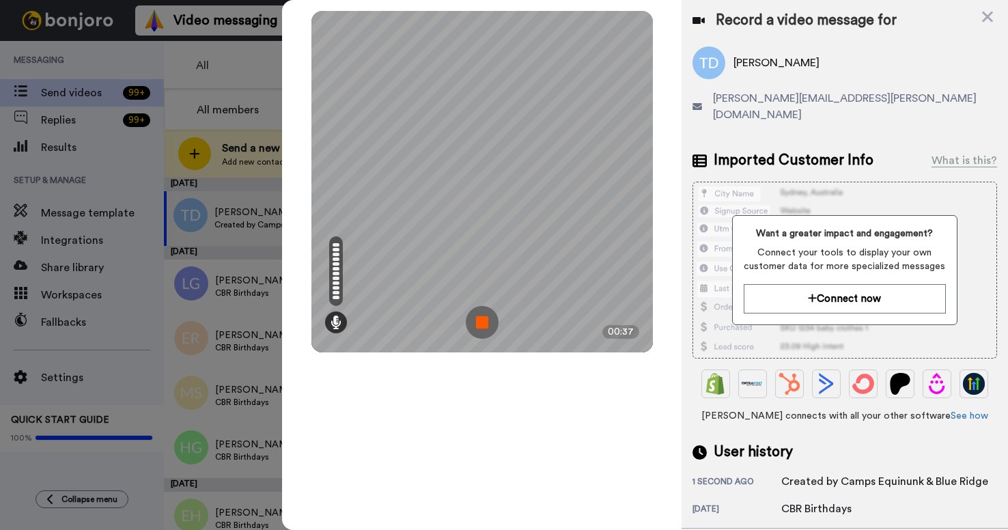
click at [484, 324] on img at bounding box center [482, 322] width 33 height 33
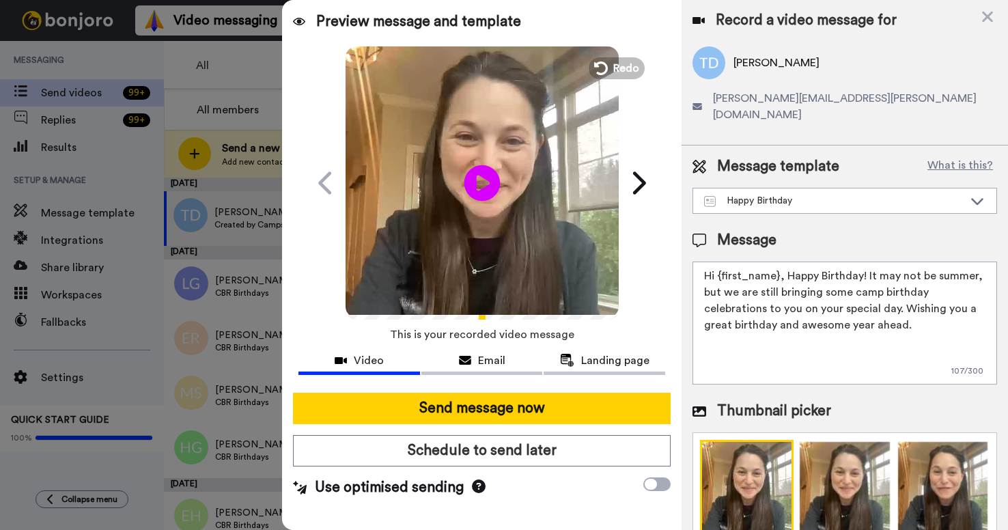
click at [481, 187] on icon "Play/Pause" at bounding box center [482, 182] width 36 height 65
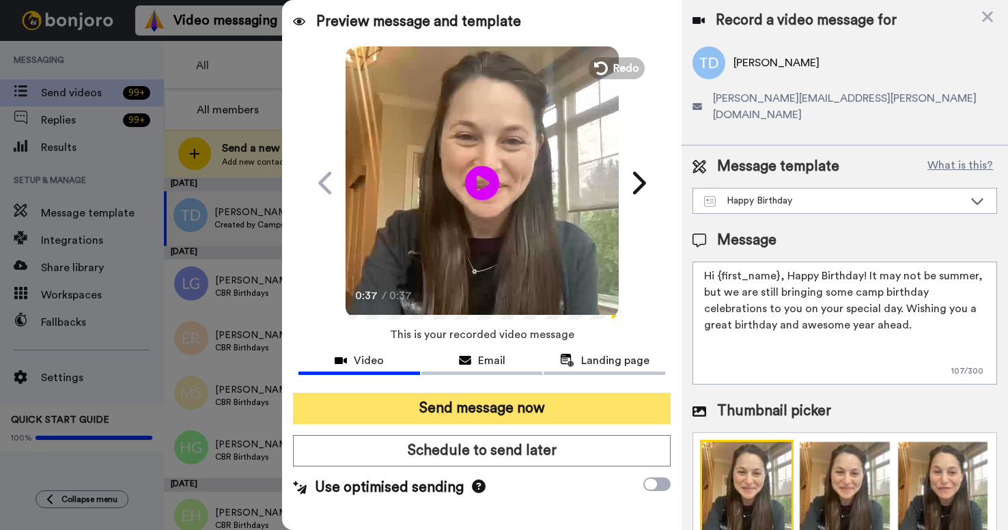
click at [541, 408] on button "Send message now" at bounding box center [481, 408] width 377 height 31
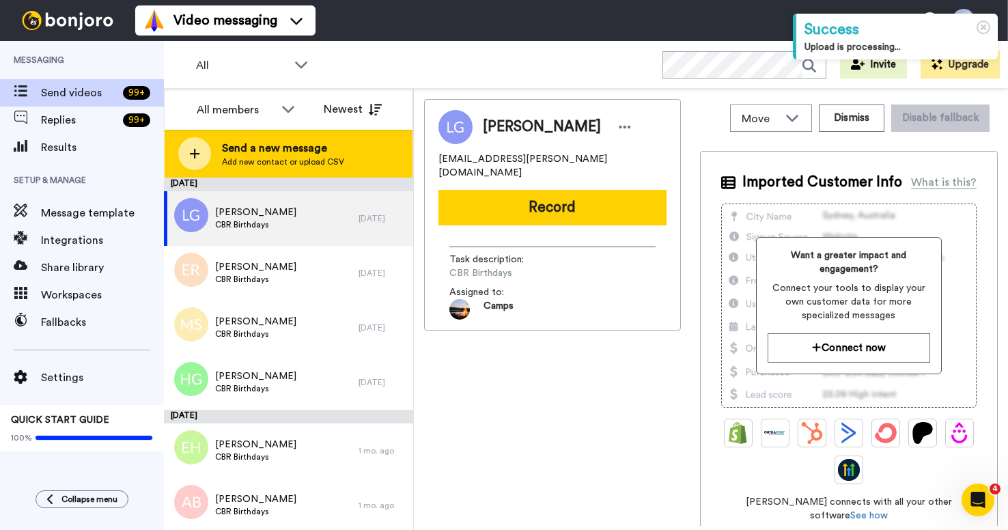
click at [197, 154] on icon at bounding box center [195, 154] width 10 height 10
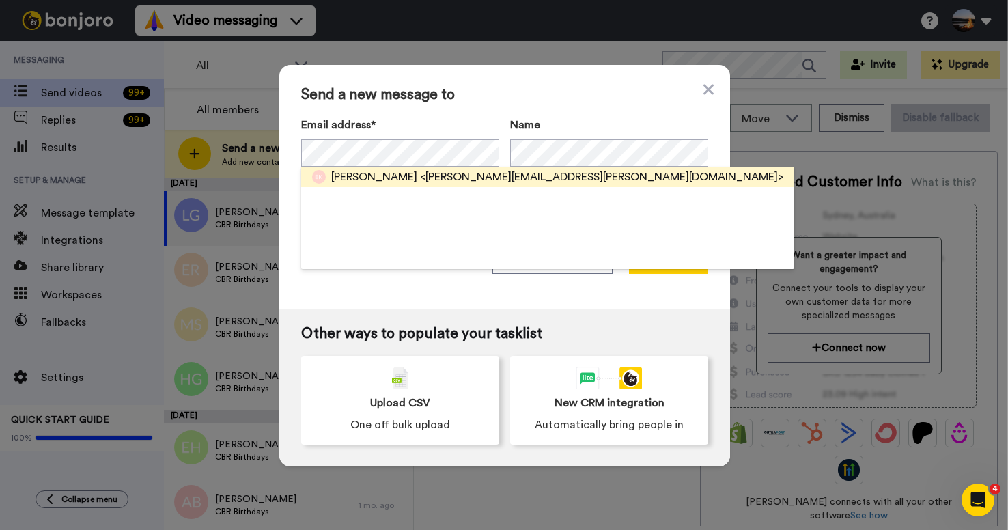
click at [431, 178] on span "<[PERSON_NAME][EMAIL_ADDRESS][PERSON_NAME][DOMAIN_NAME]>" at bounding box center [601, 177] width 363 height 16
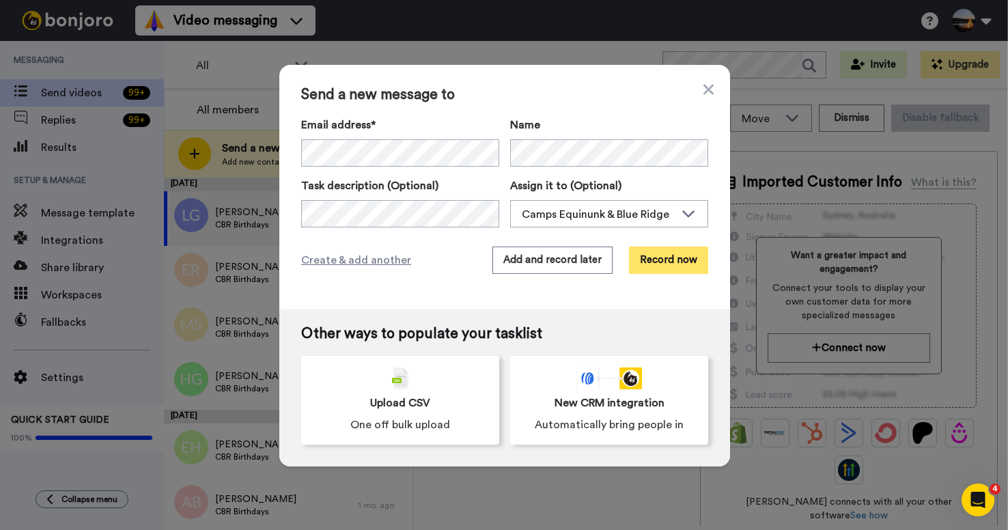
click at [674, 266] on button "Record now" at bounding box center [668, 260] width 79 height 27
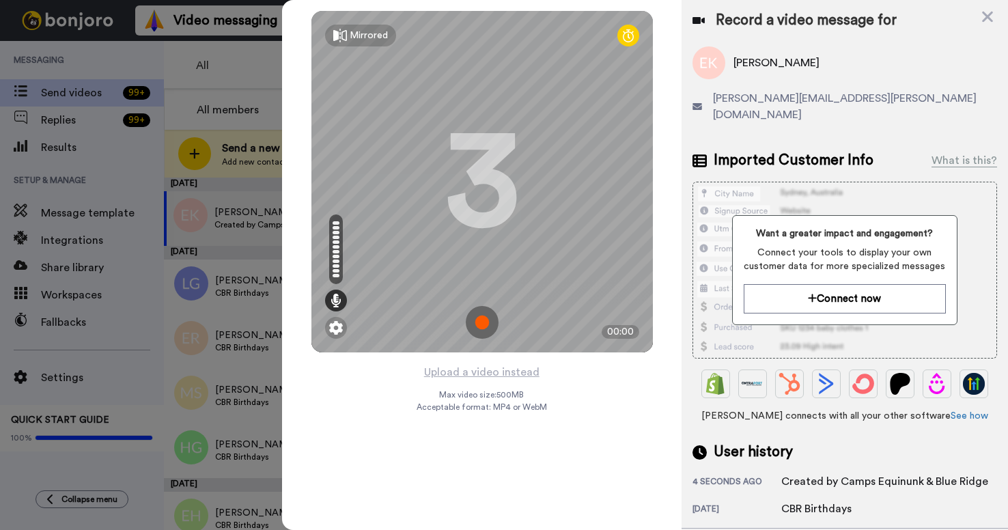
click at [479, 322] on img at bounding box center [482, 322] width 33 height 33
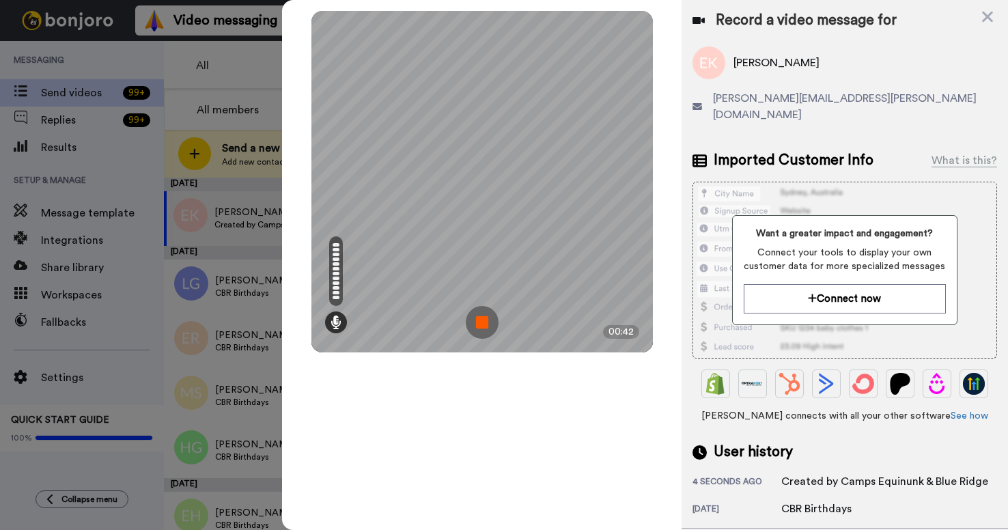
click at [482, 321] on img at bounding box center [482, 322] width 33 height 33
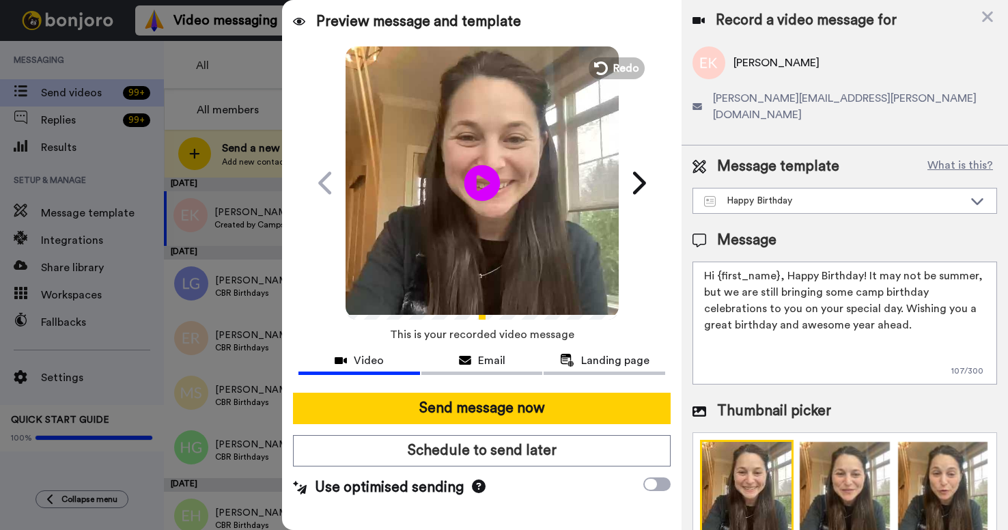
click at [480, 182] on icon "Play/Pause" at bounding box center [482, 182] width 36 height 65
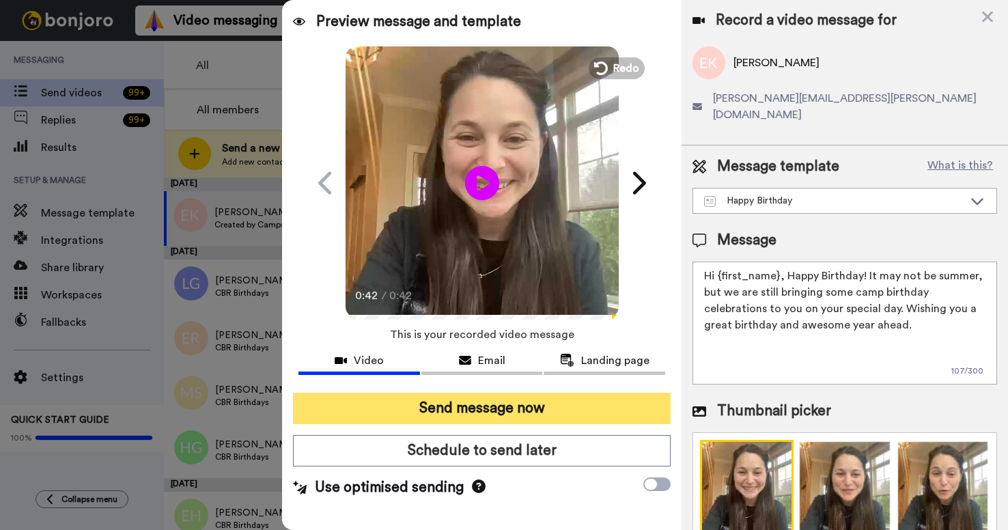
click at [493, 413] on button "Send message now" at bounding box center [481, 408] width 377 height 31
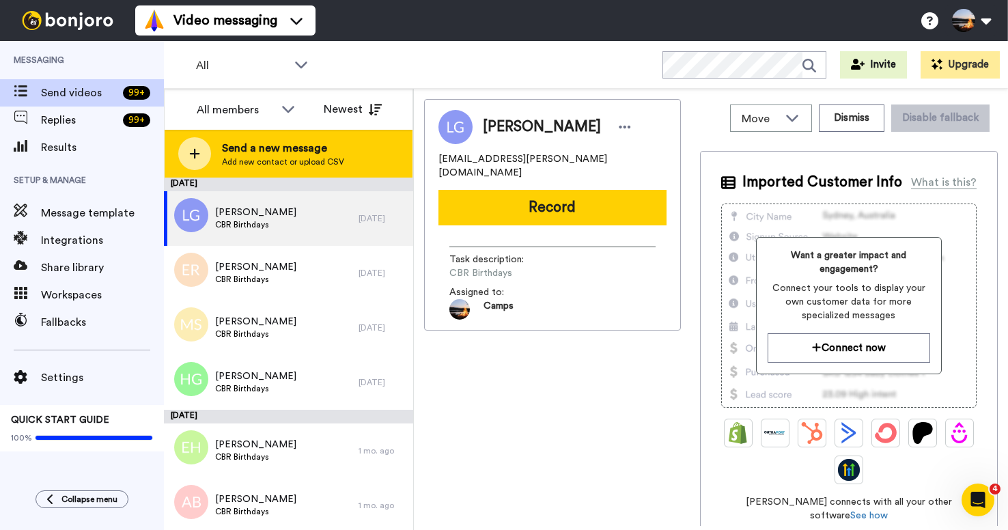
click at [194, 161] on div at bounding box center [194, 153] width 33 height 33
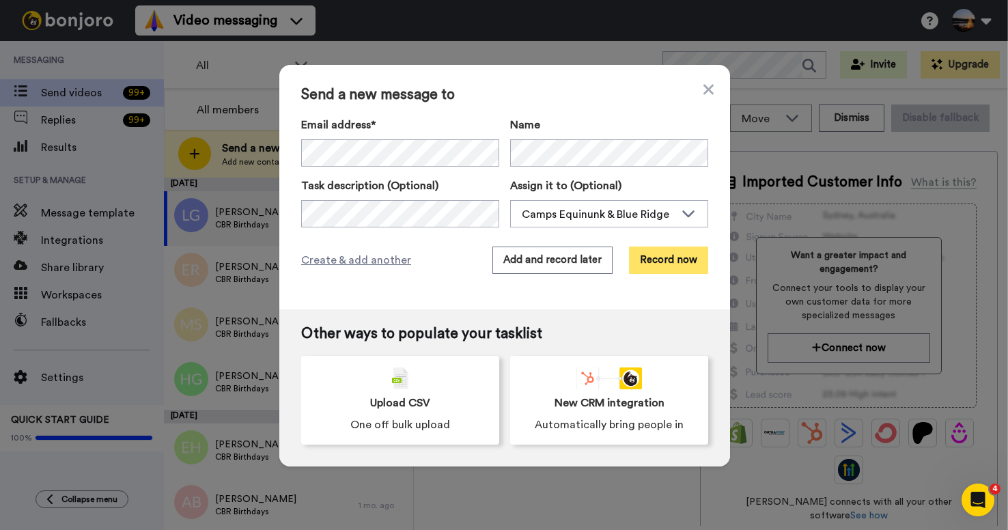
click at [675, 262] on button "Record now" at bounding box center [668, 260] width 79 height 27
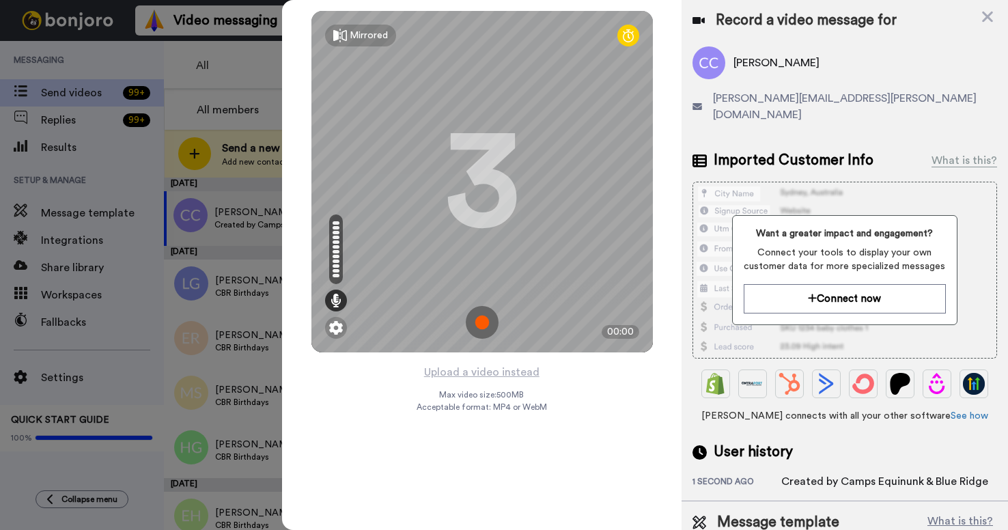
click at [483, 327] on img at bounding box center [482, 322] width 33 height 33
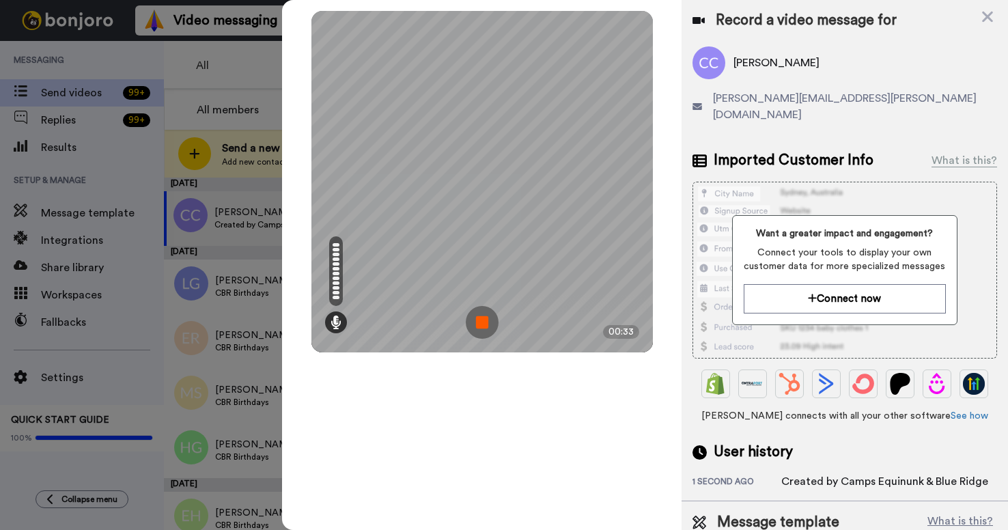
click at [480, 325] on img at bounding box center [482, 322] width 33 height 33
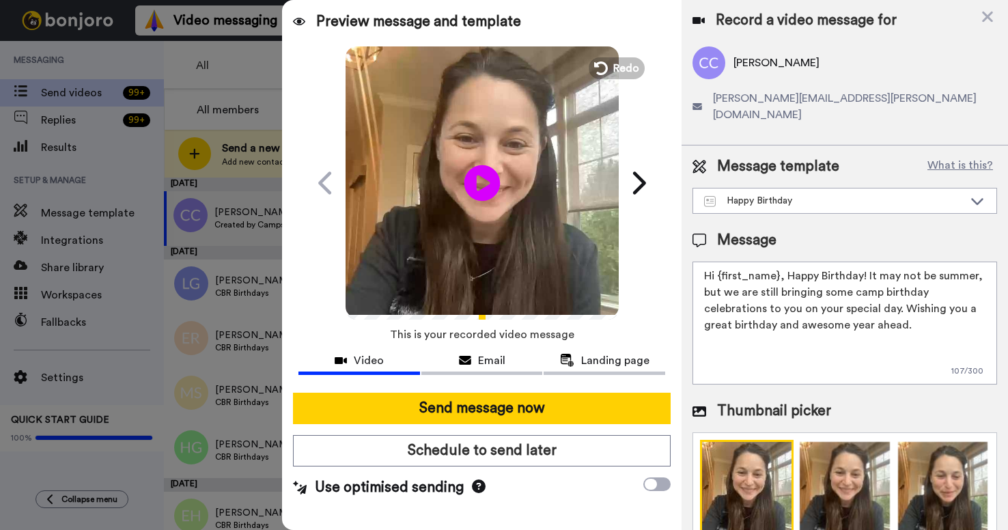
click at [476, 189] on icon at bounding box center [482, 183] width 36 height 36
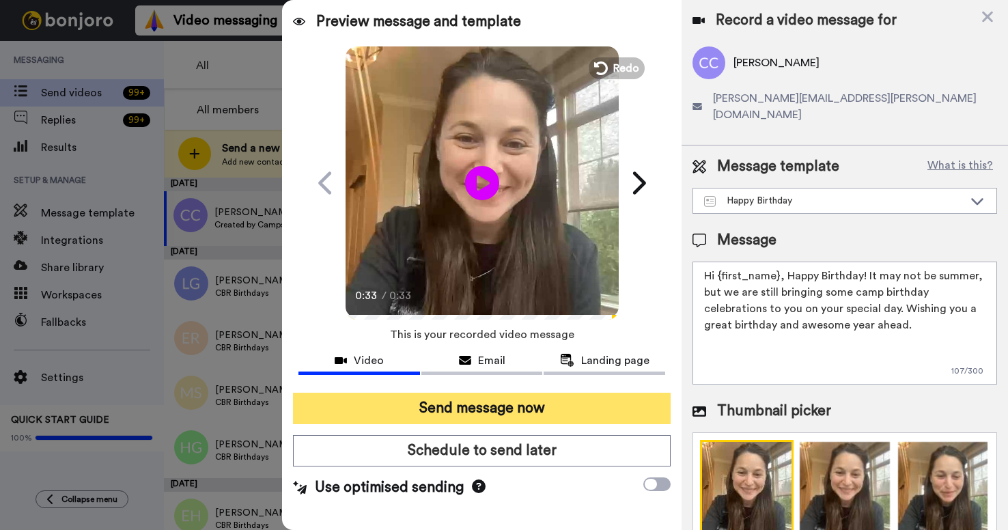
click at [578, 413] on button "Send message now" at bounding box center [481, 408] width 377 height 31
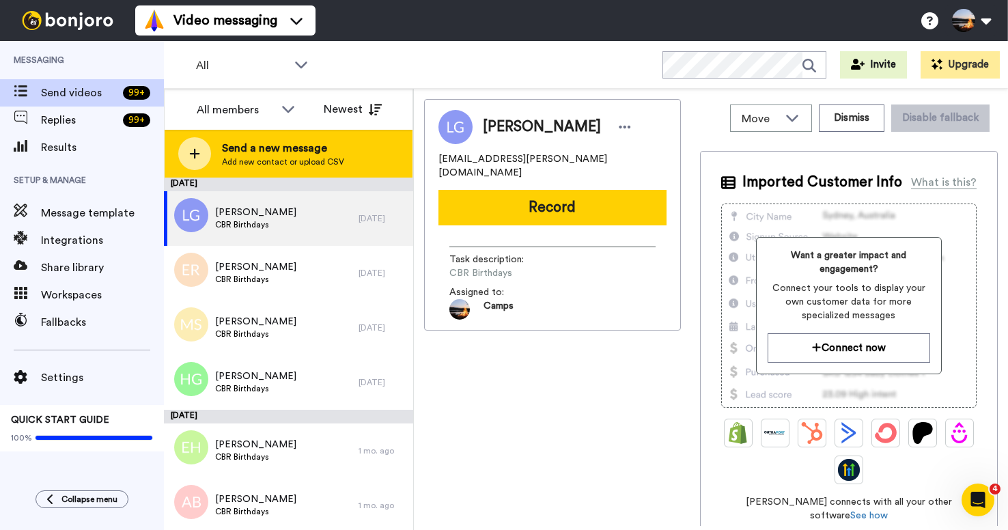
click at [194, 157] on icon at bounding box center [195, 154] width 10 height 10
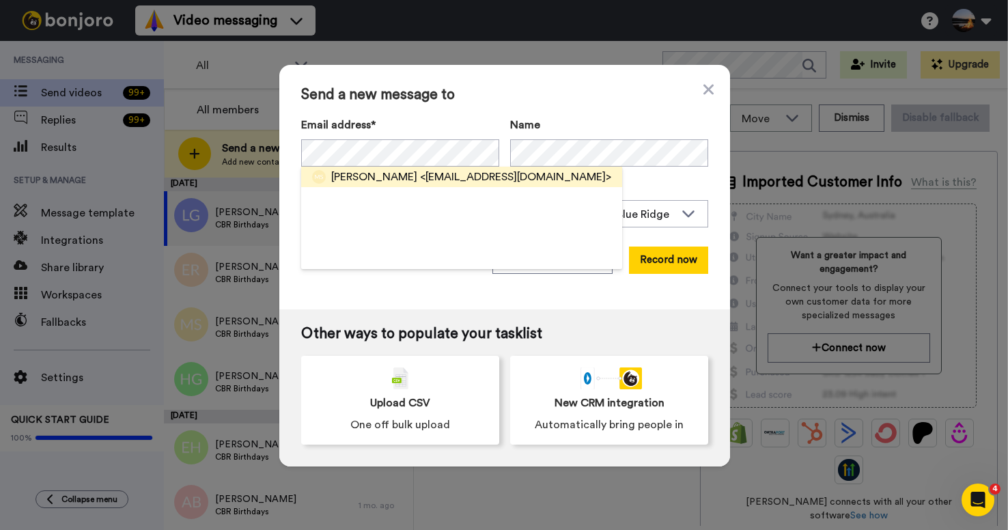
click at [366, 178] on span "[PERSON_NAME]" at bounding box center [374, 177] width 86 height 16
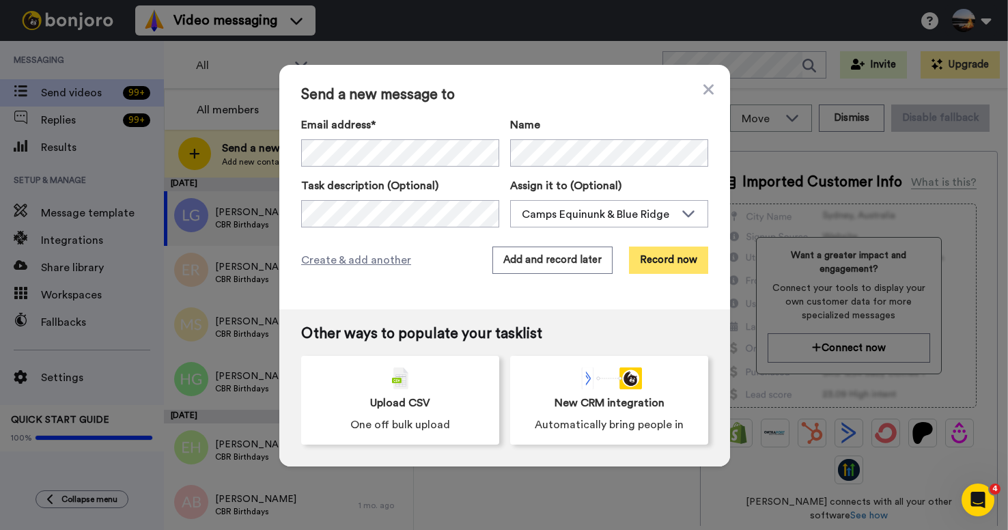
click at [669, 267] on button "Record now" at bounding box center [668, 260] width 79 height 27
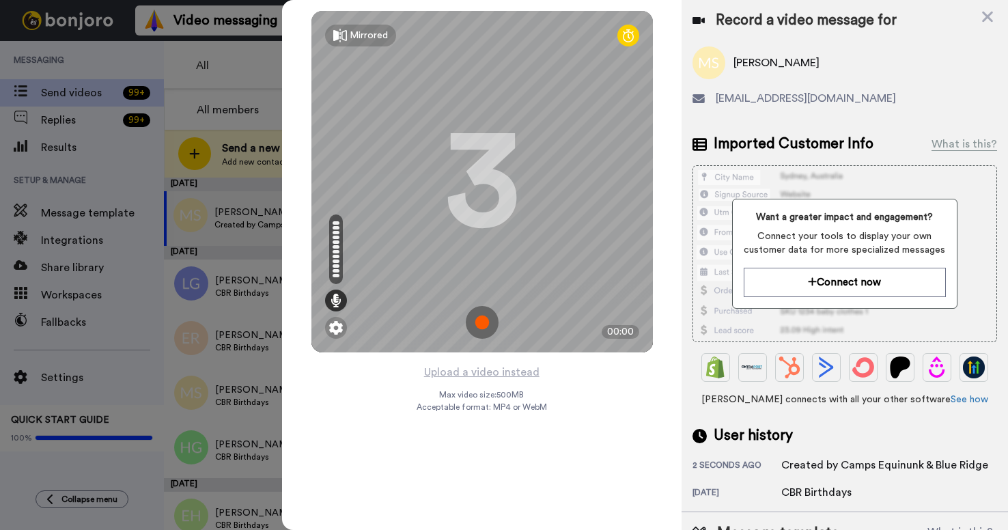
click at [482, 320] on img at bounding box center [482, 322] width 33 height 33
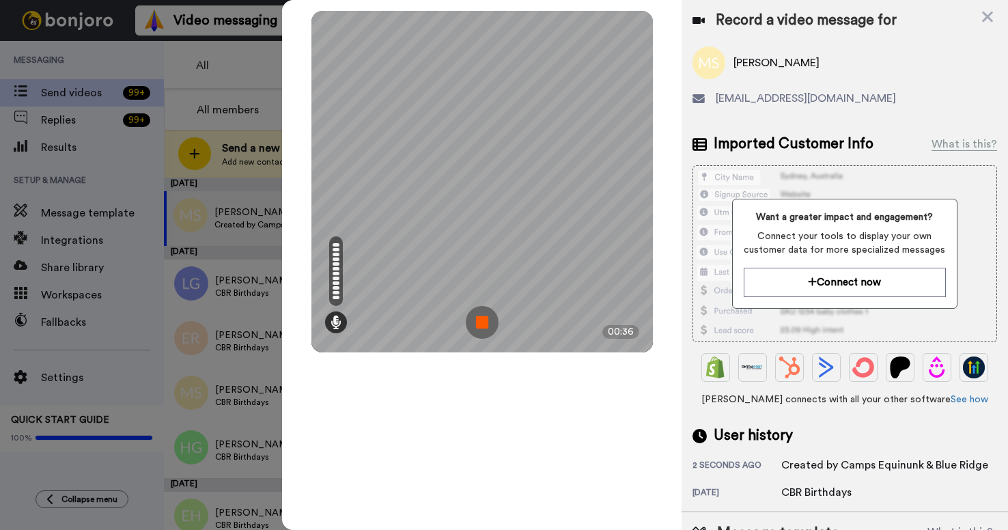
click at [476, 325] on img at bounding box center [482, 322] width 33 height 33
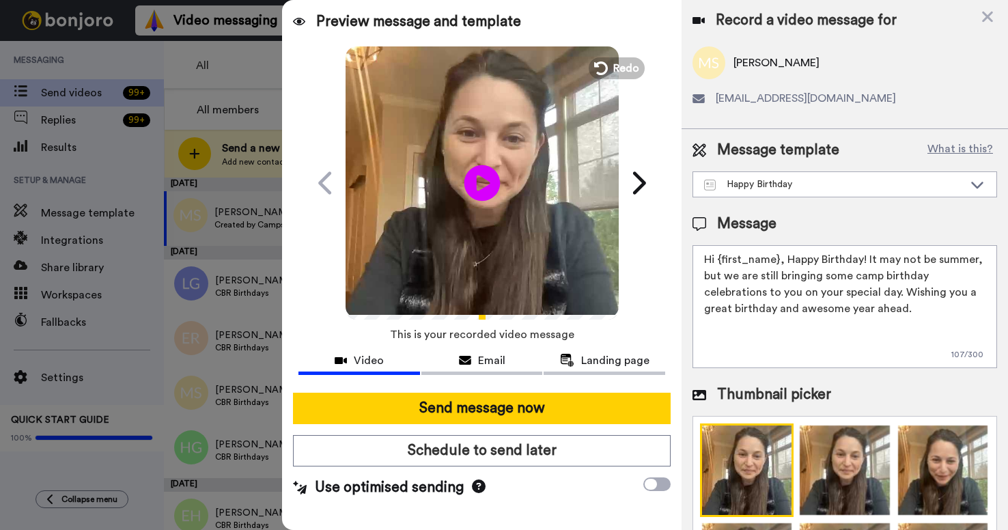
click at [484, 184] on icon "Play/Pause" at bounding box center [482, 182] width 36 height 65
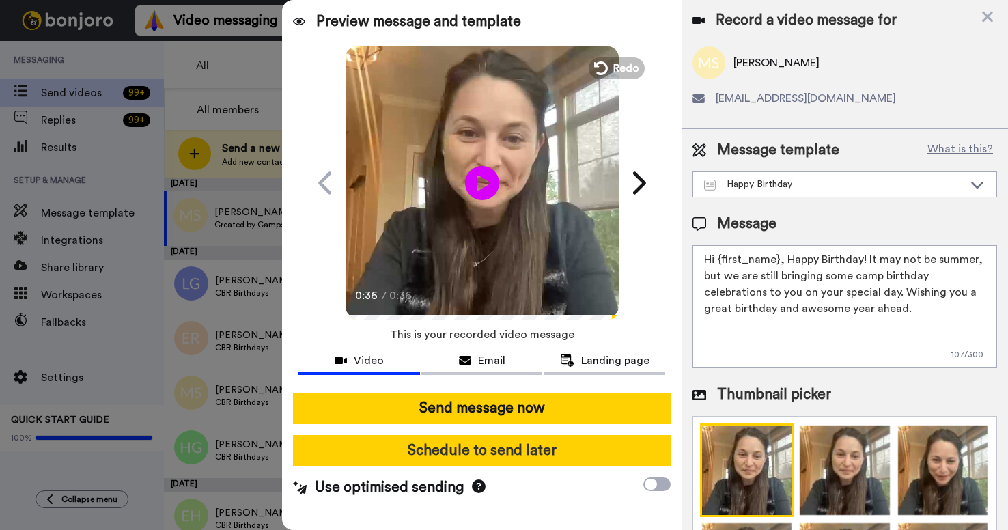
click at [550, 448] on button "Schedule to send later" at bounding box center [481, 450] width 377 height 31
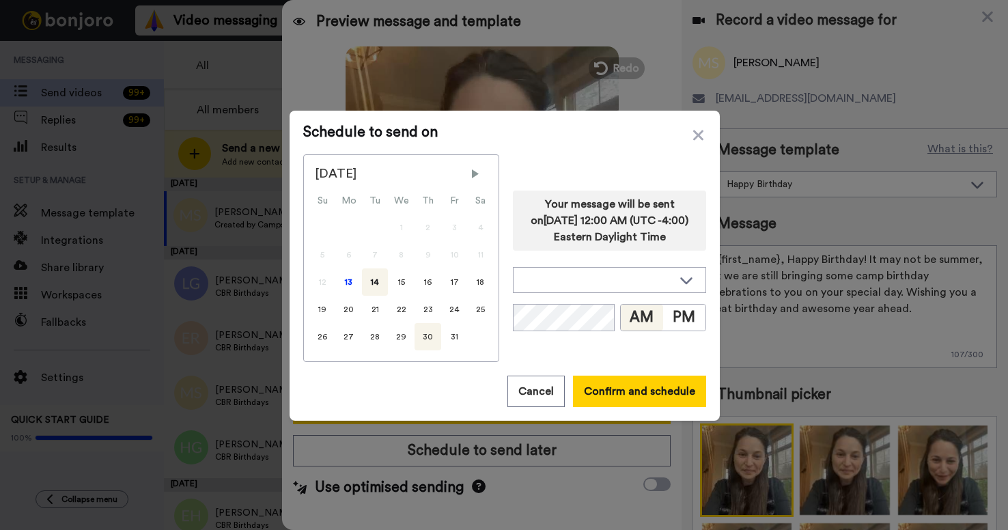
click at [427, 335] on div "30" at bounding box center [428, 336] width 27 height 27
click at [532, 398] on button "Cancel" at bounding box center [536, 391] width 57 height 31
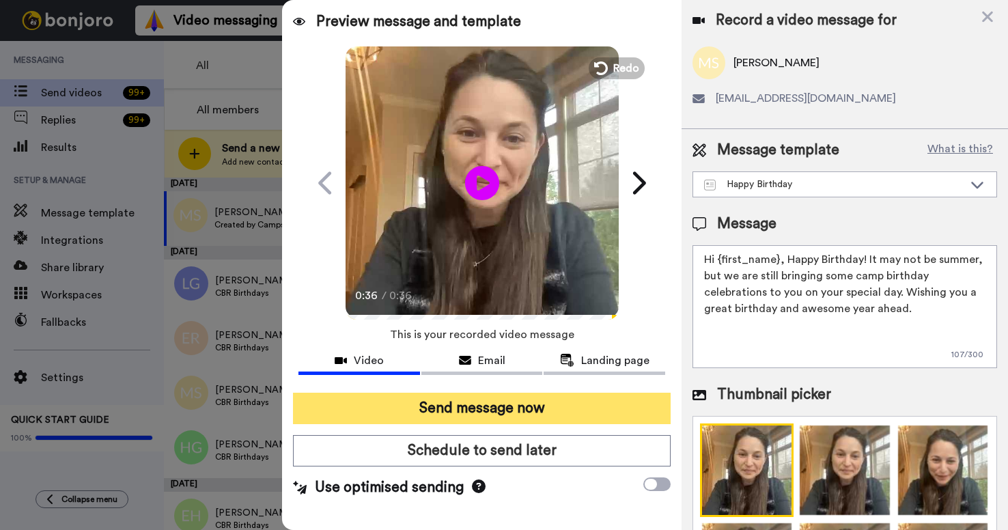
click at [526, 411] on button "Send message now" at bounding box center [481, 408] width 377 height 31
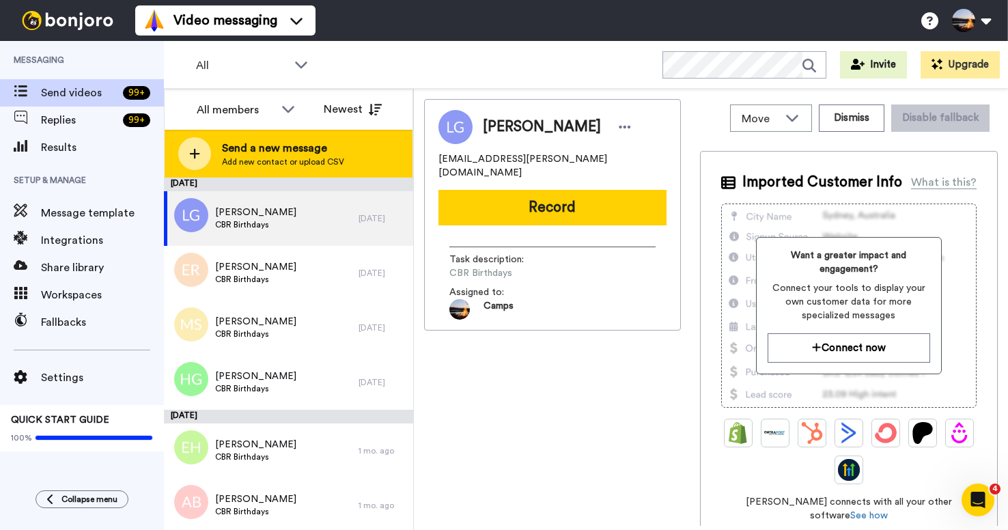
click at [193, 156] on icon at bounding box center [194, 154] width 11 height 12
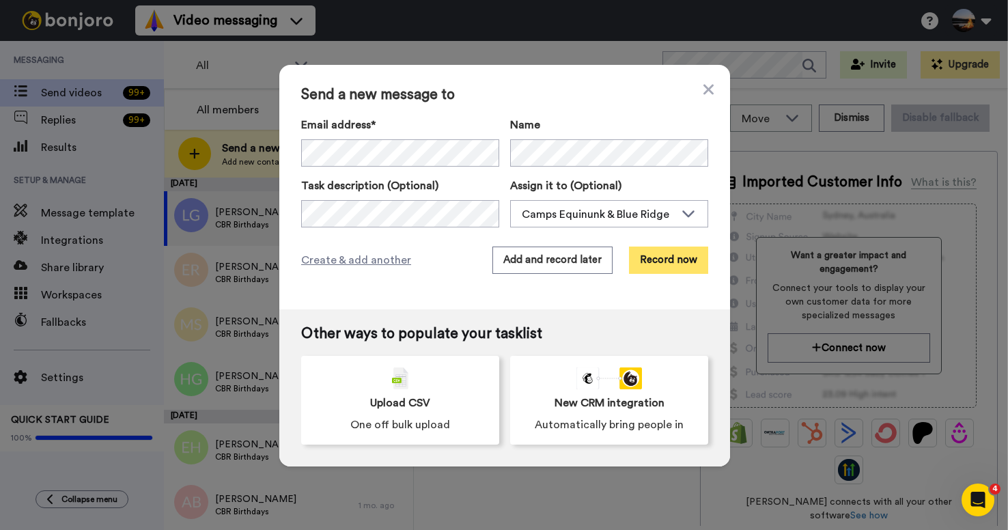
click at [648, 262] on button "Record now" at bounding box center [668, 260] width 79 height 27
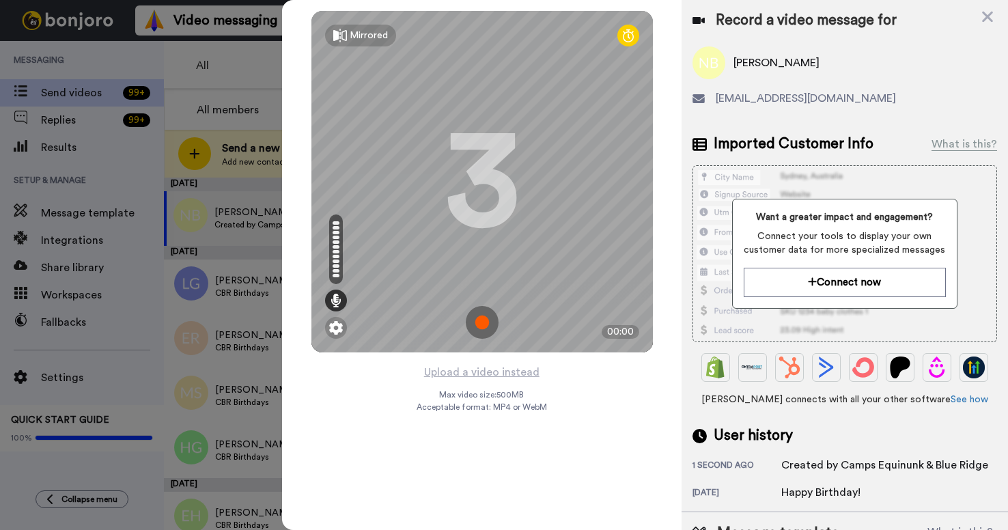
click at [484, 319] on img at bounding box center [482, 322] width 33 height 33
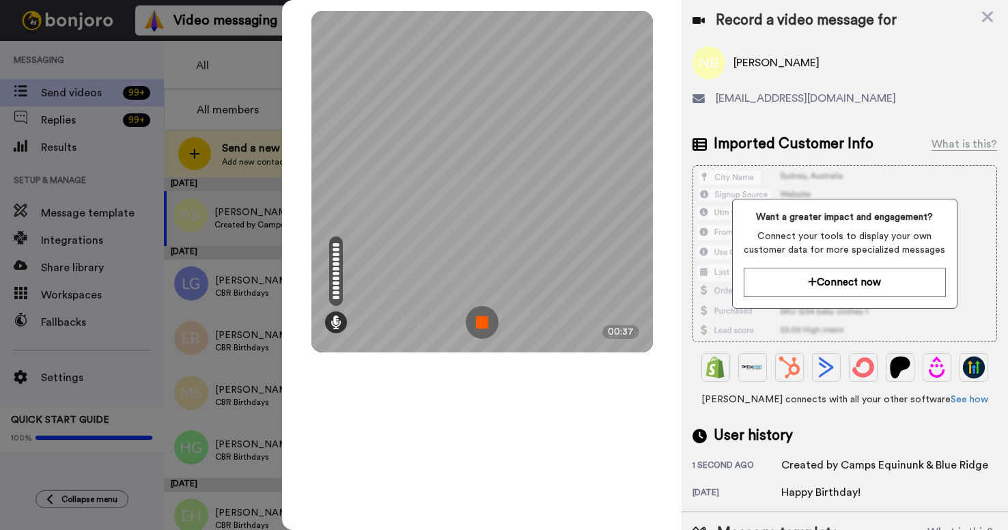
click at [471, 322] on img at bounding box center [482, 322] width 33 height 33
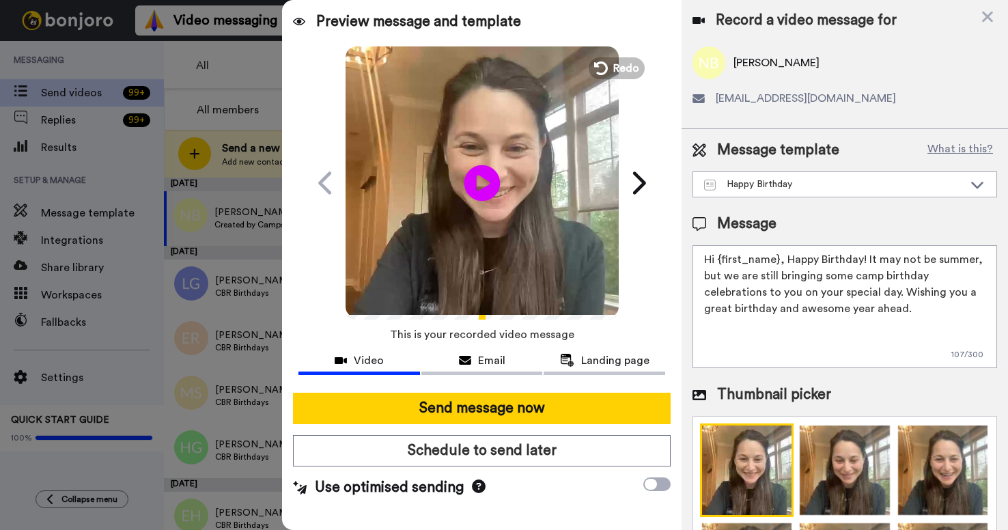
click at [481, 191] on icon at bounding box center [482, 183] width 36 height 36
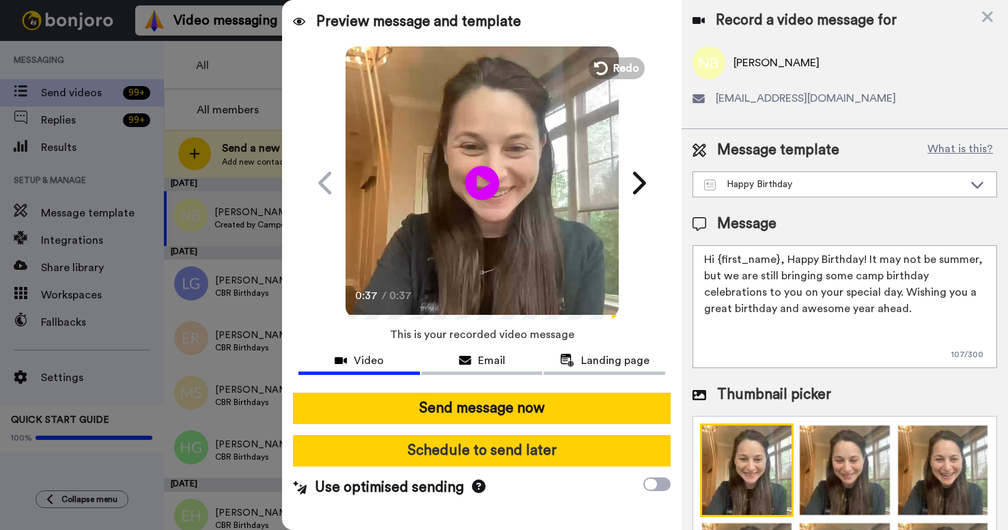
click at [485, 450] on button "Schedule to send later" at bounding box center [481, 450] width 377 height 31
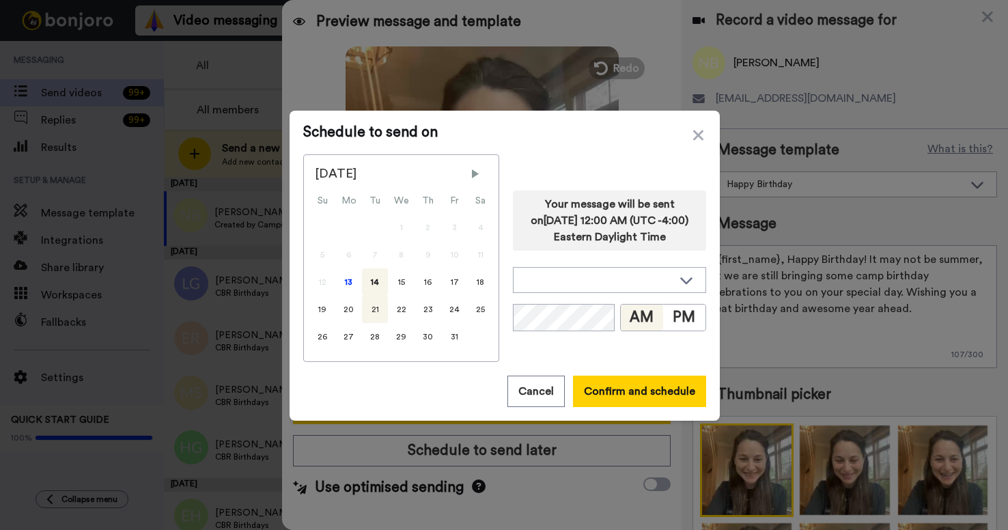
click at [374, 309] on div "21" at bounding box center [375, 309] width 26 height 27
click at [644, 391] on button "Confirm and schedule" at bounding box center [639, 391] width 133 height 31
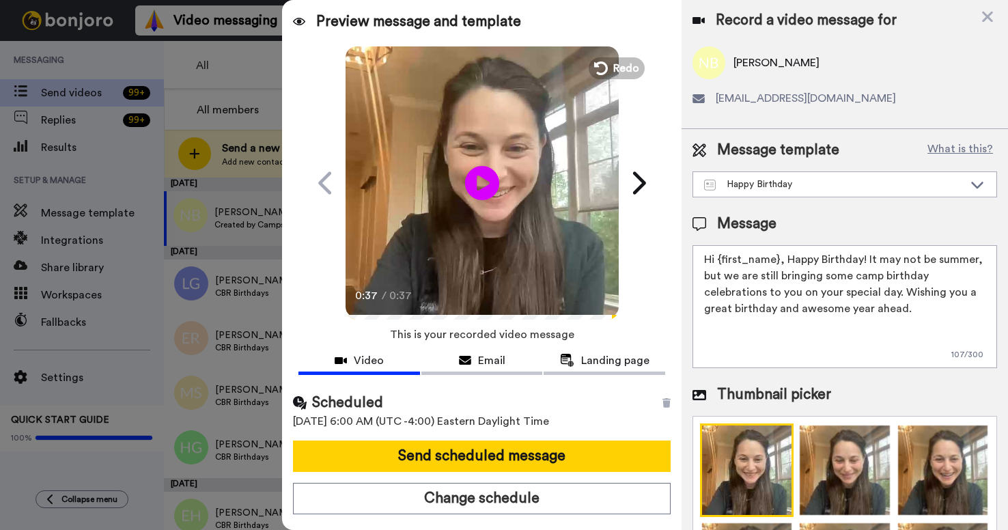
drag, startPoint x: 777, startPoint y: 261, endPoint x: 717, endPoint y: 260, distance: 60.1
click at [717, 260] on textarea "Hi {first_name}, Happy Birthday! It may not be summer, but we are still bringin…" at bounding box center [845, 306] width 305 height 123
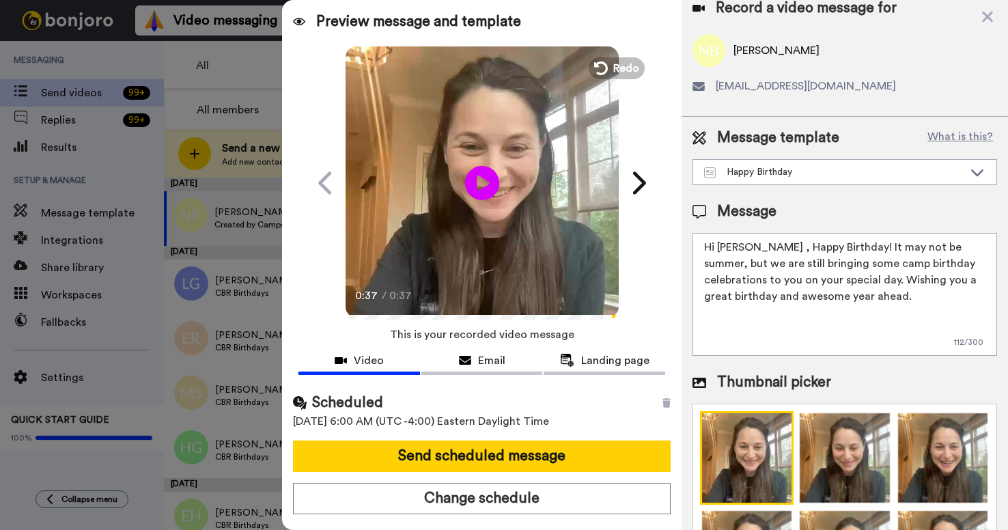
scroll to position [13, 0]
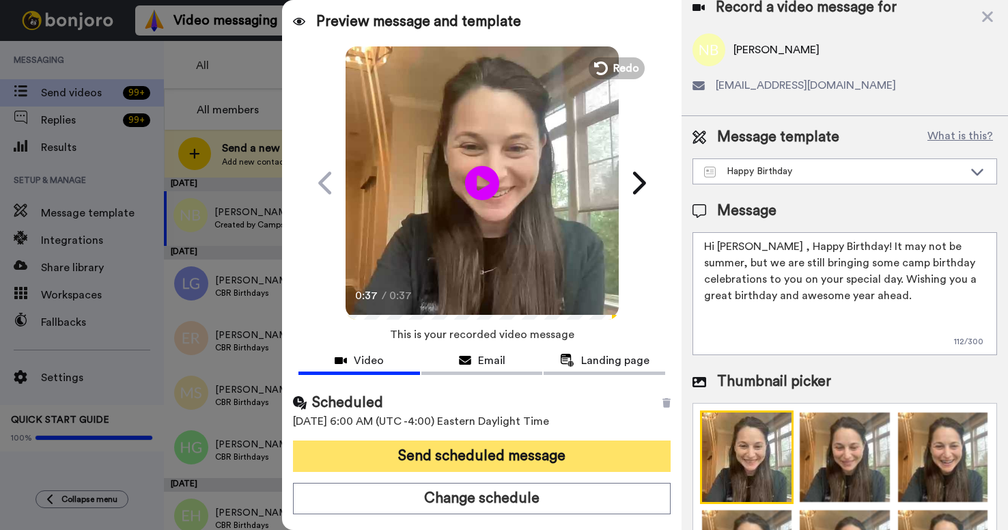
type textarea "Hi Sydney , Happy Birthday! It may not be summer, but we are still bringing som…"
click at [538, 448] on button "Send scheduled message" at bounding box center [481, 456] width 377 height 31
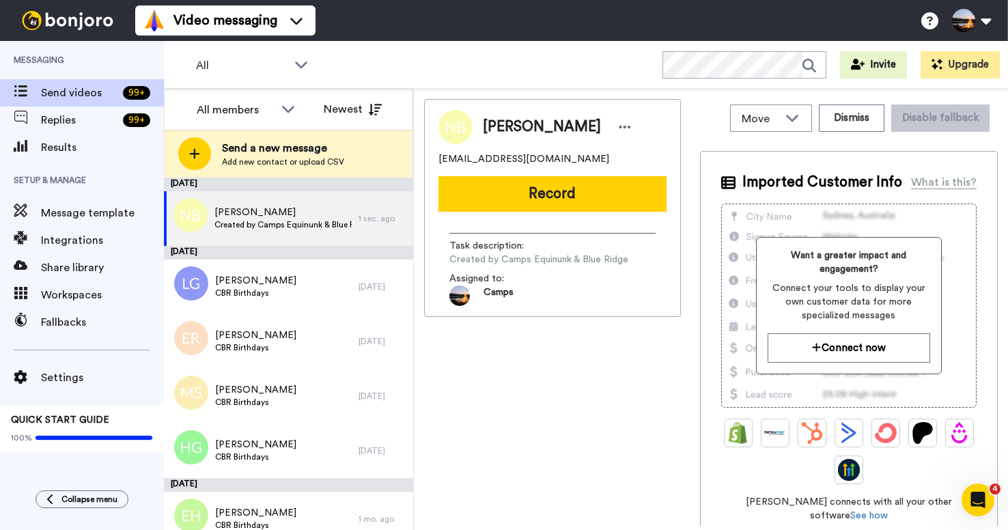
scroll to position [0, 0]
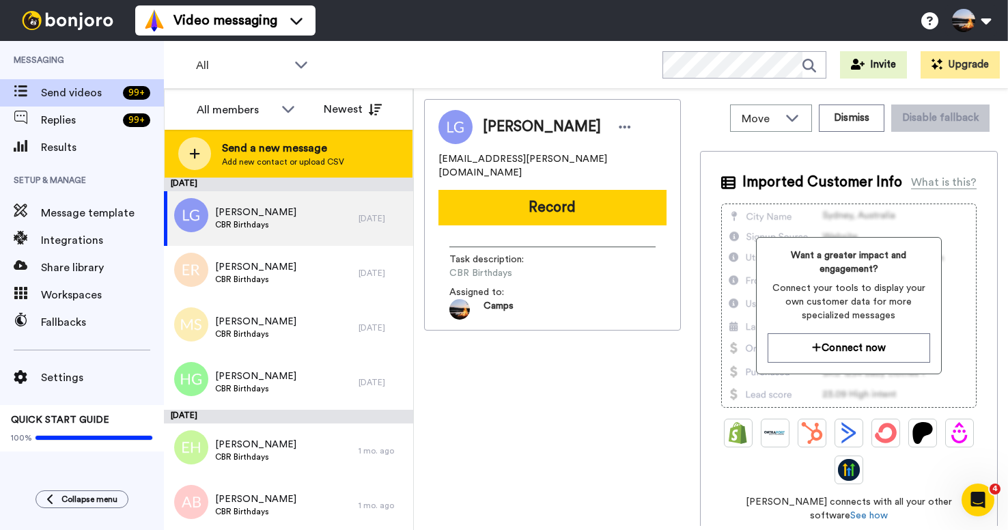
click at [197, 160] on div at bounding box center [194, 153] width 33 height 33
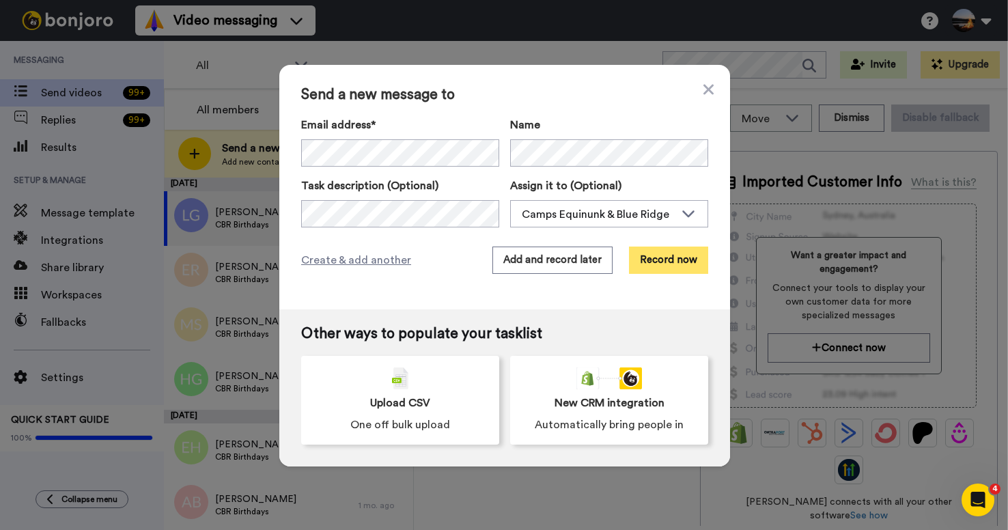
click at [675, 264] on button "Record now" at bounding box center [668, 260] width 79 height 27
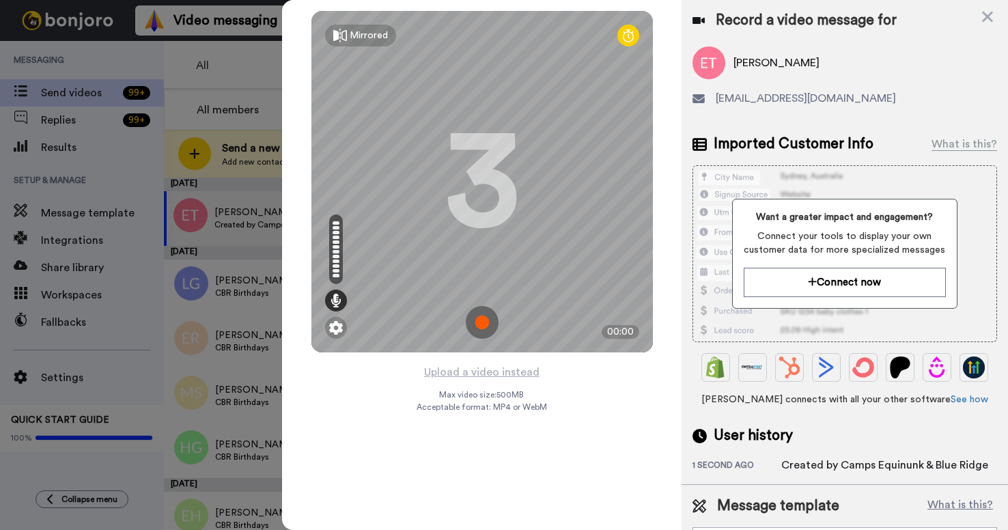
click at [477, 319] on img at bounding box center [482, 322] width 33 height 33
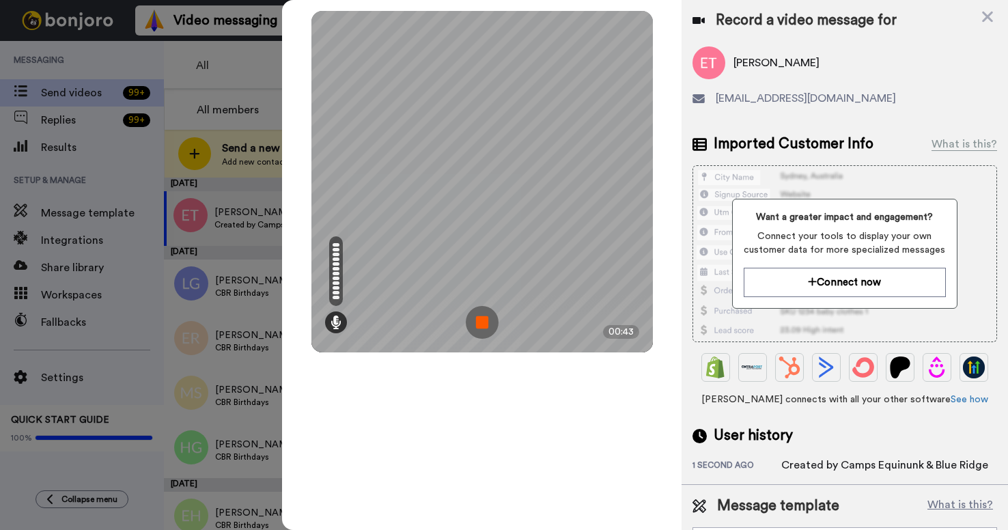
click at [482, 322] on img at bounding box center [482, 322] width 33 height 33
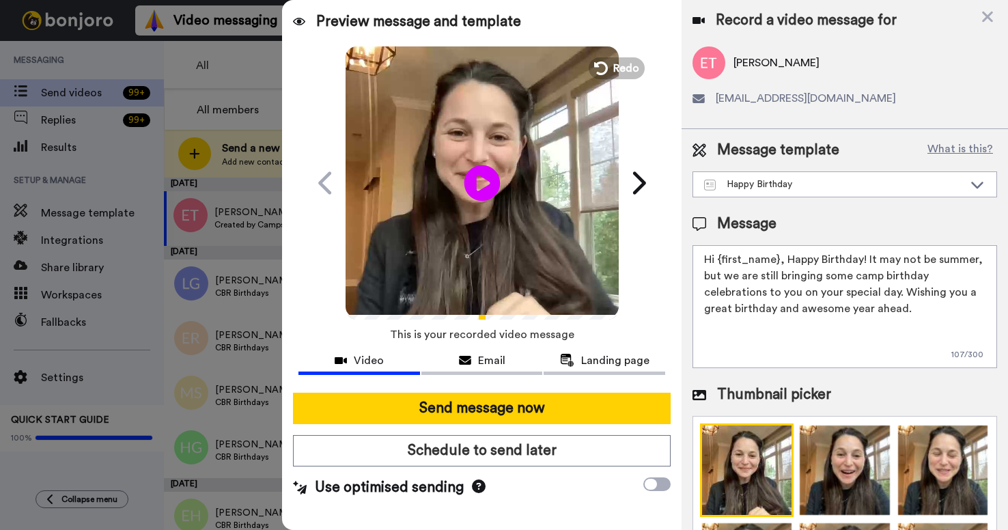
click at [480, 183] on icon "Play/Pause" at bounding box center [482, 182] width 36 height 65
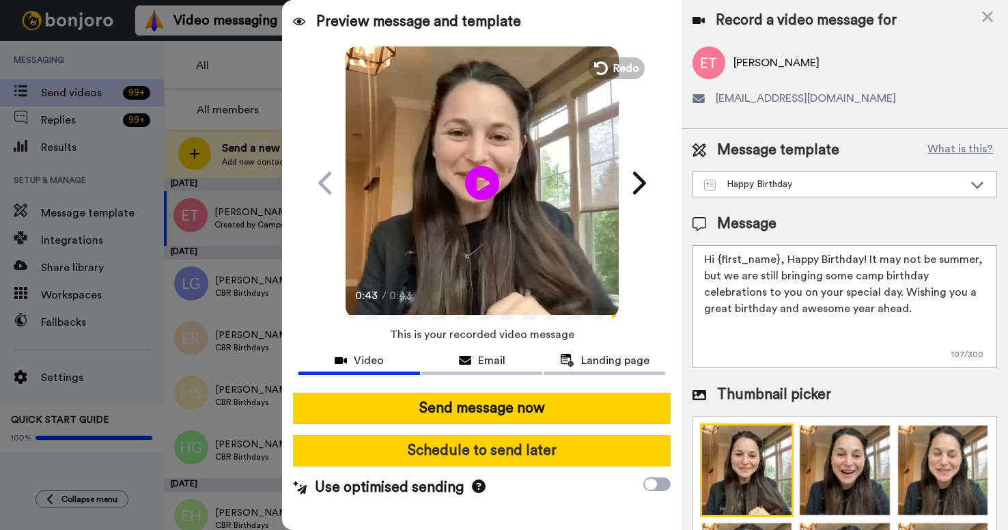
click at [437, 448] on button "Schedule to send later" at bounding box center [481, 450] width 377 height 31
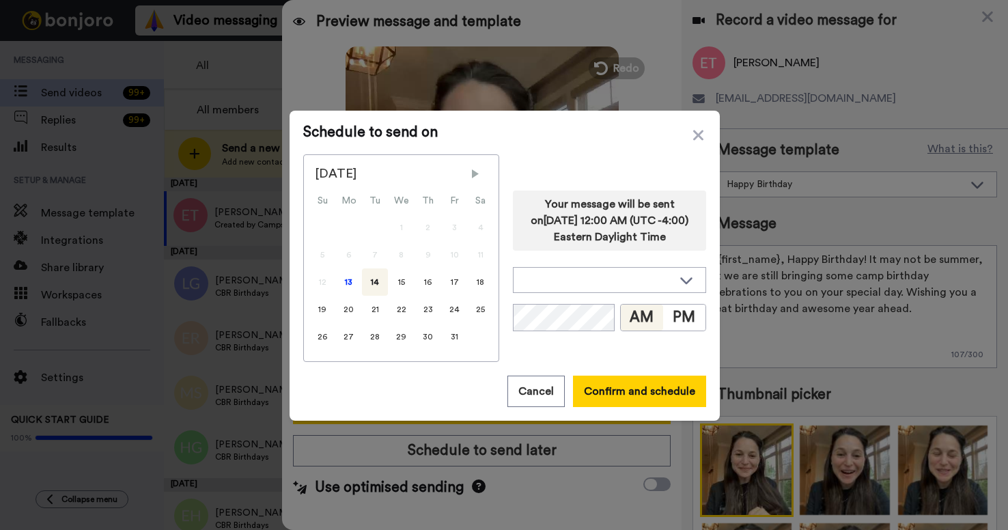
click at [471, 175] on span "Next Month" at bounding box center [476, 174] width 14 height 14
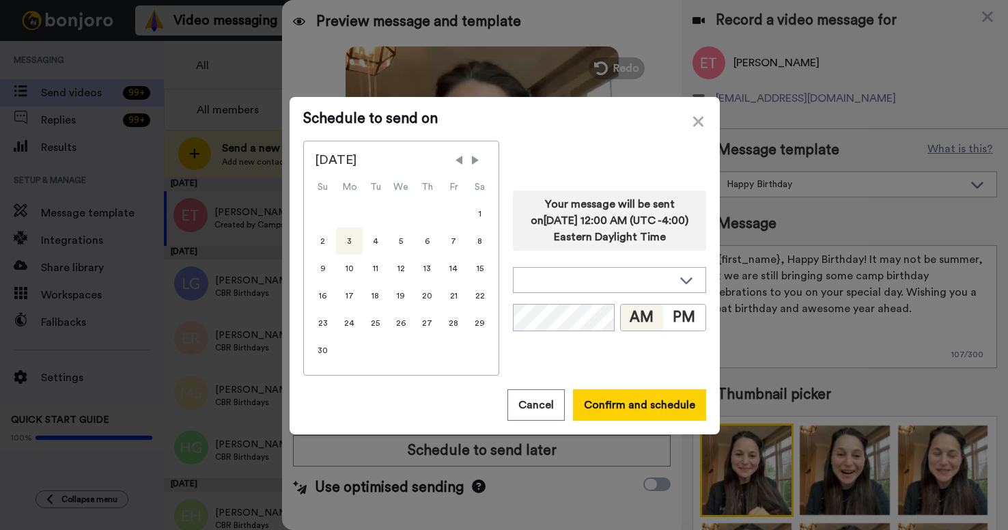
click at [350, 239] on div "3" at bounding box center [349, 241] width 27 height 27
click at [650, 409] on button "Confirm and schedule" at bounding box center [639, 404] width 133 height 31
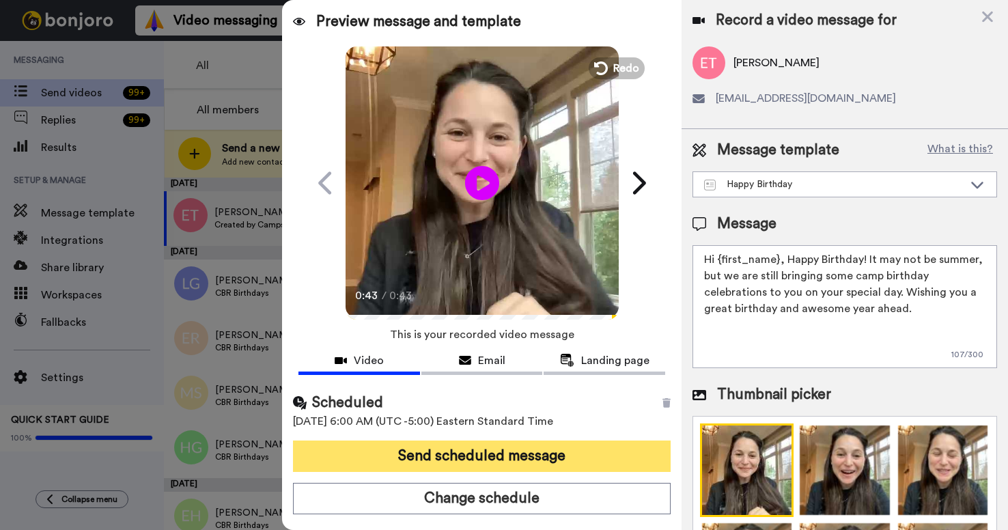
click at [438, 462] on button "Send scheduled message" at bounding box center [481, 456] width 377 height 31
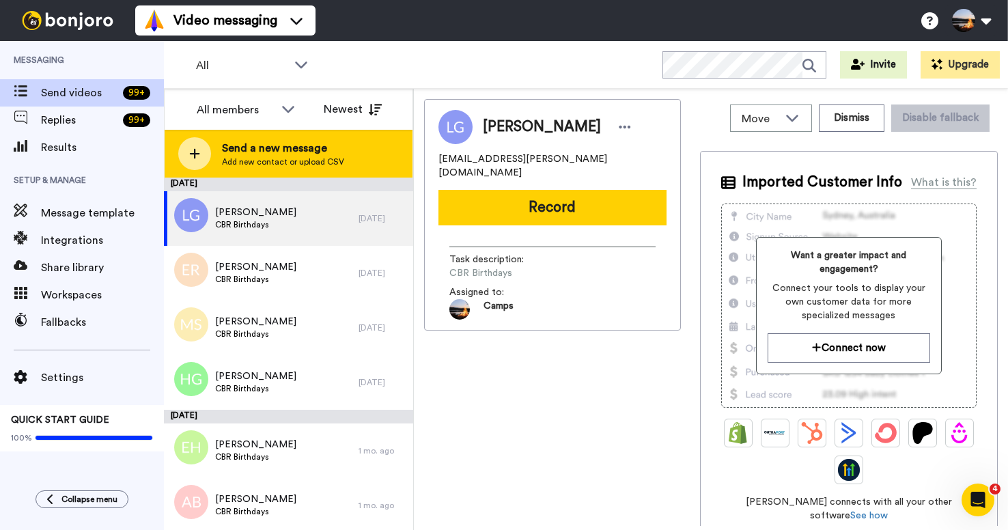
click at [193, 155] on icon at bounding box center [194, 154] width 11 height 12
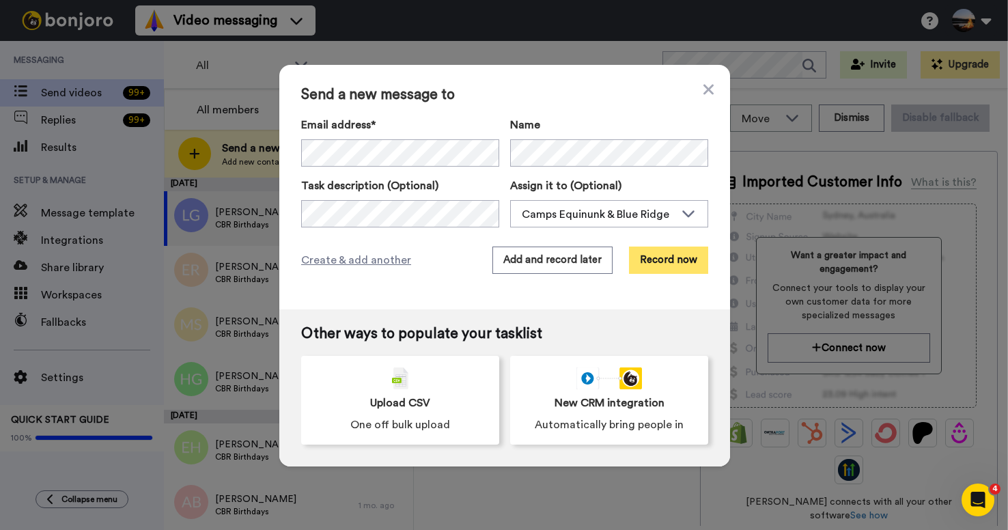
click at [668, 264] on button "Record now" at bounding box center [668, 260] width 79 height 27
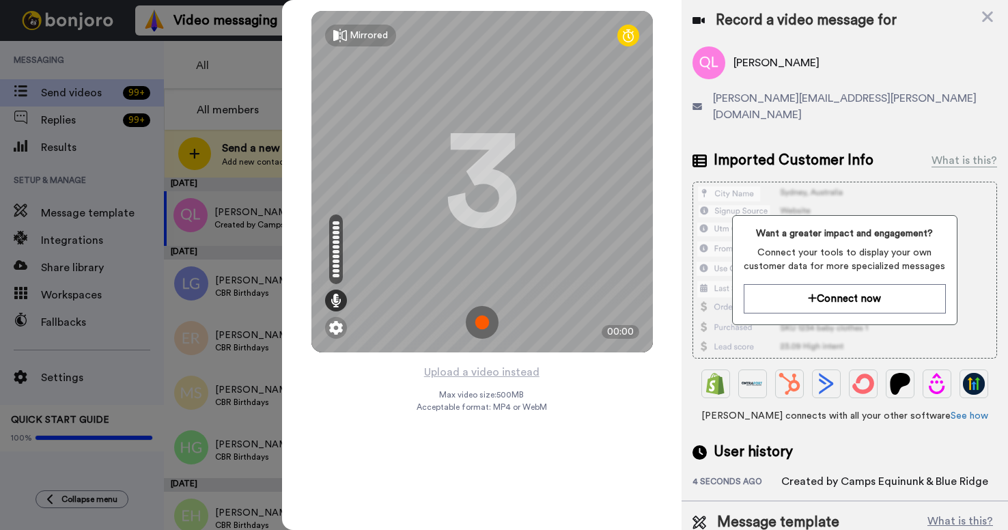
click at [485, 325] on img at bounding box center [482, 322] width 33 height 33
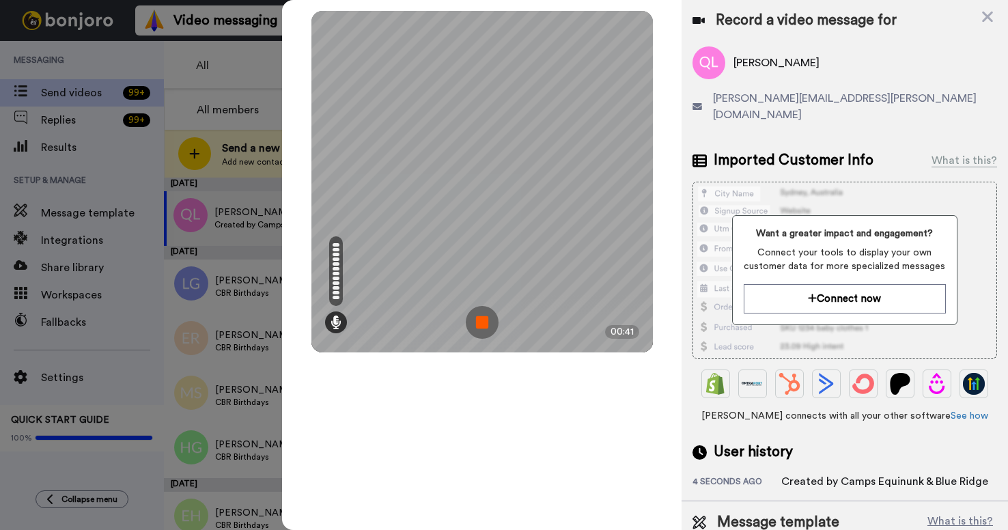
click at [480, 325] on img at bounding box center [482, 322] width 33 height 33
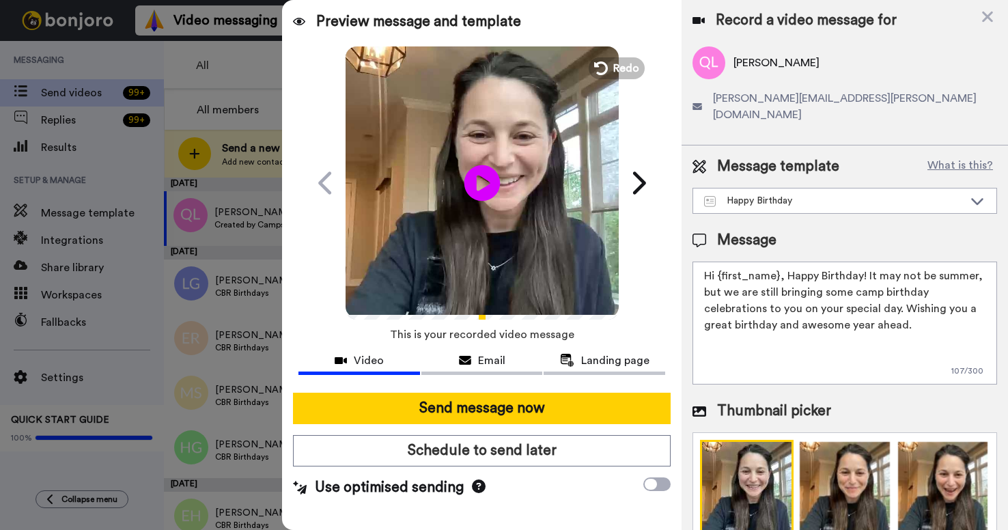
click at [484, 182] on icon "Play/Pause" at bounding box center [482, 182] width 36 height 65
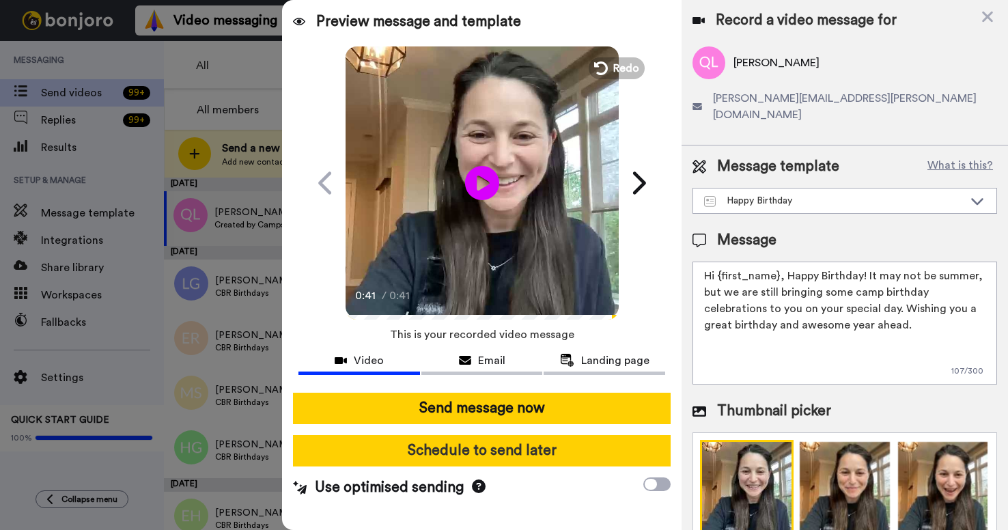
click at [439, 453] on button "Schedule to send later" at bounding box center [481, 450] width 377 height 31
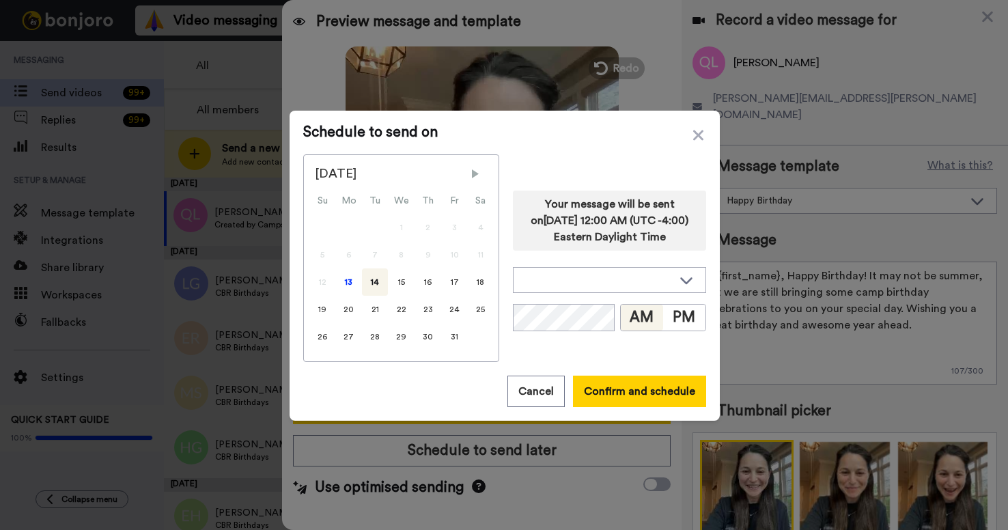
click at [471, 179] on span "Next Month" at bounding box center [476, 174] width 14 height 14
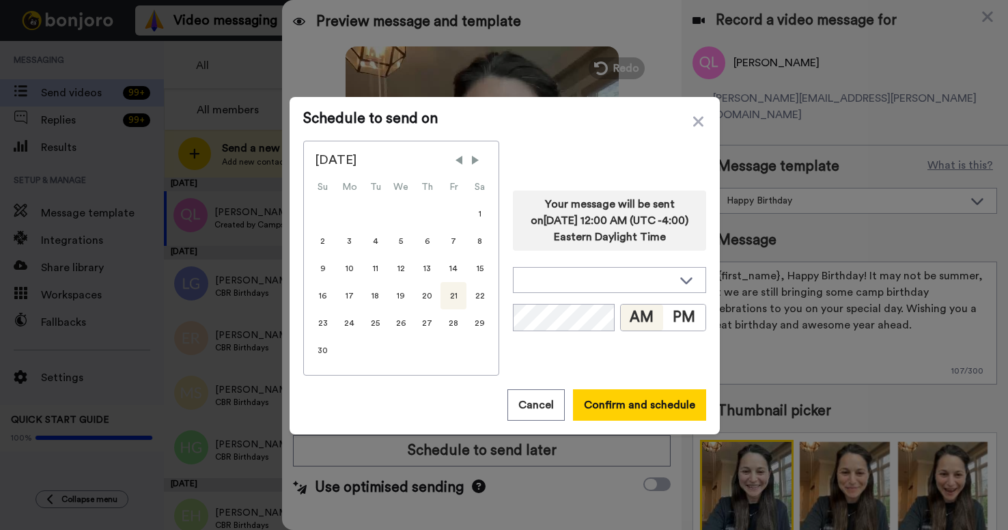
click at [452, 297] on div "21" at bounding box center [454, 295] width 26 height 27
click at [631, 411] on button "Confirm and schedule" at bounding box center [639, 404] width 133 height 31
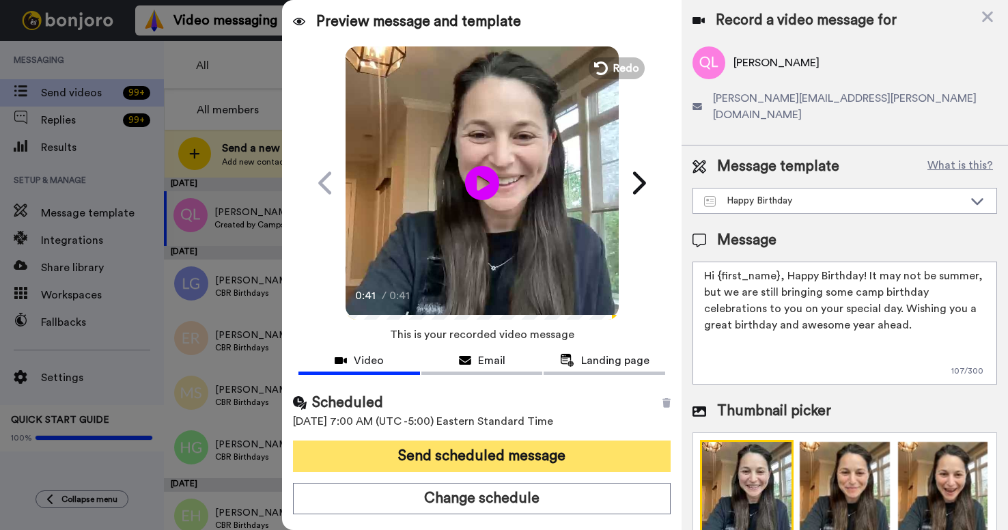
click at [540, 460] on button "Send scheduled message" at bounding box center [481, 456] width 377 height 31
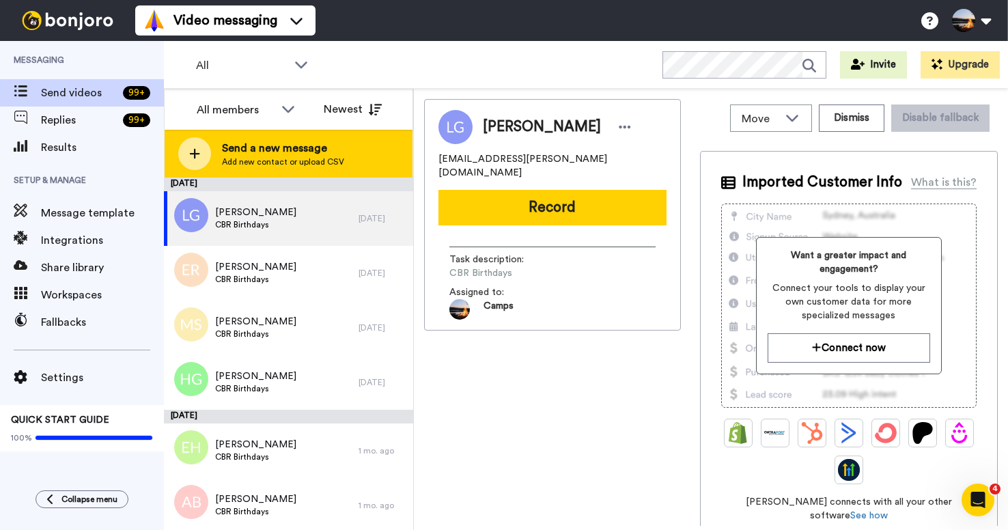
click at [182, 156] on div at bounding box center [194, 153] width 33 height 33
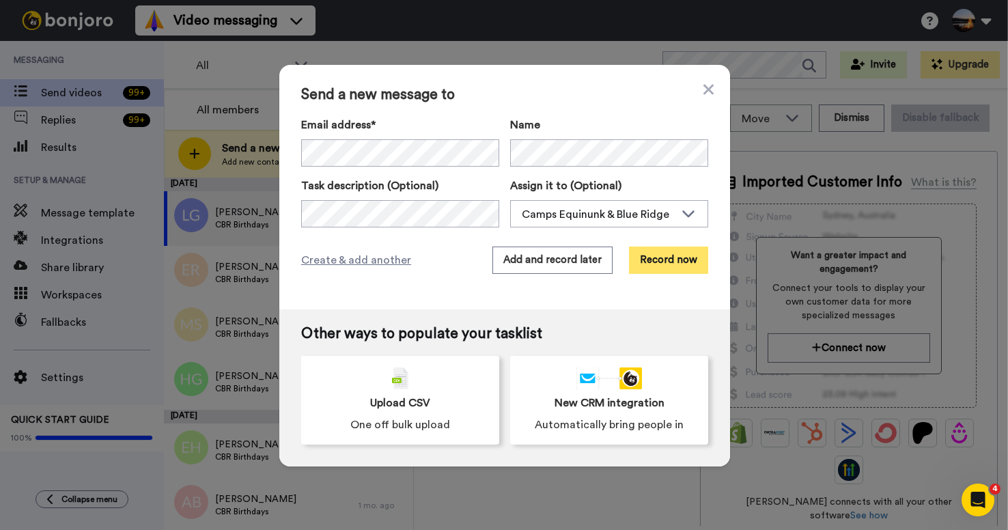
click at [689, 262] on button "Record now" at bounding box center [668, 260] width 79 height 27
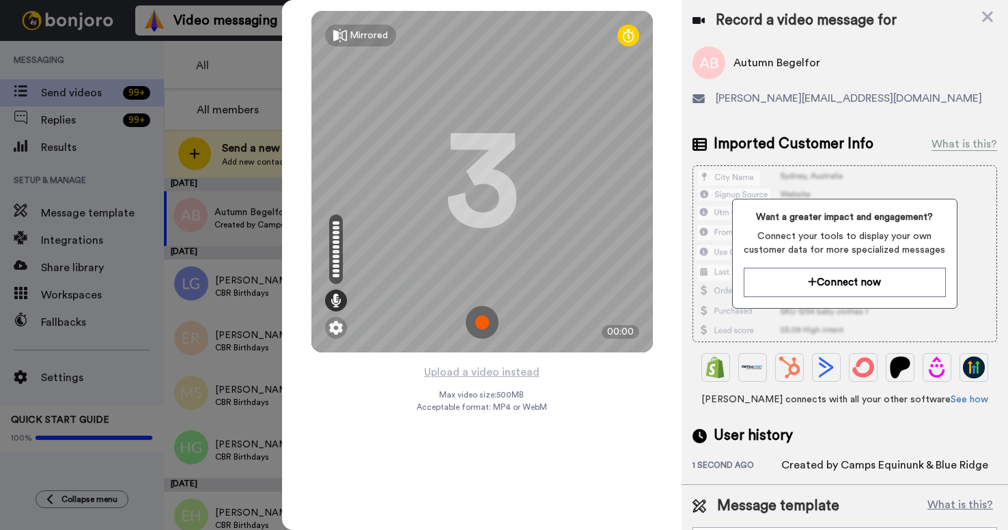
click at [473, 325] on img at bounding box center [482, 322] width 33 height 33
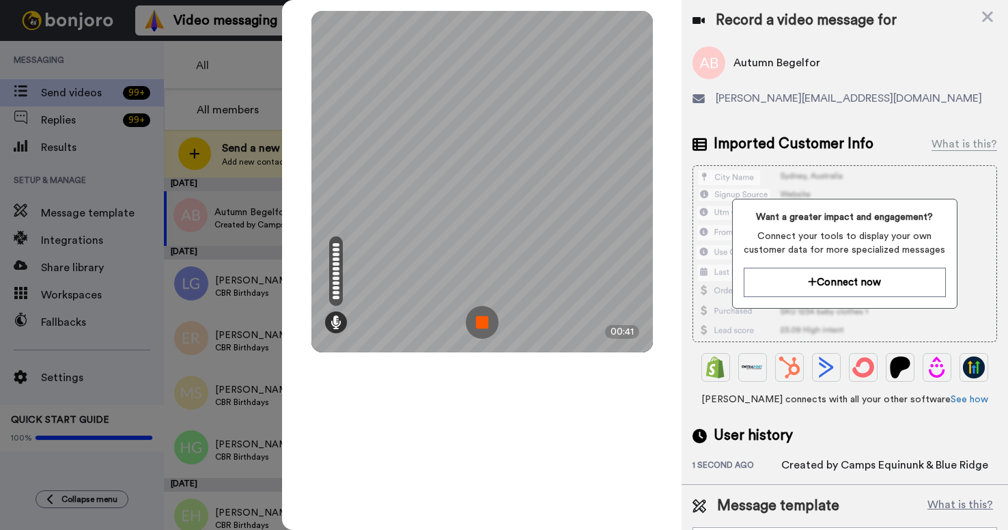
click at [486, 325] on img at bounding box center [482, 322] width 33 height 33
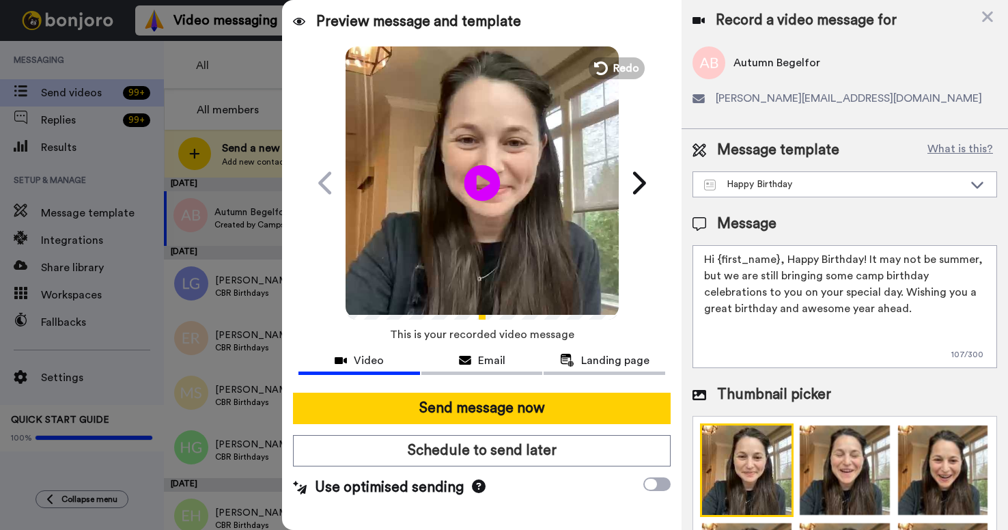
click at [483, 181] on icon "Play/Pause" at bounding box center [482, 182] width 36 height 65
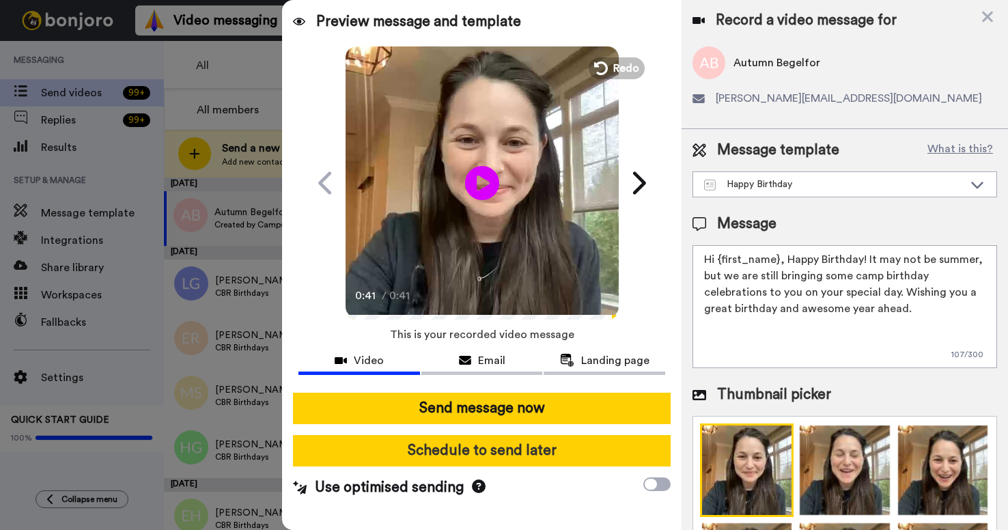
click at [473, 448] on button "Schedule to send later" at bounding box center [481, 450] width 377 height 31
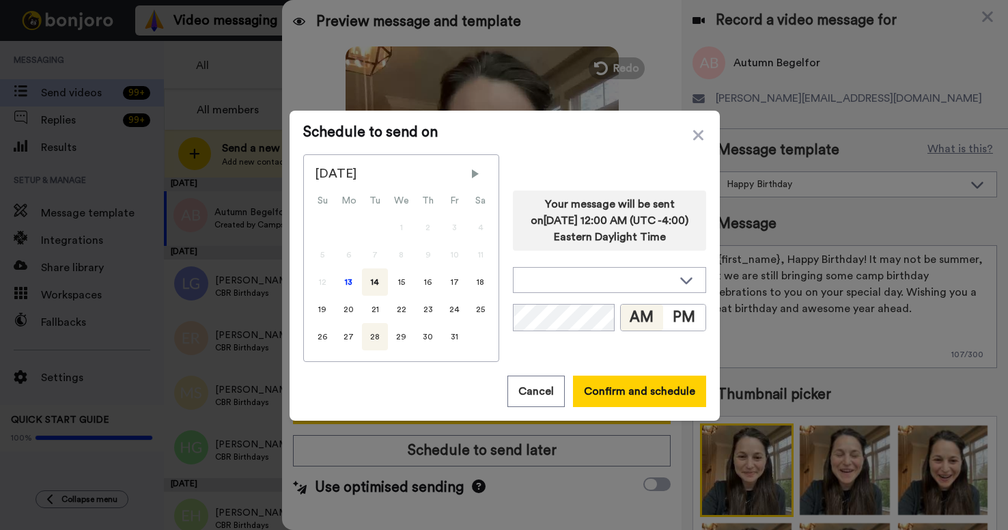
click at [374, 335] on div "28" at bounding box center [375, 336] width 26 height 27
click at [631, 396] on button "Confirm and schedule" at bounding box center [639, 391] width 133 height 31
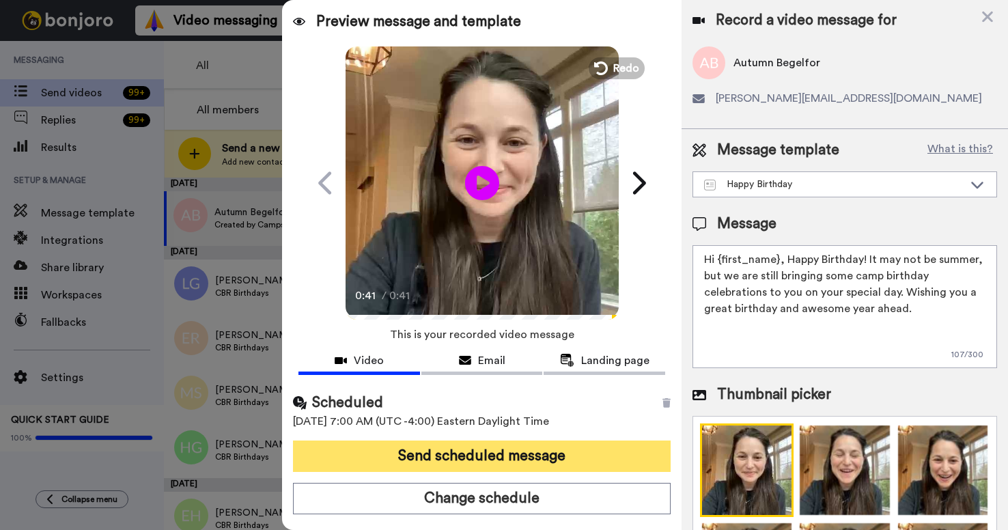
click at [550, 457] on button "Send scheduled message" at bounding box center [481, 456] width 377 height 31
